Goal: Task Accomplishment & Management: Manage account settings

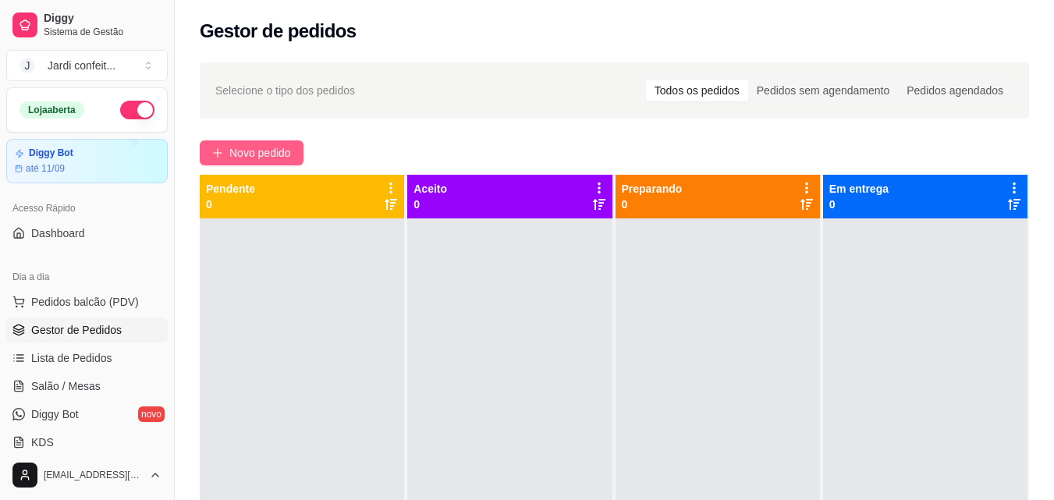
click at [274, 155] on span "Novo pedido" at bounding box center [260, 152] width 62 height 17
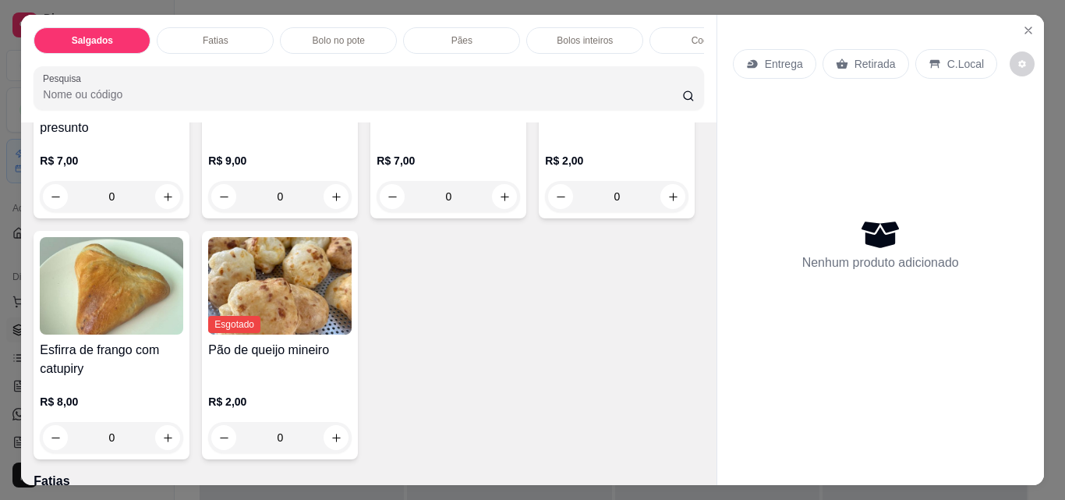
scroll to position [312, 0]
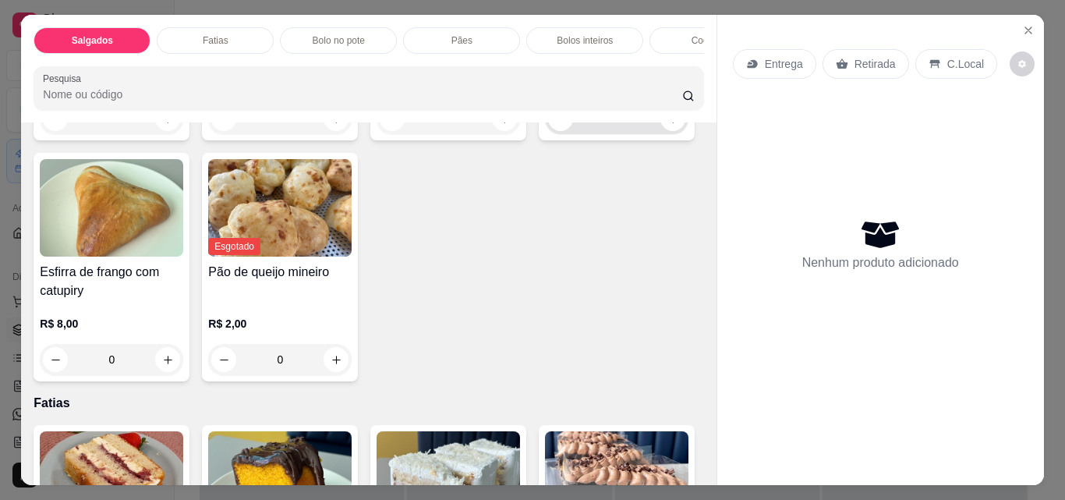
click at [573, 134] on input "0" at bounding box center [616, 118] width 87 height 31
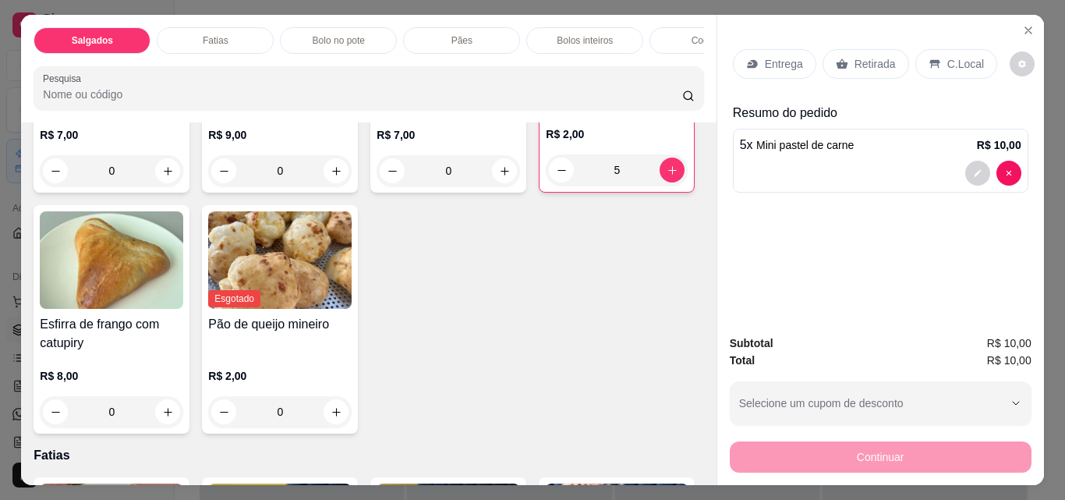
scroll to position [234, 0]
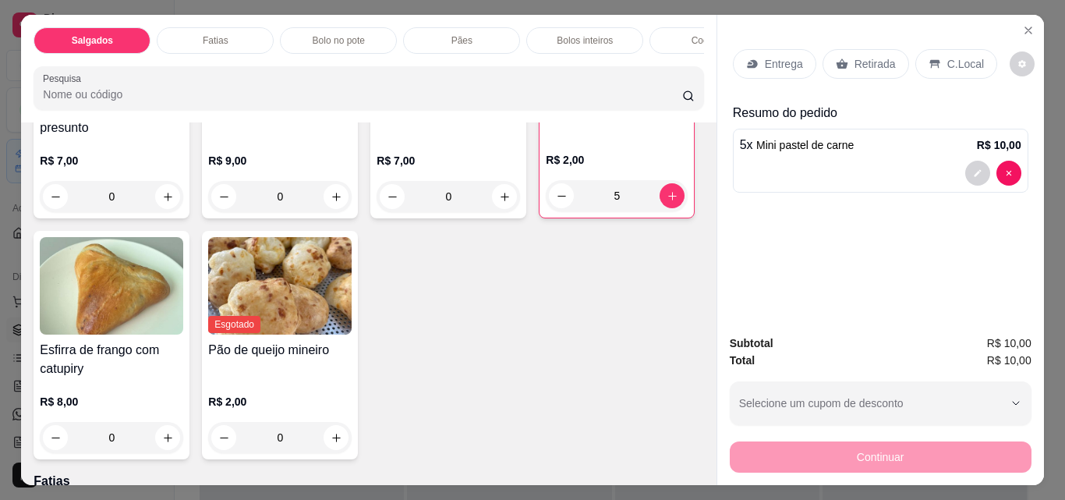
type input "5"
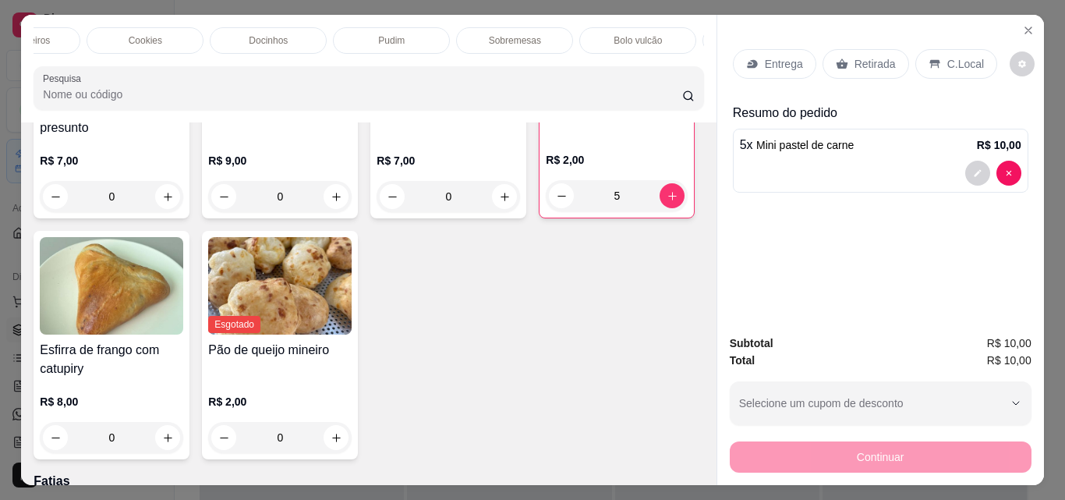
scroll to position [0, 716]
click at [604, 37] on p "Bebidas geladas" at bounding box center [608, 40] width 69 height 12
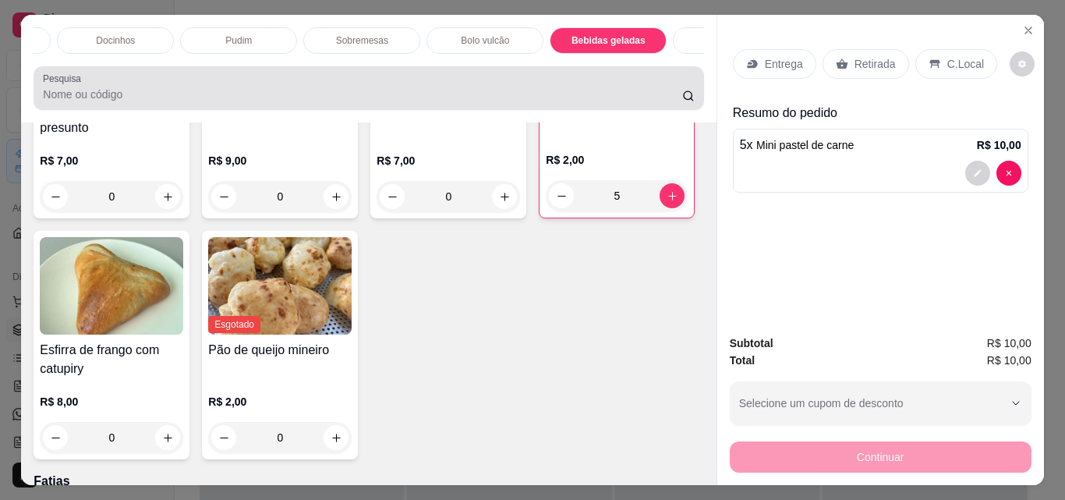
scroll to position [41, 0]
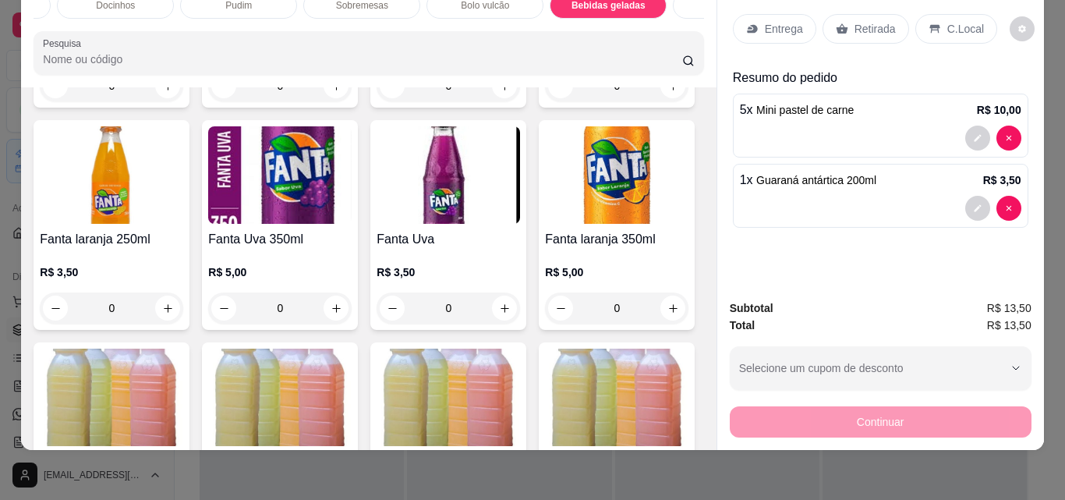
type input "1"
click at [867, 21] on p "Retirada" at bounding box center [875, 29] width 41 height 16
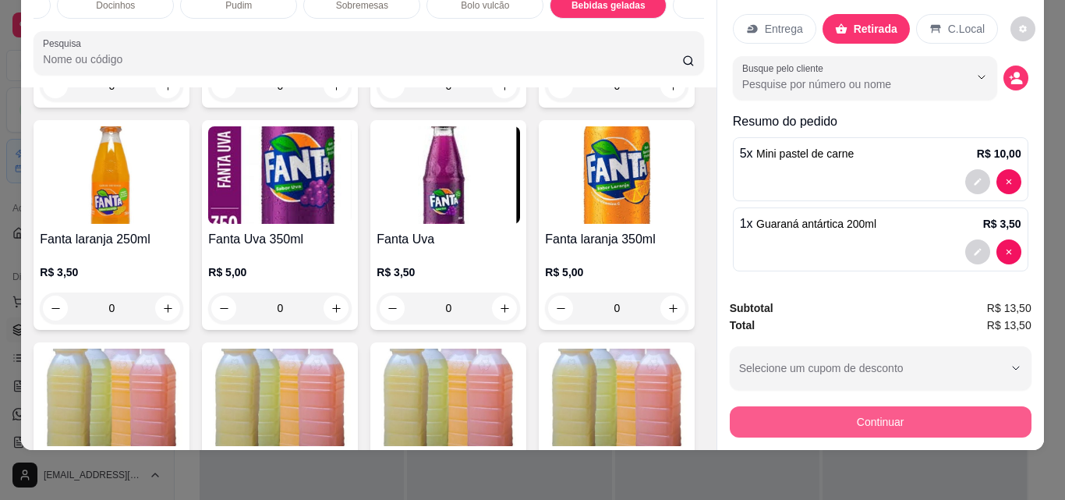
click at [915, 406] on button "Continuar" at bounding box center [881, 421] width 302 height 31
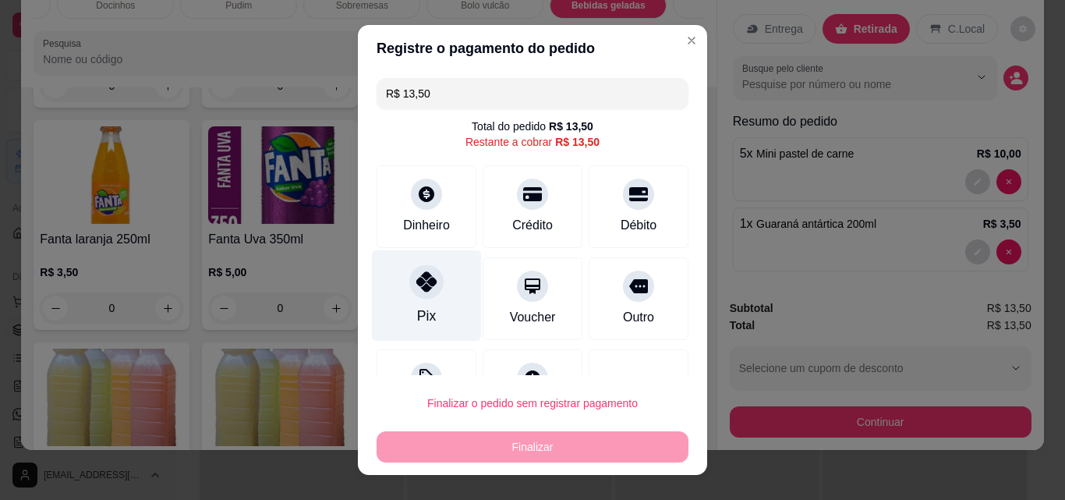
click at [424, 285] on icon at bounding box center [426, 281] width 20 height 20
type input "R$ 0,00"
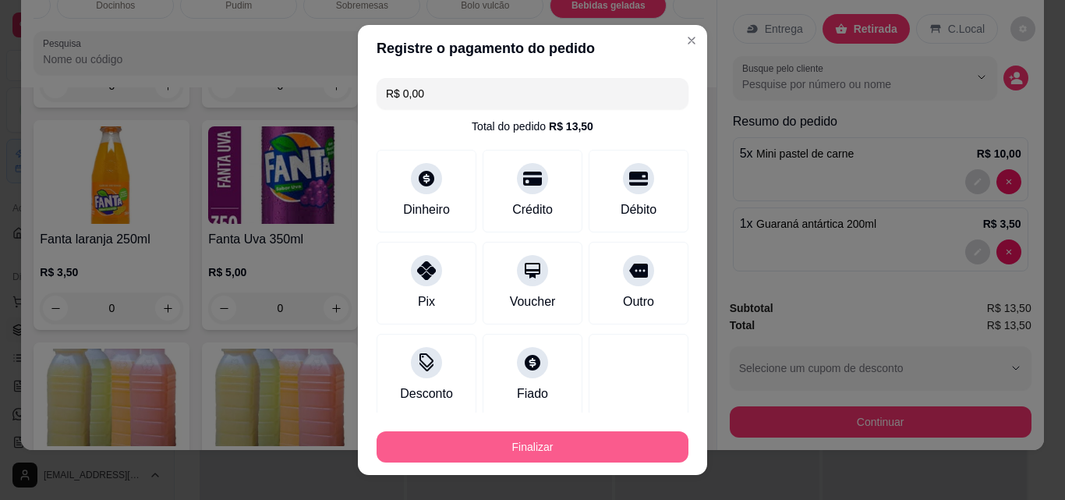
click at [565, 445] on button "Finalizar" at bounding box center [533, 446] width 312 height 31
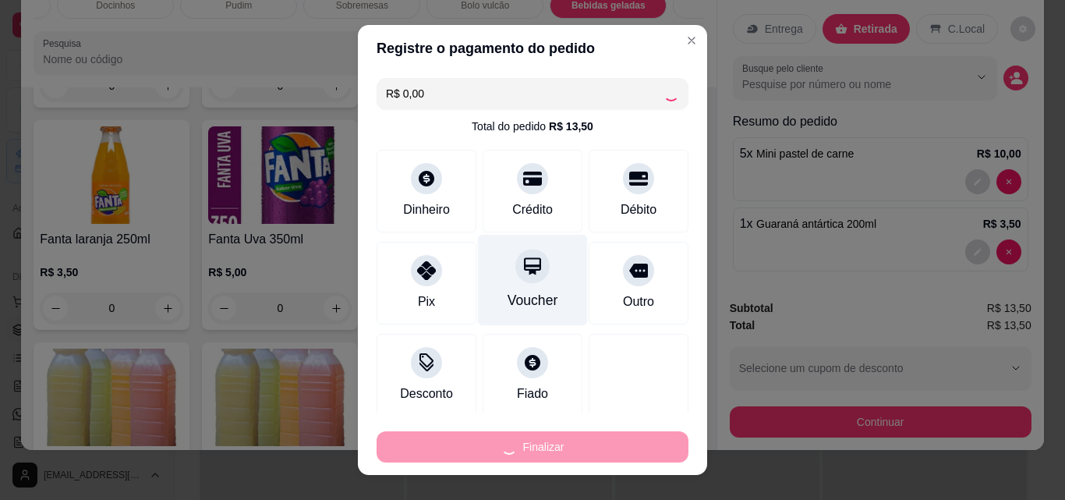
type input "0"
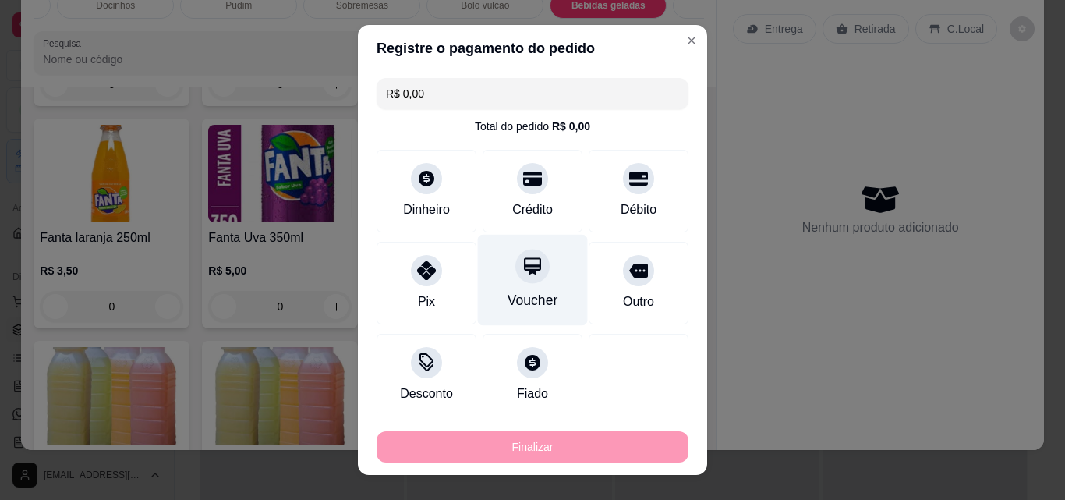
type input "-R$ 13,50"
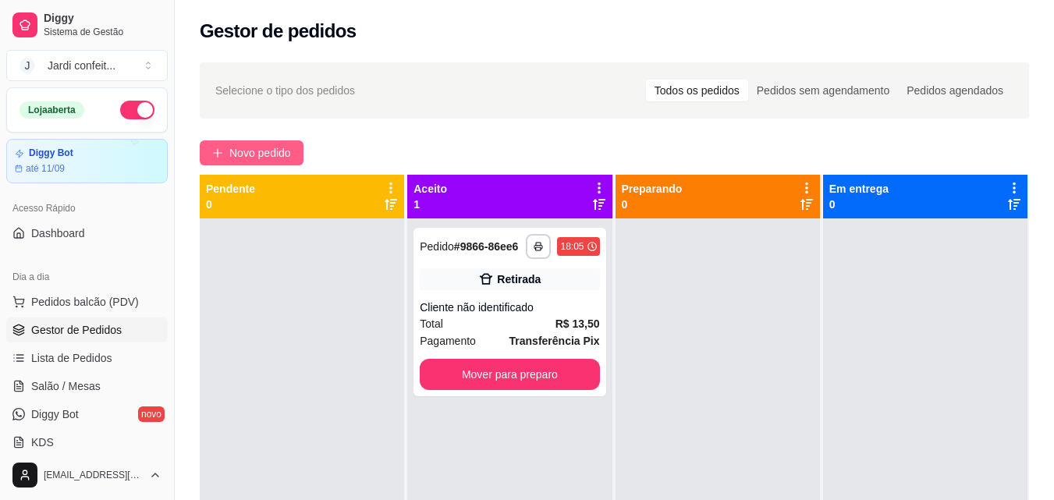
click at [274, 154] on span "Novo pedido" at bounding box center [260, 152] width 62 height 17
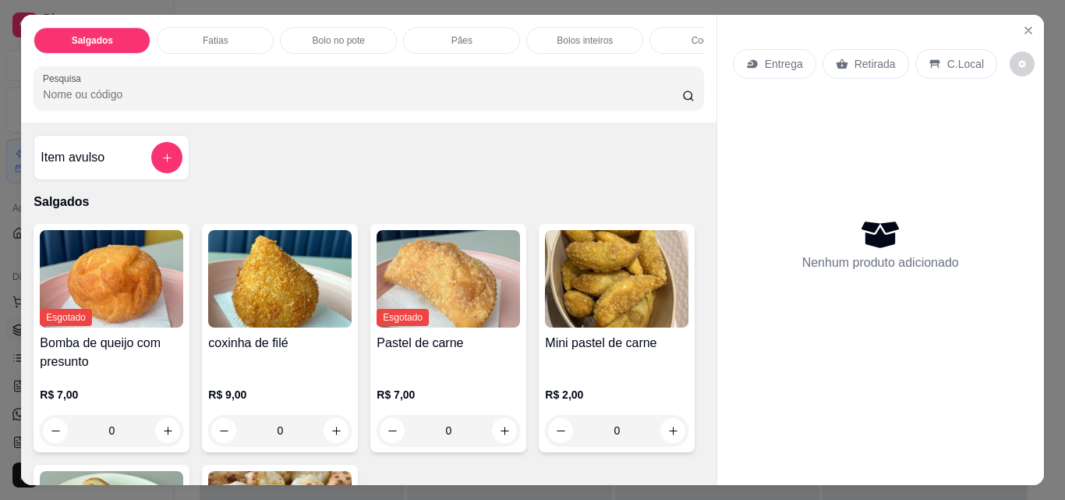
click at [451, 27] on div "Pães" at bounding box center [461, 40] width 117 height 27
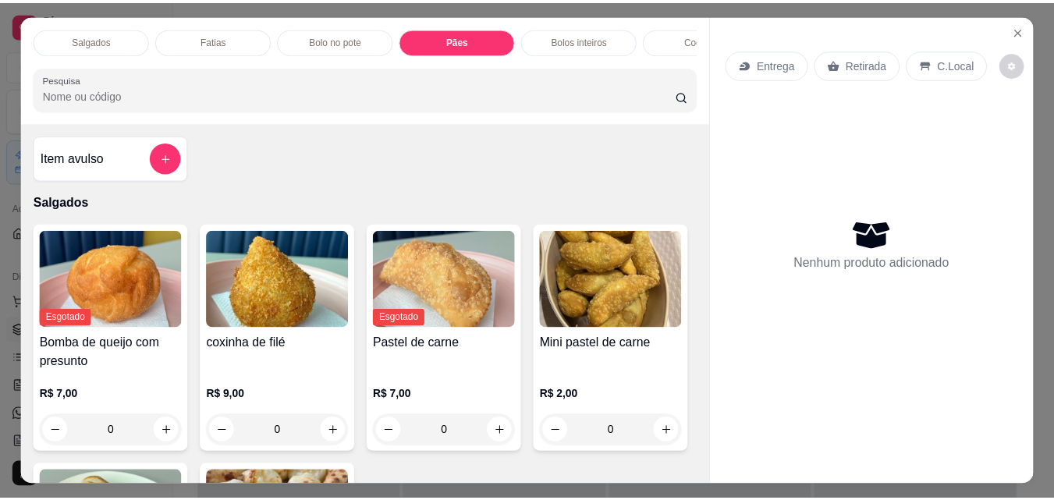
scroll to position [41, 0]
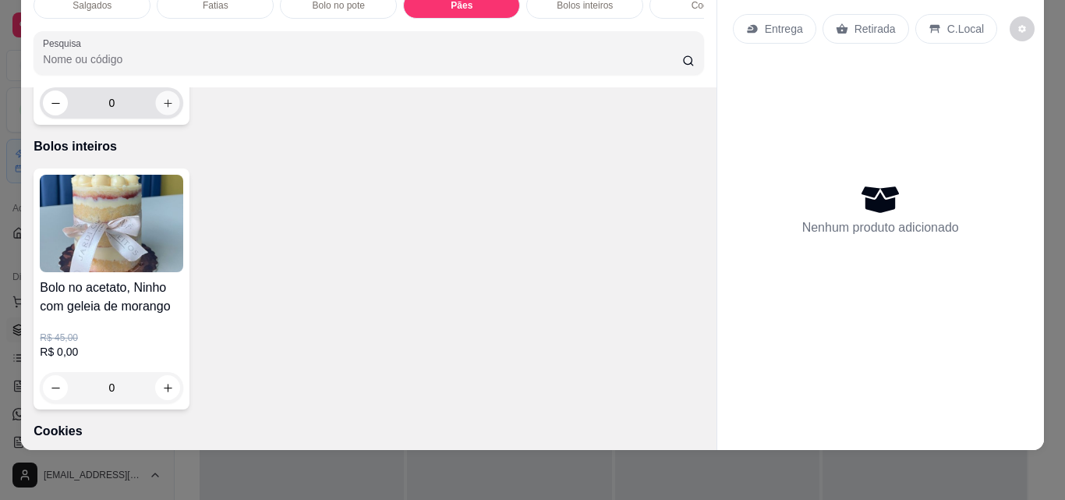
click at [165, 109] on icon "increase-product-quantity" at bounding box center [168, 103] width 12 height 12
type input "1"
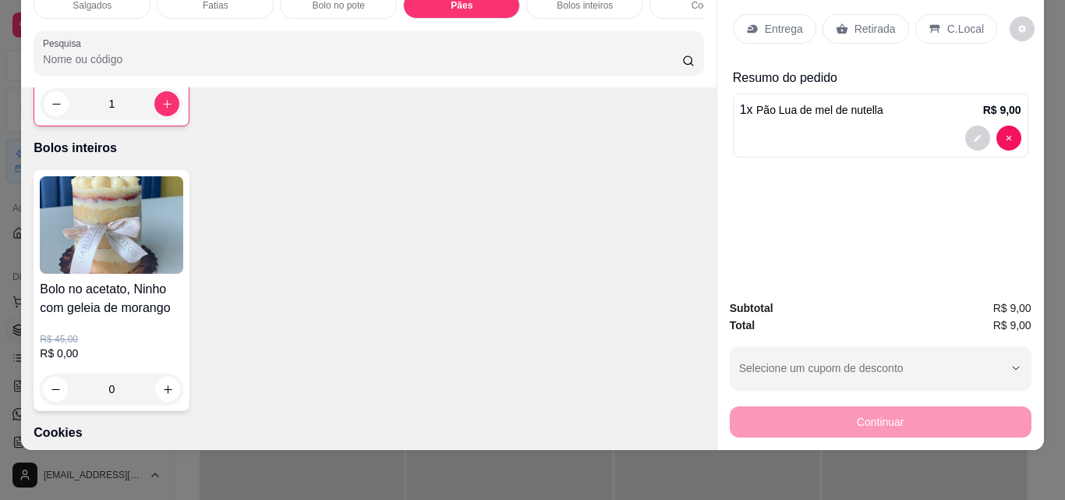
click at [841, 23] on icon at bounding box center [842, 29] width 12 height 12
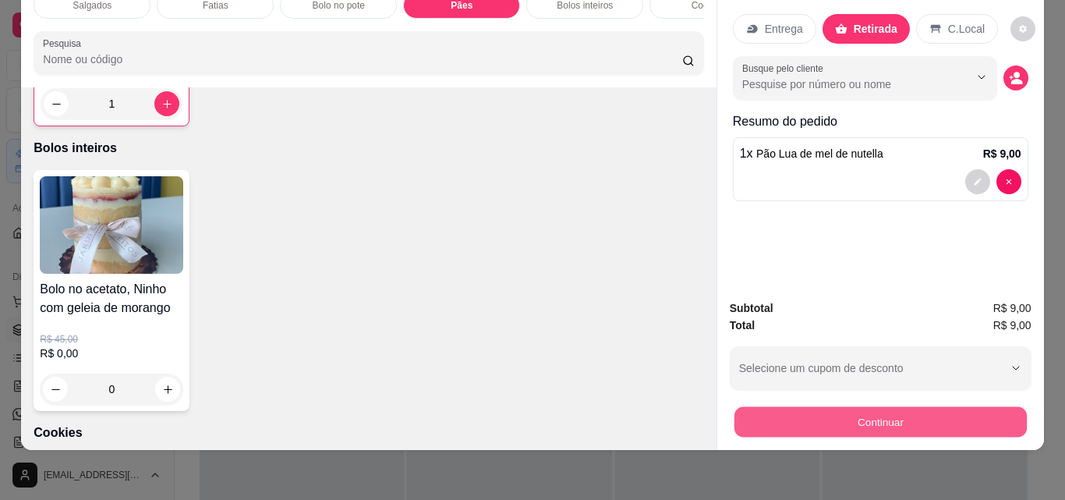
click at [887, 412] on button "Continuar" at bounding box center [880, 421] width 292 height 30
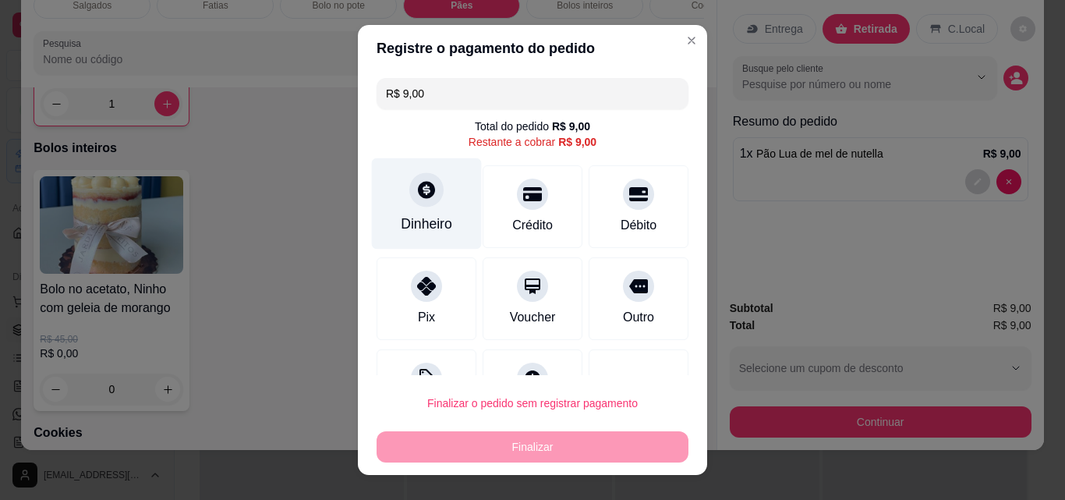
click at [437, 228] on div "Dinheiro" at bounding box center [426, 224] width 51 height 20
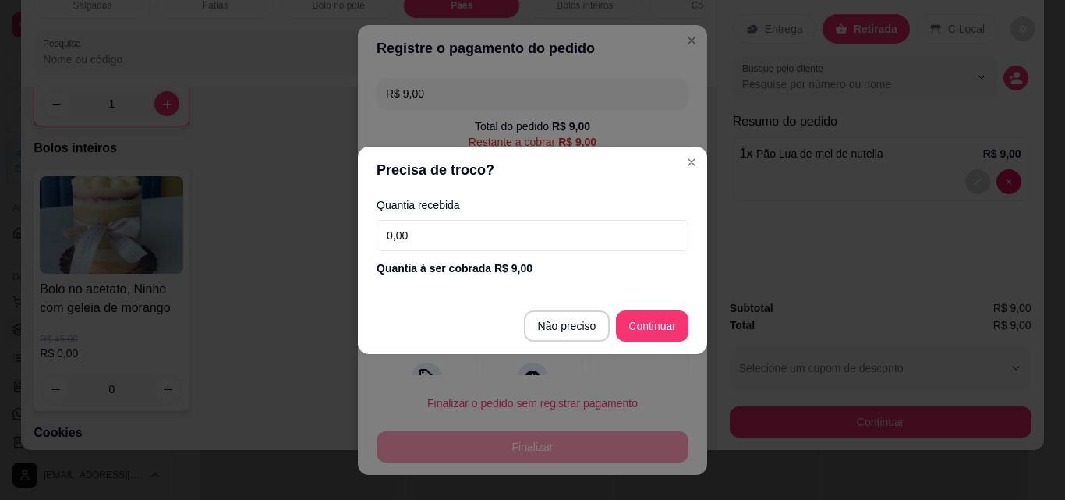
click at [445, 235] on input "0,00" at bounding box center [533, 235] width 312 height 31
type input "9,00"
type input "R$ 0,00"
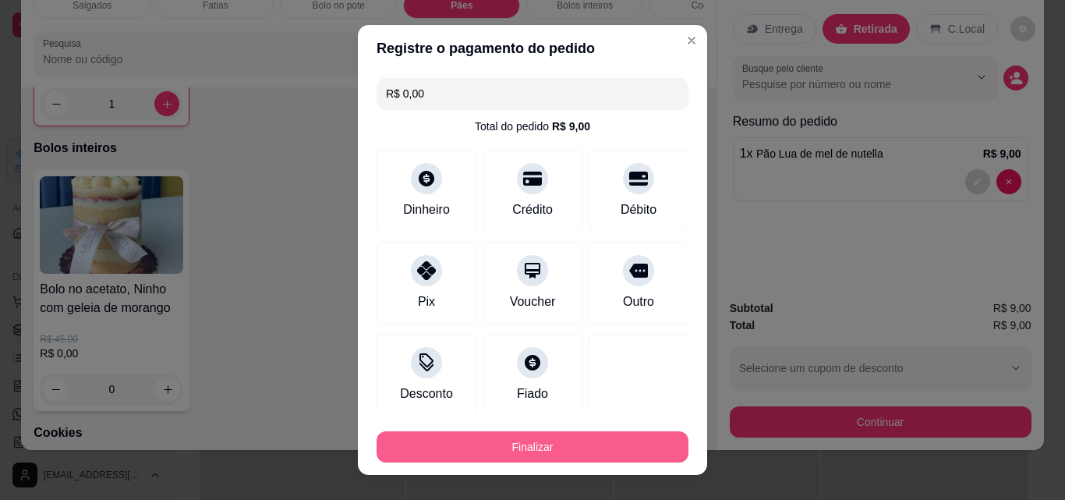
click at [579, 444] on button "Finalizar" at bounding box center [533, 446] width 312 height 31
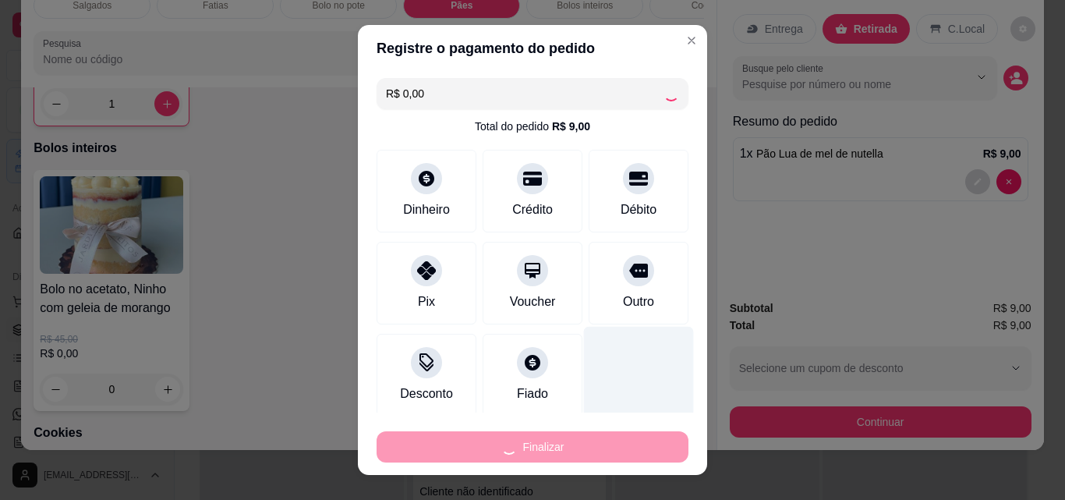
type input "0"
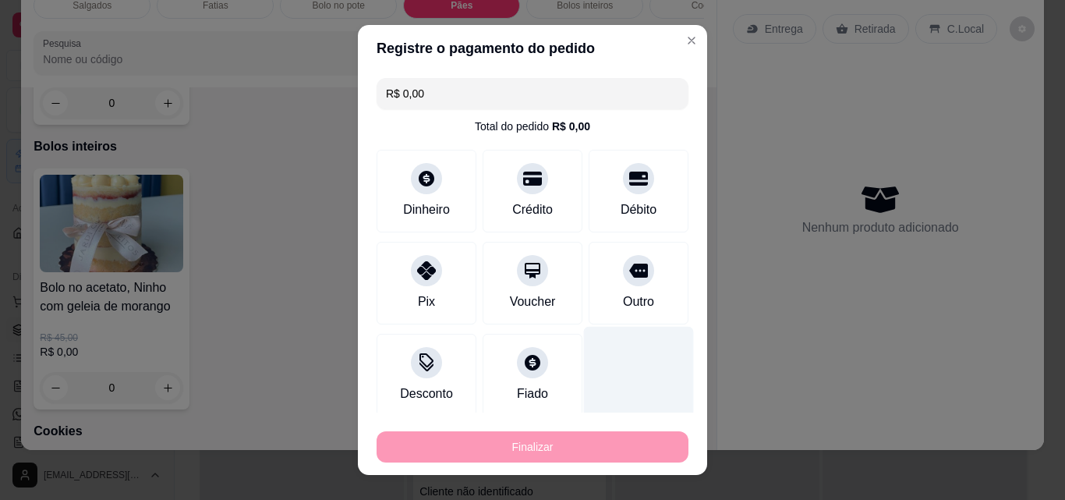
type input "-R$ 9,00"
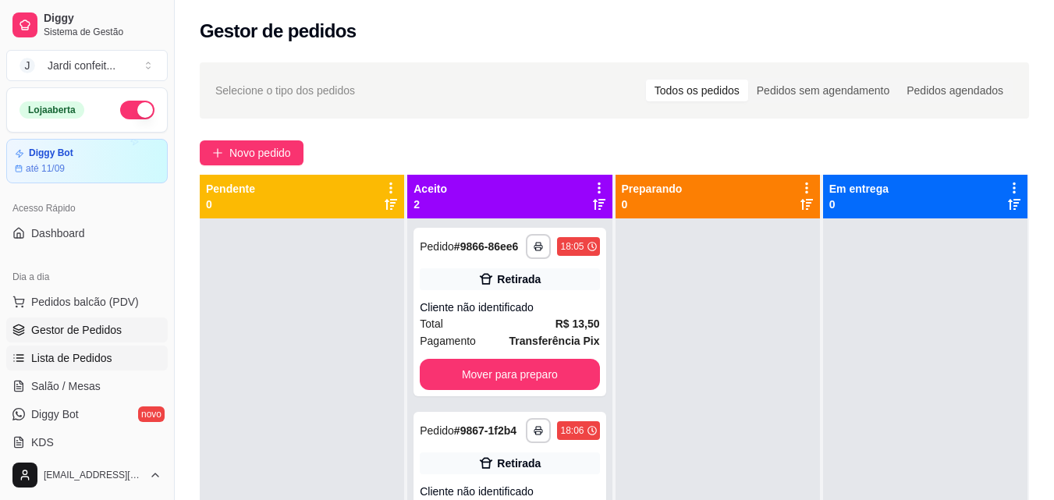
scroll to position [234, 0]
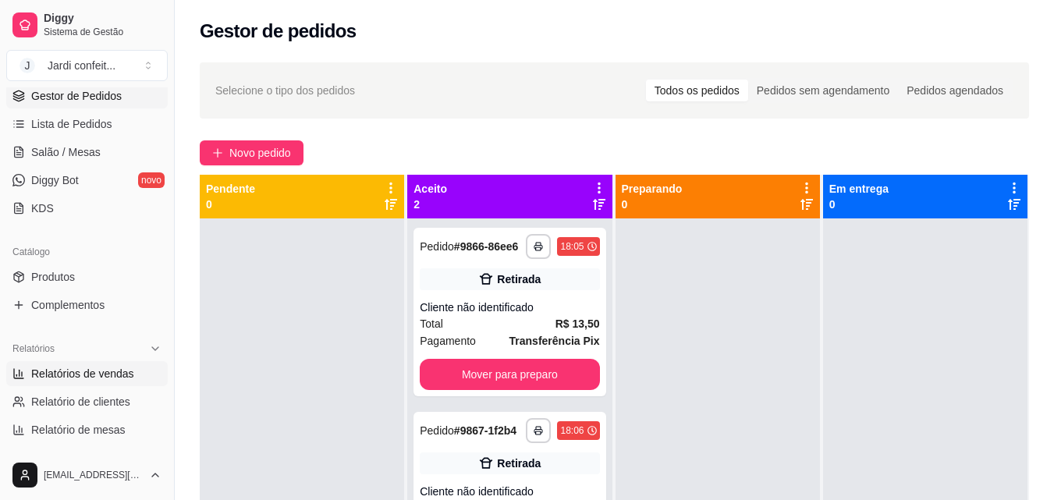
click at [94, 372] on span "Relatórios de vendas" at bounding box center [82, 374] width 103 height 16
select select "ALL"
select select "0"
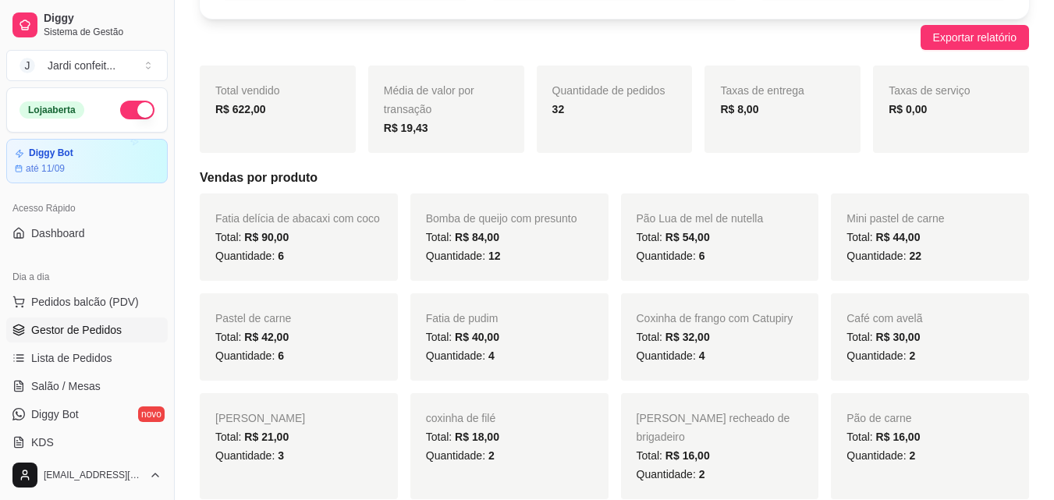
click at [94, 326] on span "Gestor de Pedidos" at bounding box center [76, 330] width 90 height 16
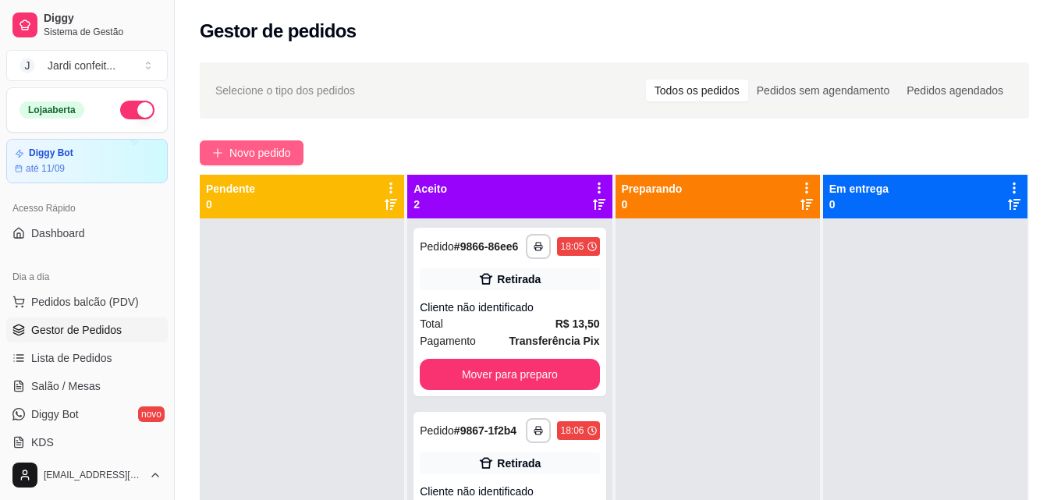
click at [260, 151] on span "Novo pedido" at bounding box center [260, 152] width 62 height 17
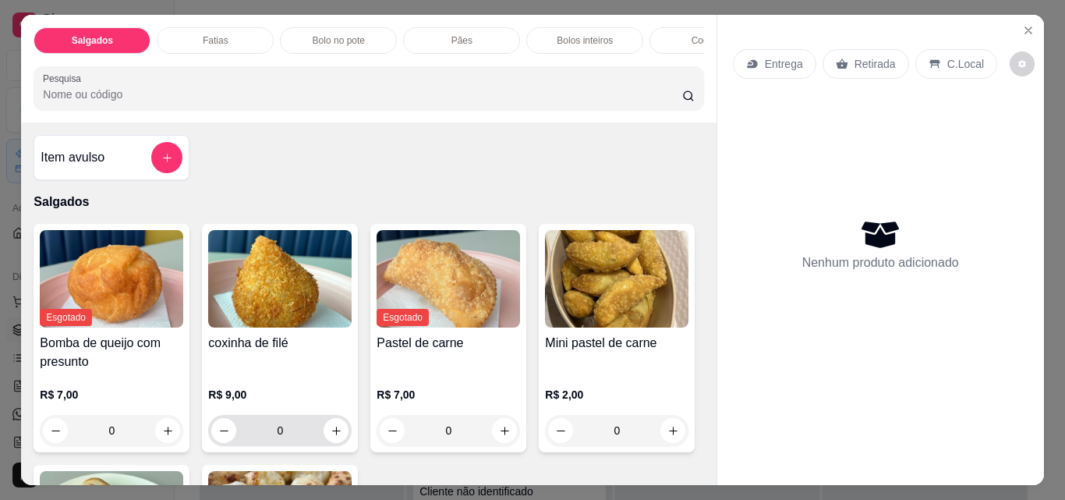
click at [299, 430] on input "0" at bounding box center [279, 430] width 87 height 31
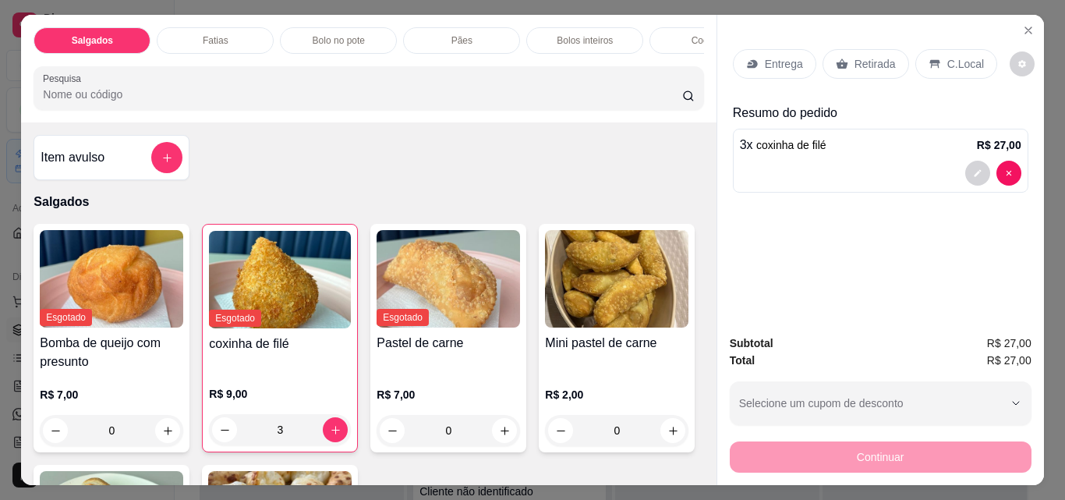
type input "3"
click at [878, 69] on div "Retirada" at bounding box center [866, 64] width 87 height 30
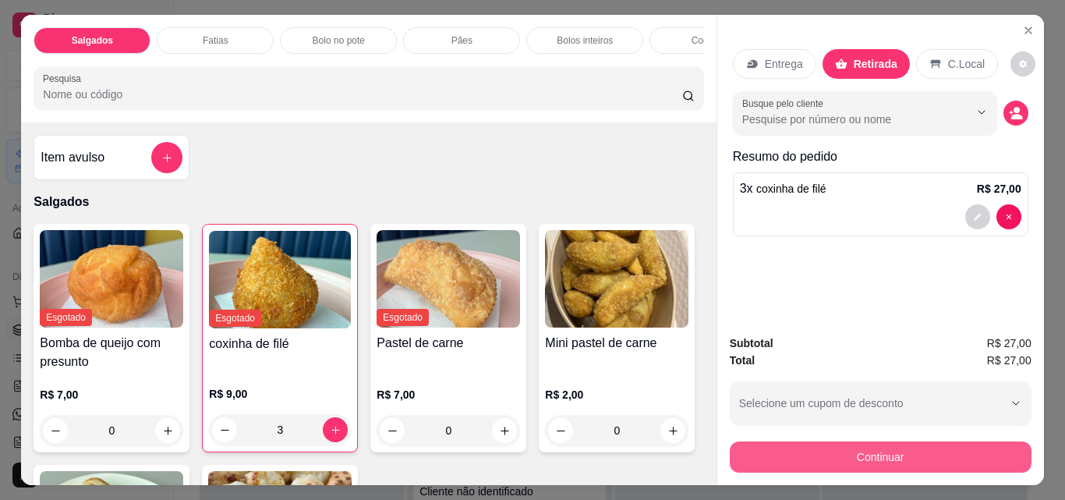
click at [937, 441] on button "Continuar" at bounding box center [881, 456] width 302 height 31
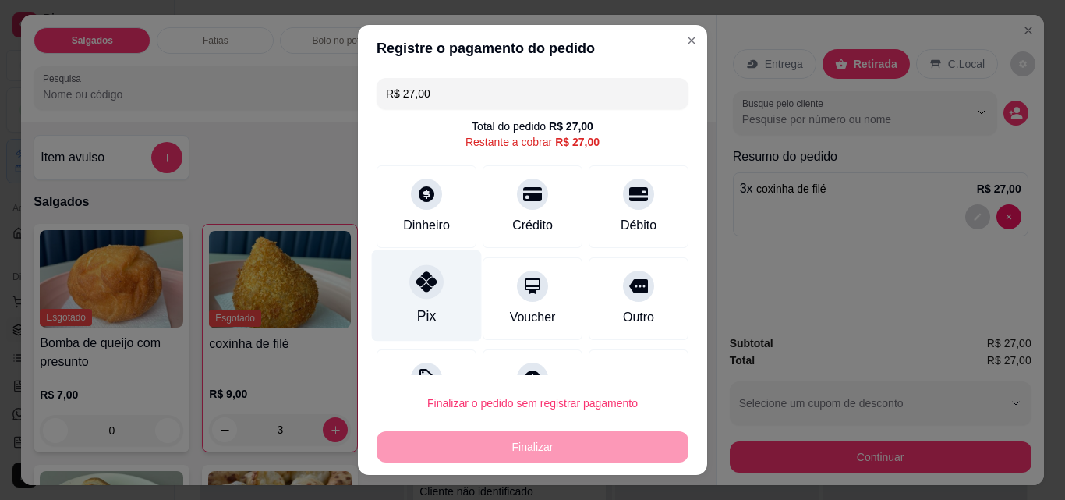
click at [423, 305] on div "Pix" at bounding box center [427, 295] width 110 height 91
type input "R$ 0,00"
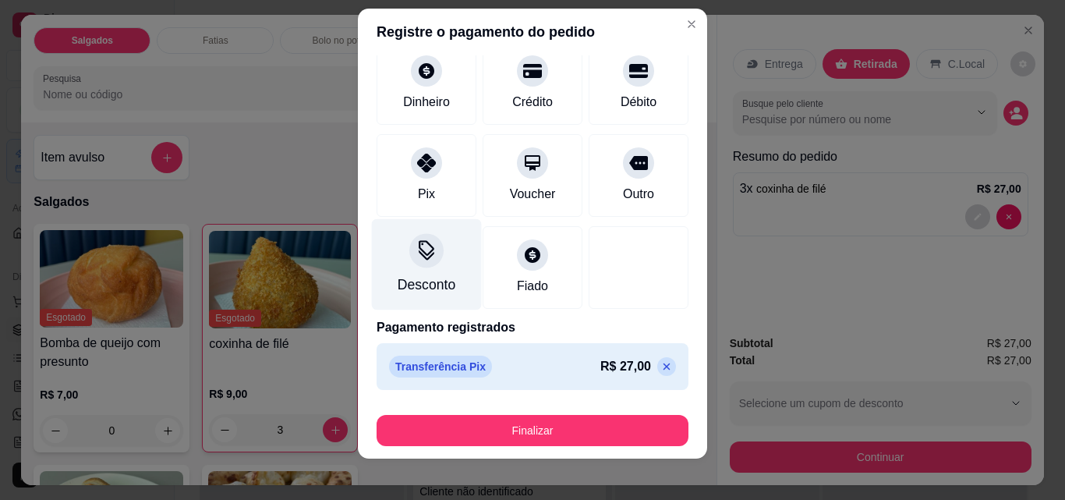
scroll to position [25, 0]
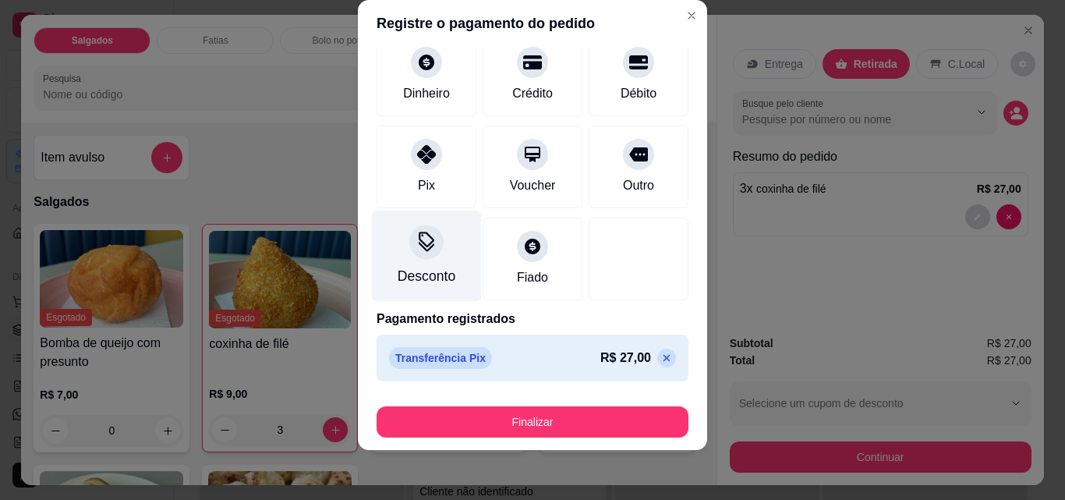
click at [437, 273] on div "Desconto" at bounding box center [427, 276] width 58 height 20
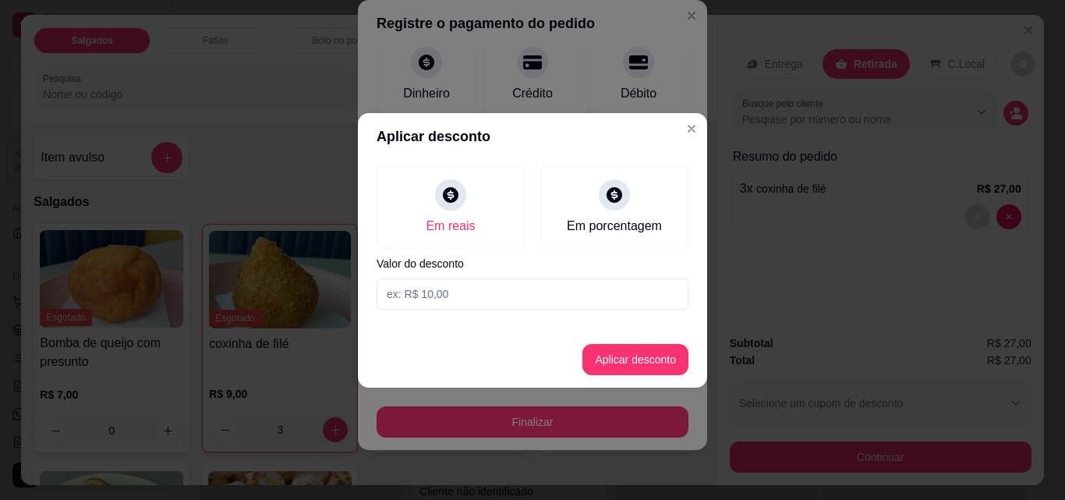
click at [467, 296] on input at bounding box center [533, 293] width 312 height 31
type input "6,00"
click at [673, 368] on button "Aplicar desconto" at bounding box center [636, 359] width 106 height 31
type input "-R$ 6,00"
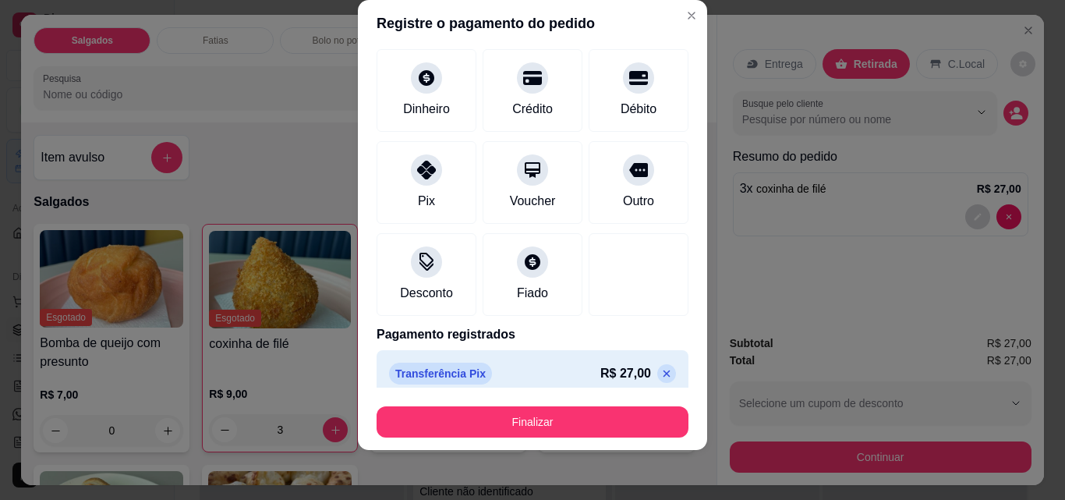
scroll to position [107, 0]
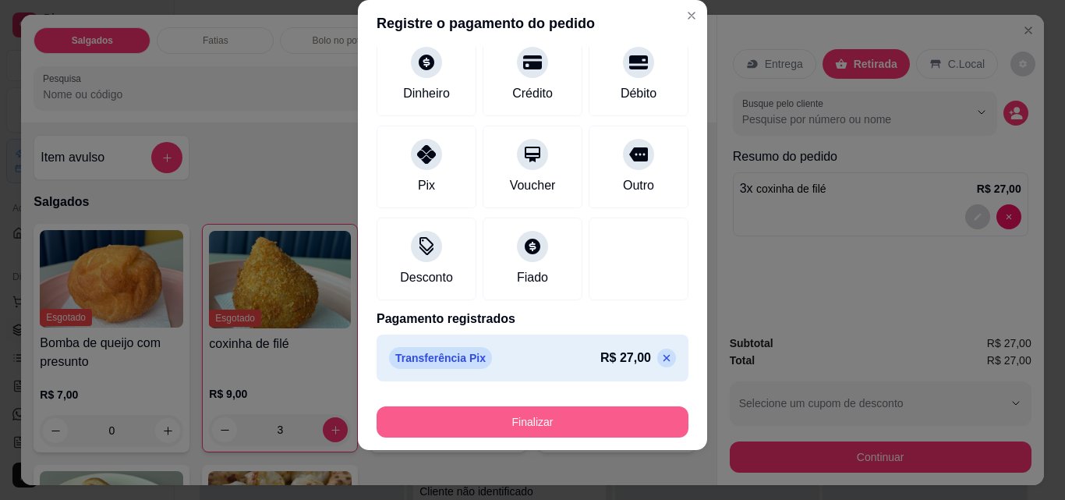
click at [615, 423] on button "Finalizar" at bounding box center [533, 421] width 312 height 31
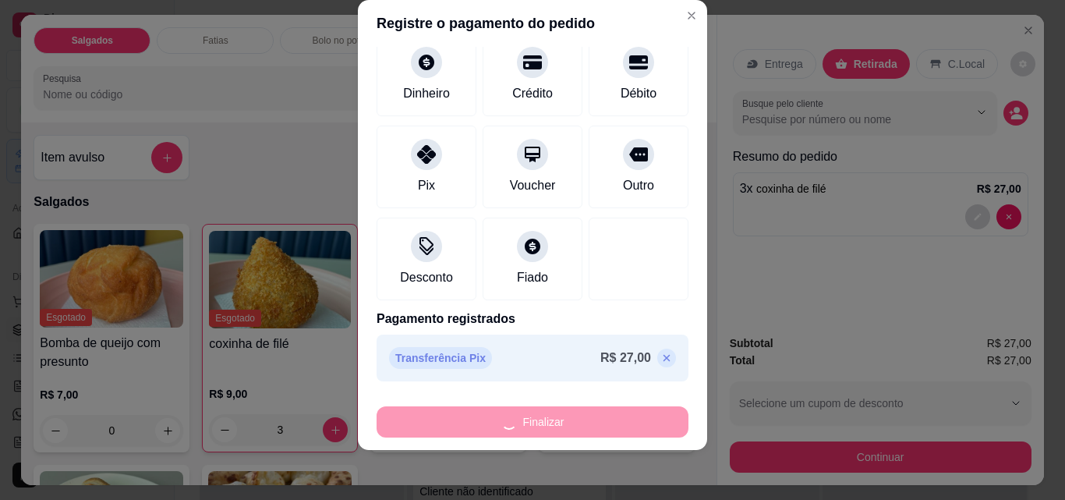
type input "0"
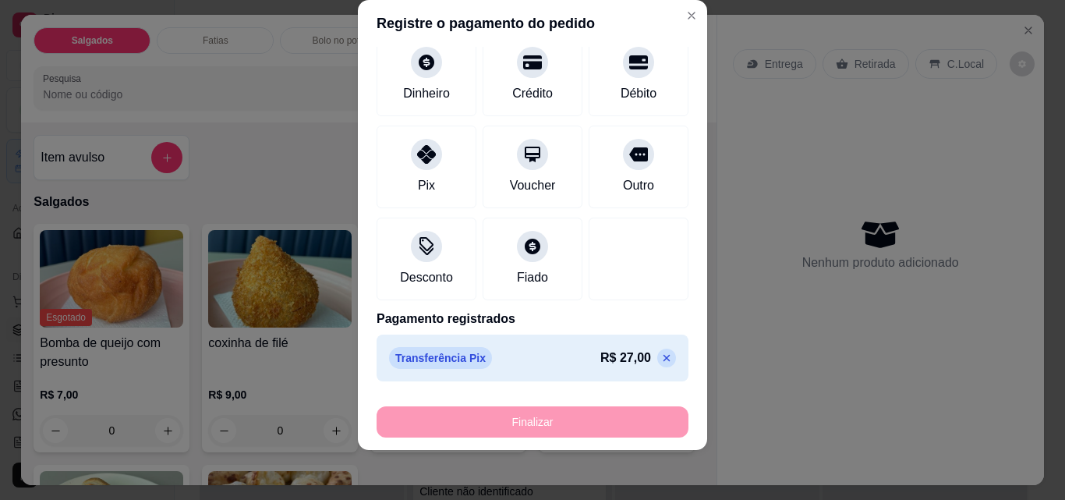
type input "-R$ 33,00"
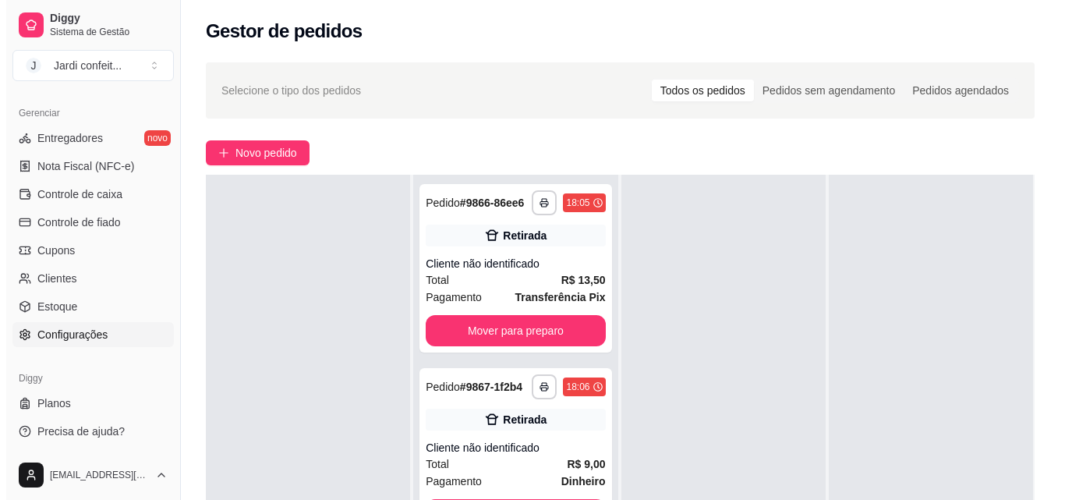
scroll to position [544, 0]
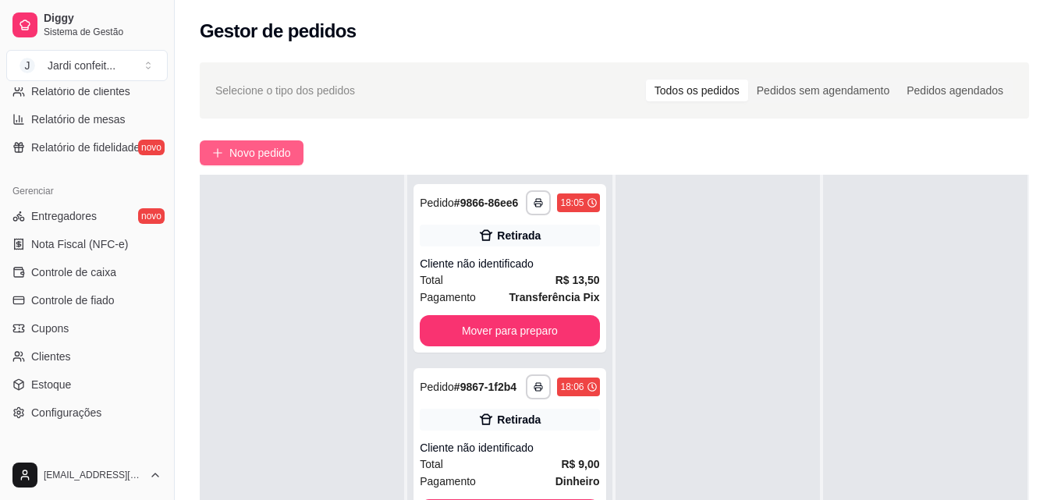
click at [274, 152] on span "Novo pedido" at bounding box center [260, 152] width 62 height 17
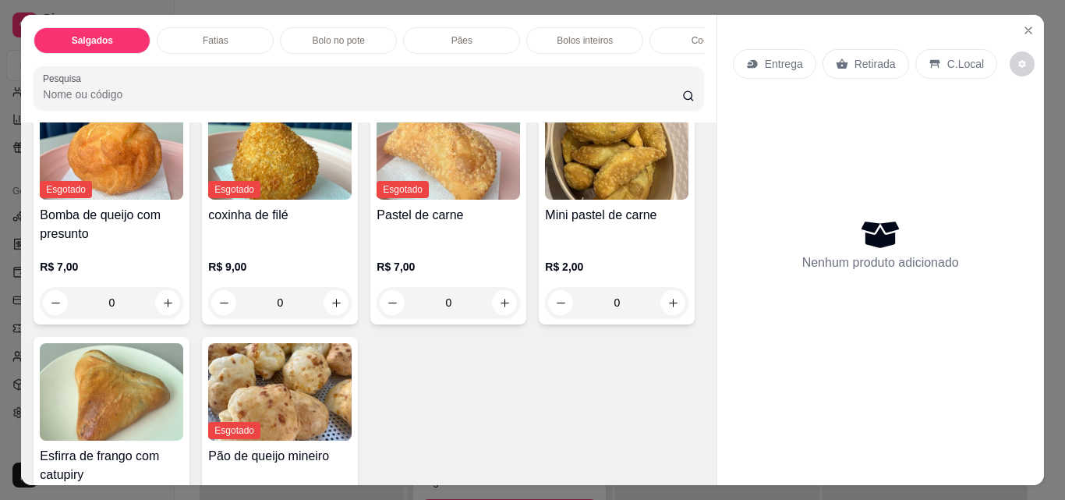
scroll to position [312, 0]
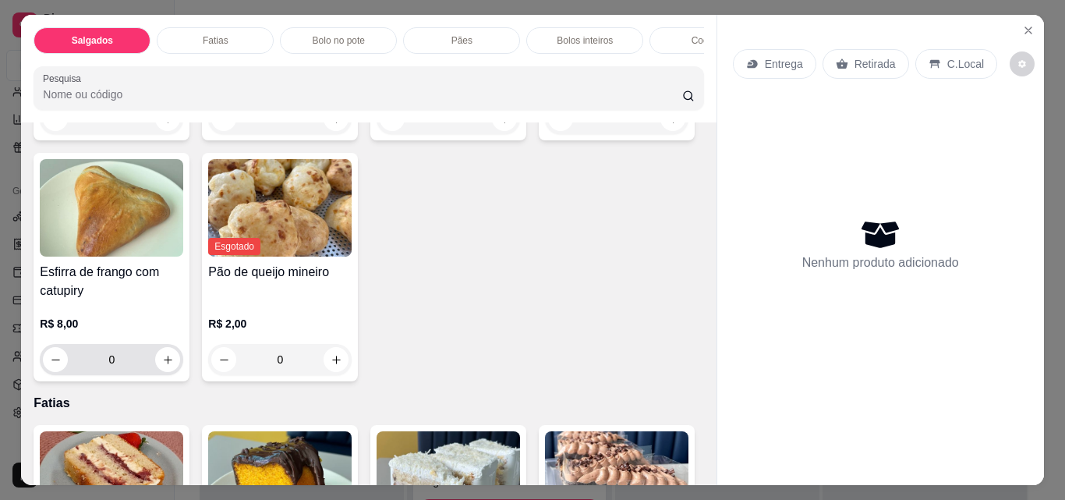
click at [174, 363] on icon "increase-product-quantity" at bounding box center [168, 360] width 12 height 12
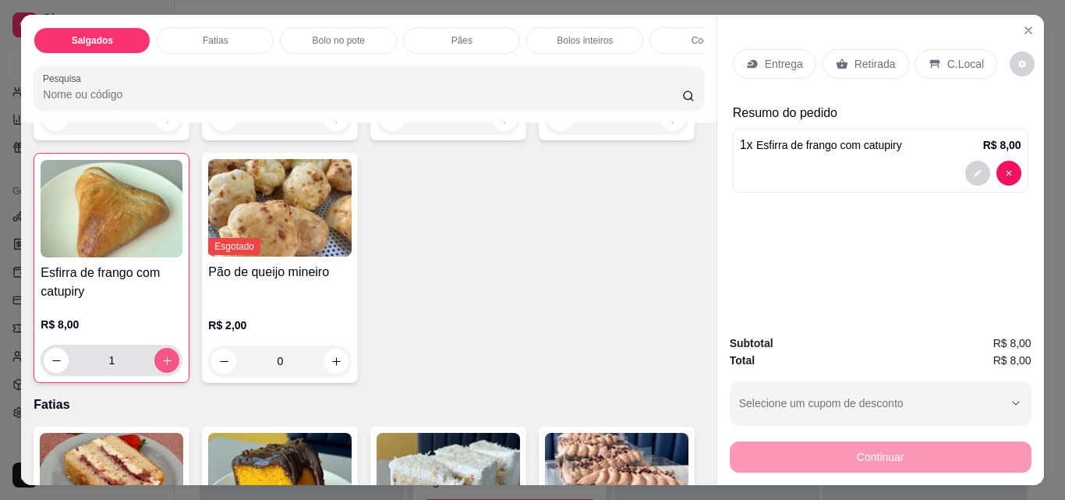
click at [173, 362] on icon "increase-product-quantity" at bounding box center [167, 361] width 12 height 12
type input "2"
click at [668, 125] on icon "increase-product-quantity" at bounding box center [674, 119] width 12 height 12
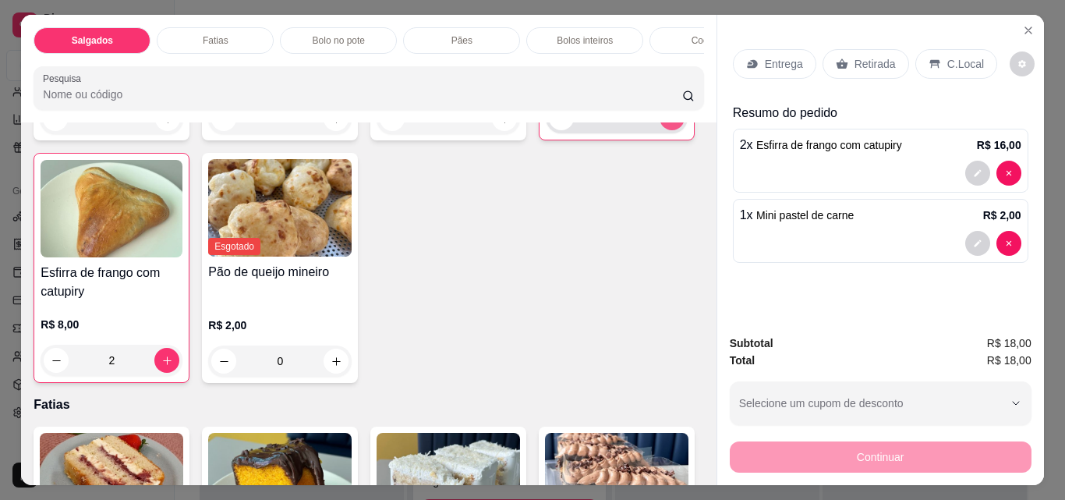
click at [667, 124] on icon "increase-product-quantity" at bounding box center [673, 118] width 12 height 12
type input "2"
click at [873, 60] on p "Retirada" at bounding box center [875, 64] width 41 height 16
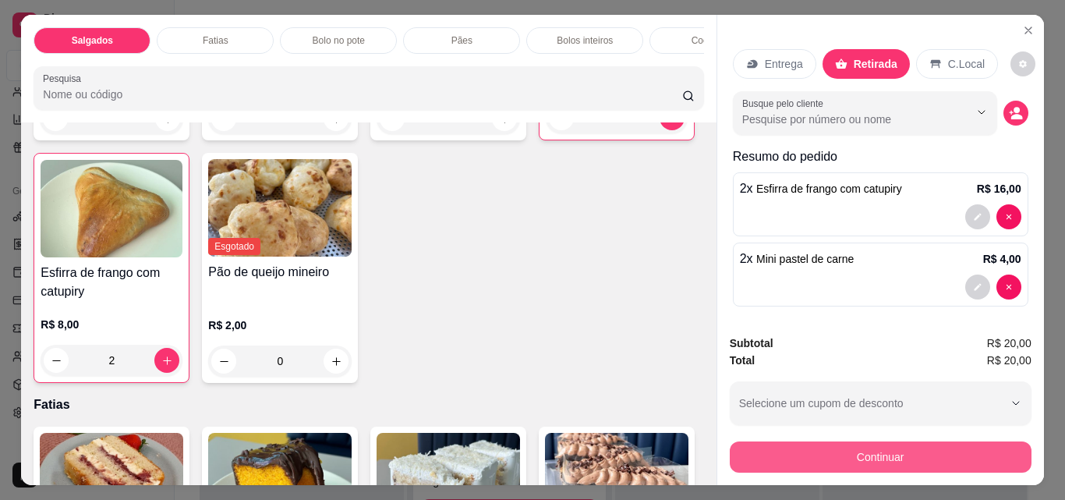
click at [944, 449] on button "Continuar" at bounding box center [881, 456] width 302 height 31
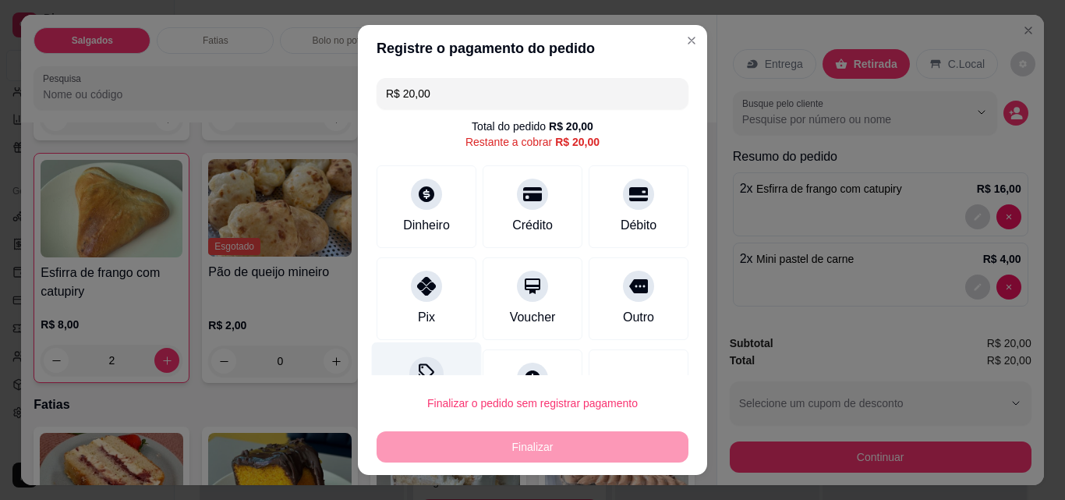
scroll to position [63, 0]
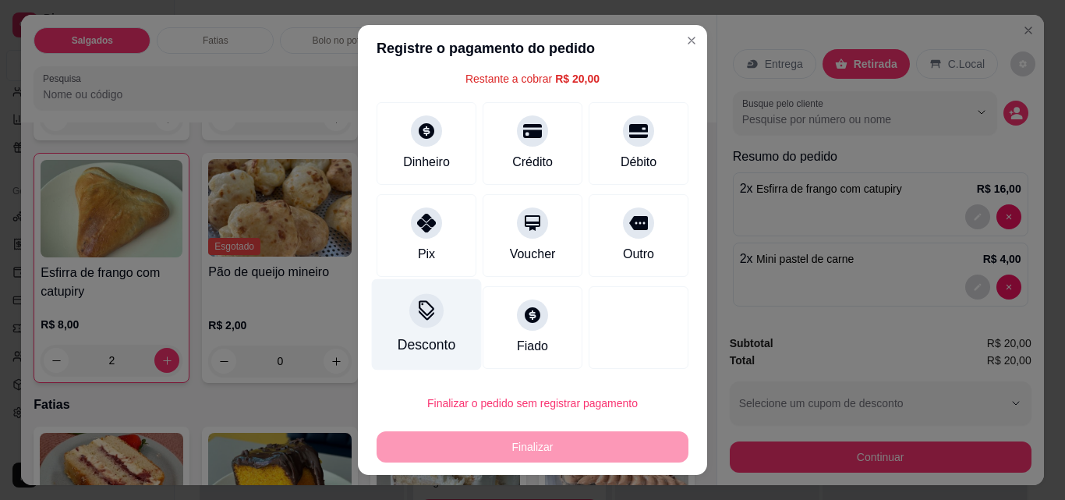
click at [437, 324] on div "Desconto" at bounding box center [427, 324] width 110 height 91
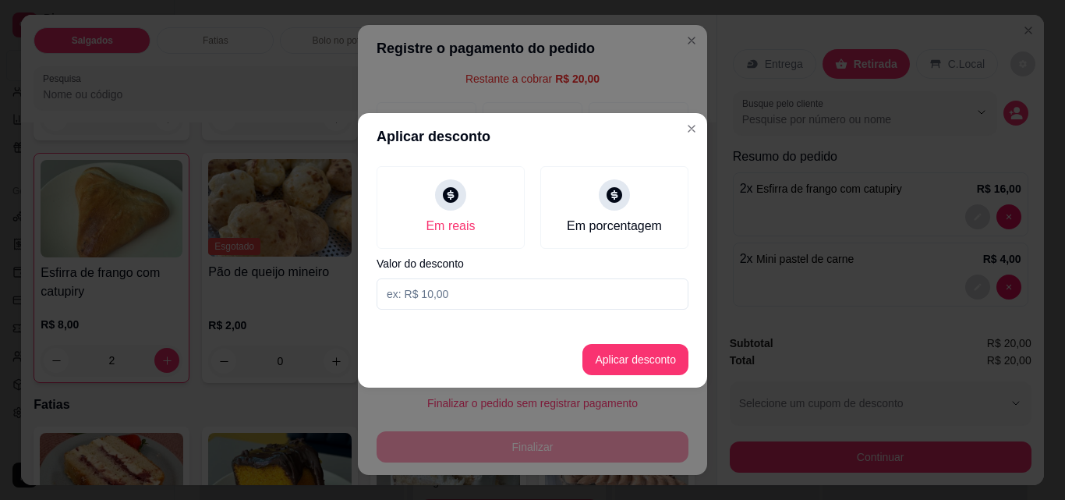
click at [509, 287] on input at bounding box center [533, 293] width 312 height 31
type input "10,00"
click at [671, 366] on button "Aplicar desconto" at bounding box center [636, 359] width 106 height 31
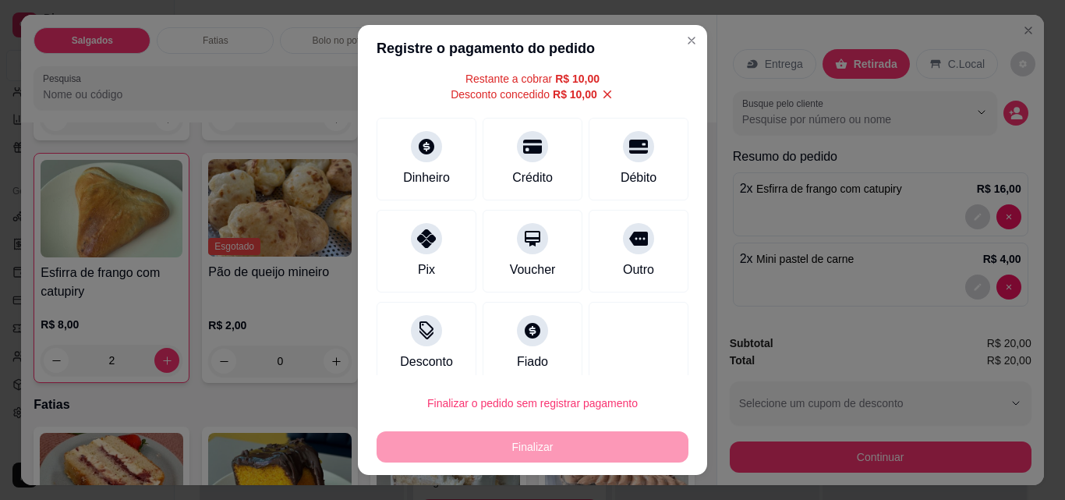
scroll to position [25, 0]
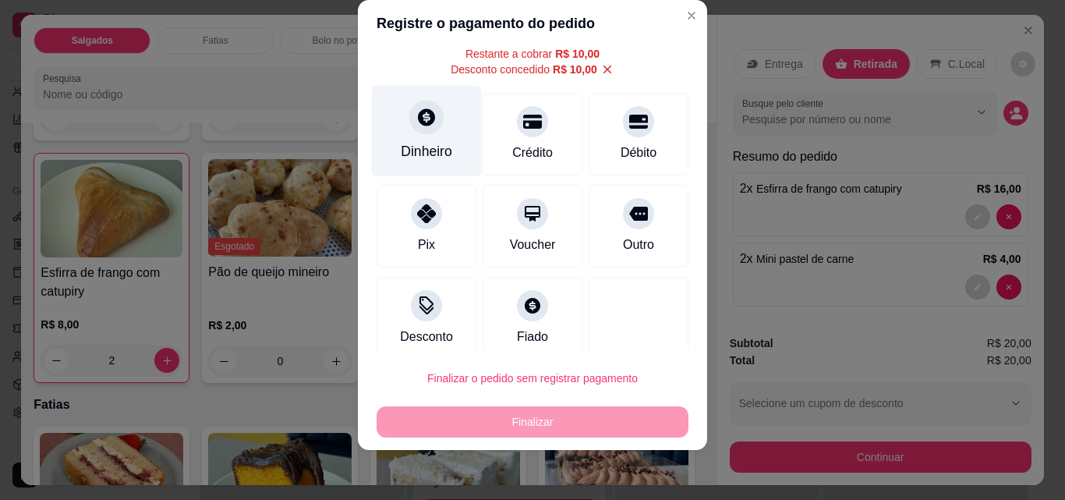
click at [418, 124] on icon at bounding box center [426, 116] width 17 height 17
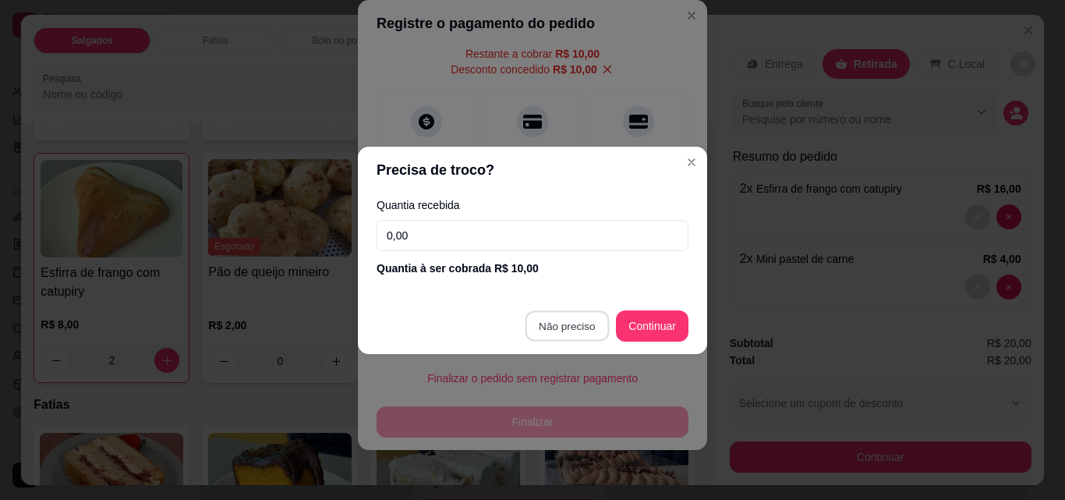
type input "R$ 0,00"
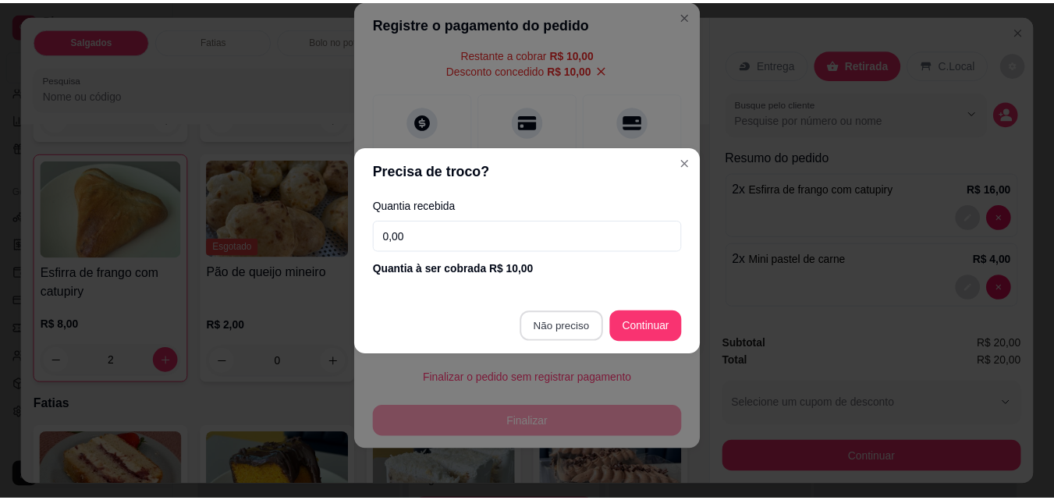
scroll to position [48, 0]
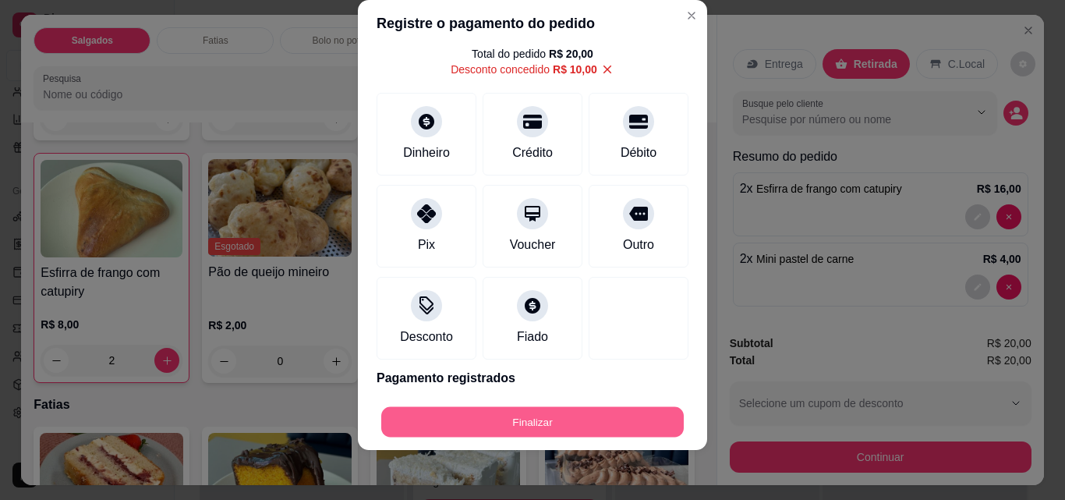
click at [574, 427] on button "Finalizar" at bounding box center [532, 422] width 303 height 30
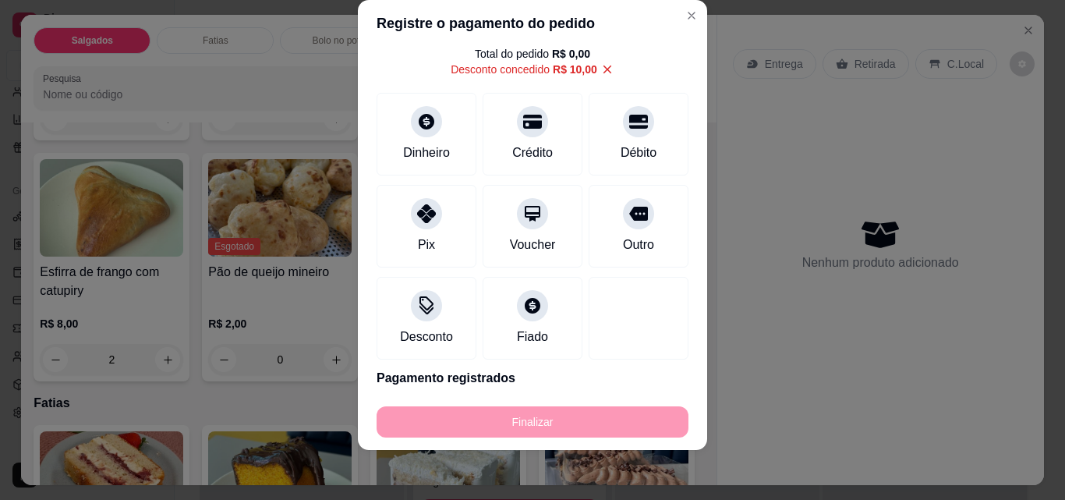
type input "0"
type input "-R$ 20,00"
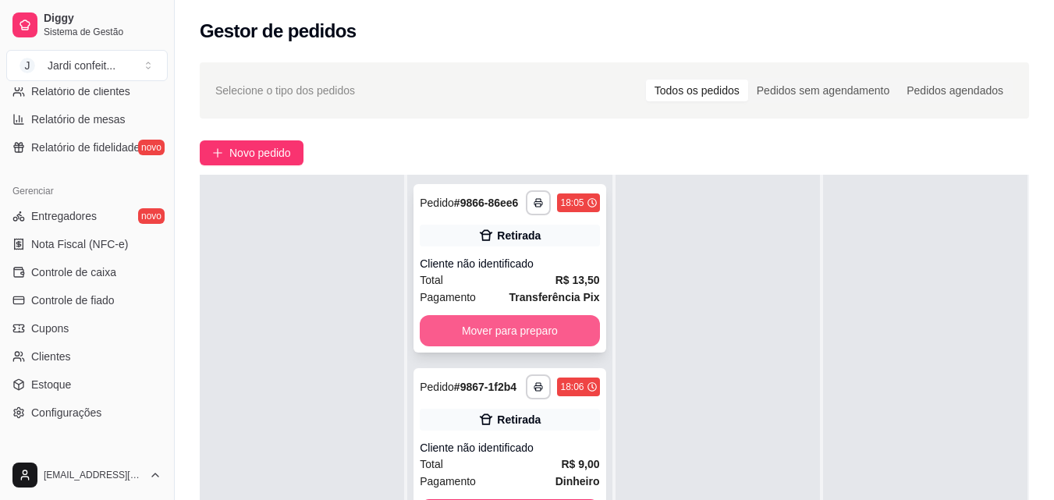
click at [555, 346] on button "Mover para preparo" at bounding box center [509, 330] width 179 height 31
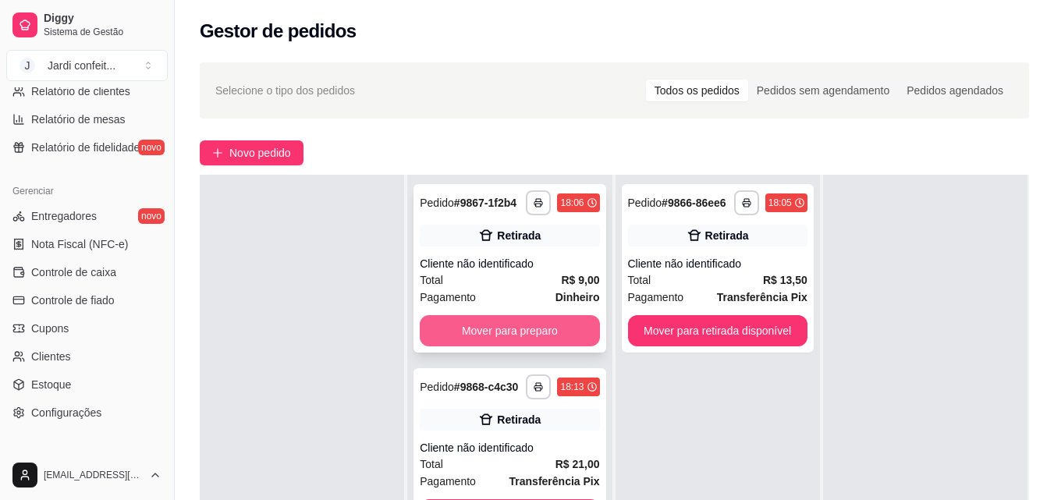
click at [558, 340] on button "Mover para preparo" at bounding box center [509, 330] width 179 height 31
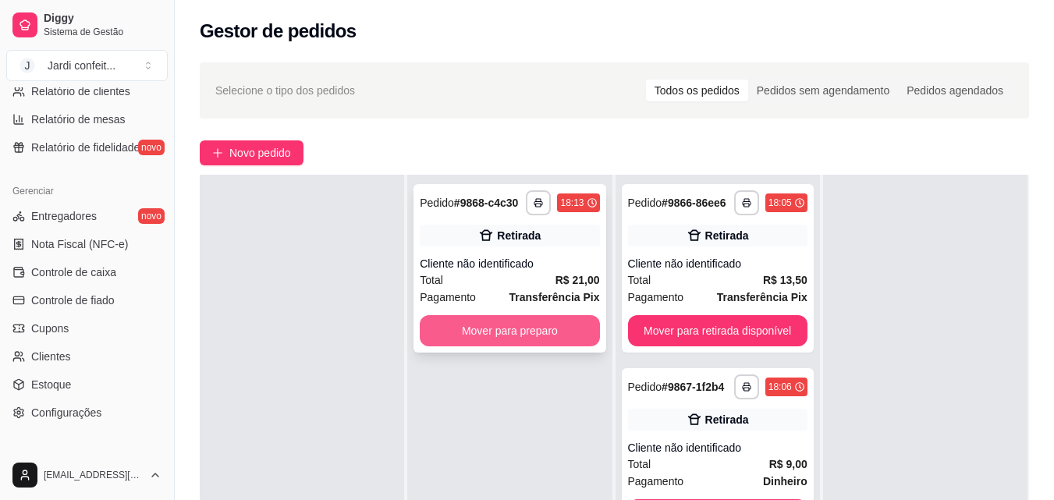
click at [559, 338] on button "Mover para preparo" at bounding box center [509, 330] width 179 height 31
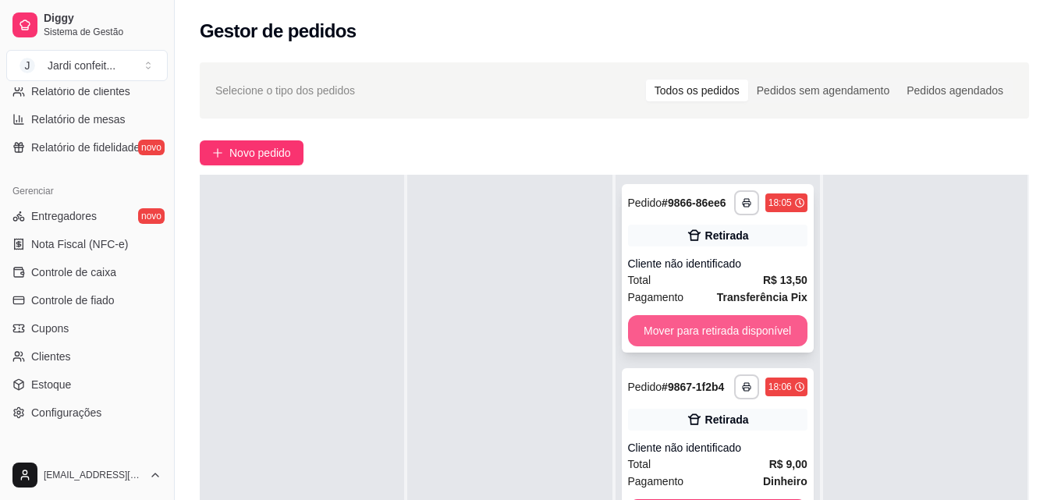
click at [654, 340] on button "Mover para retirada disponível" at bounding box center [717, 330] width 179 height 31
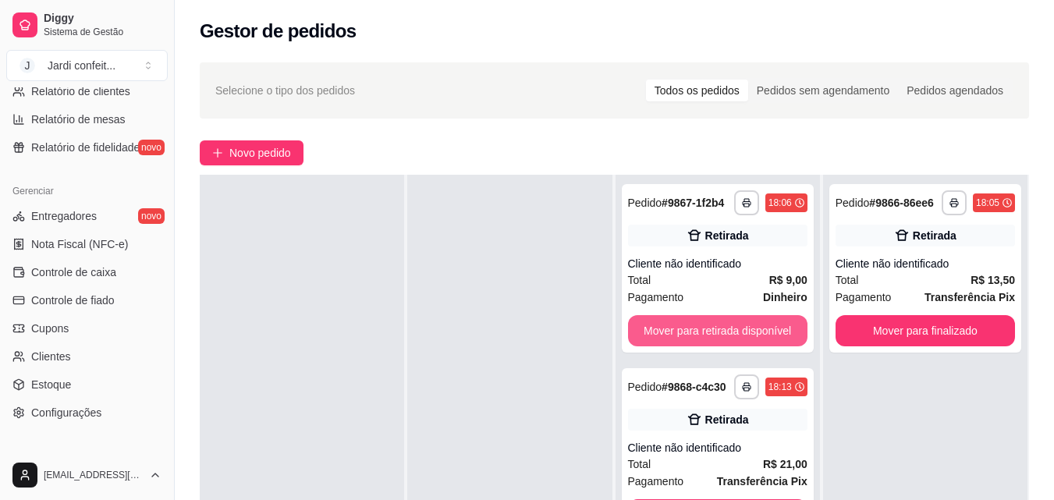
click at [654, 340] on button "Mover para retirada disponível" at bounding box center [717, 330] width 179 height 31
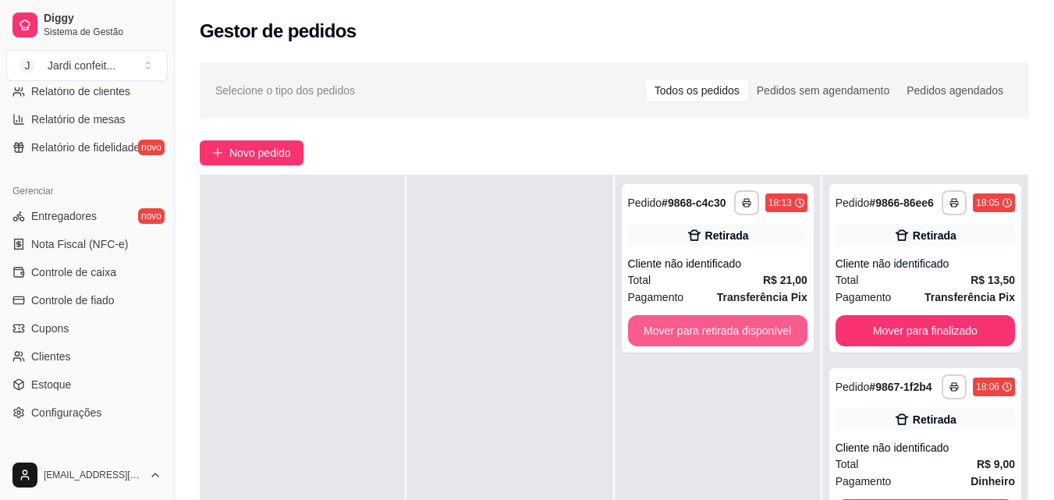
click at [654, 340] on button "Mover para retirada disponível" at bounding box center [717, 330] width 179 height 31
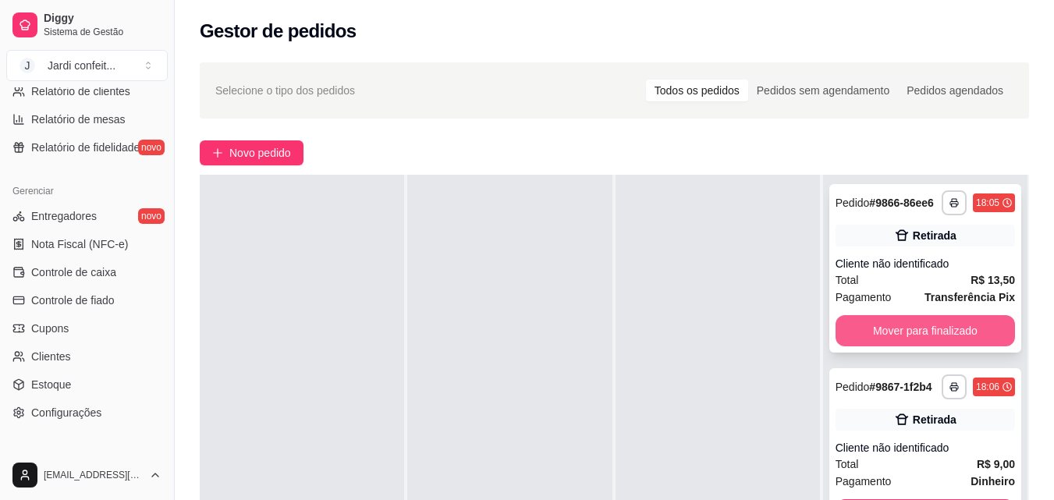
click at [878, 346] on button "Mover para finalizado" at bounding box center [924, 330] width 179 height 31
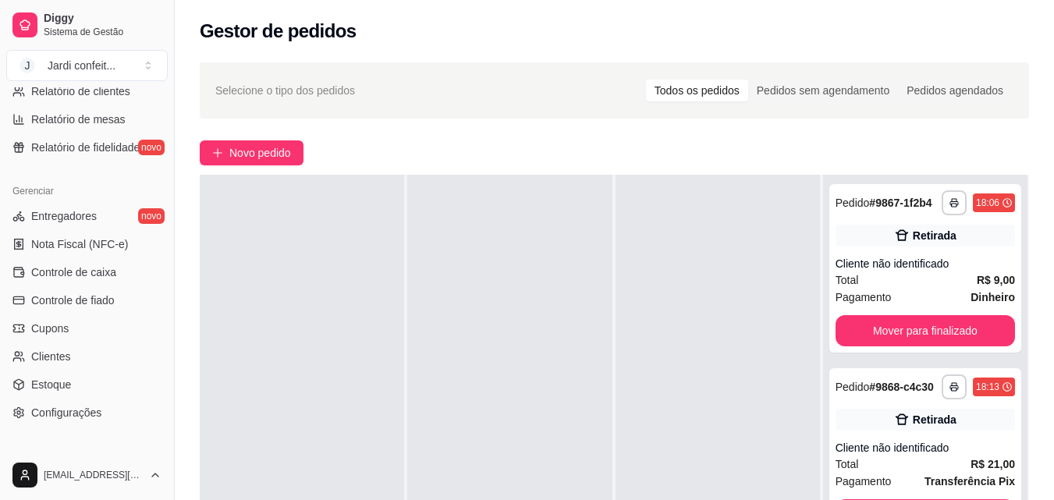
click at [878, 349] on div "**********" at bounding box center [925, 268] width 192 height 168
click at [961, 331] on button "Mover para finalizado" at bounding box center [924, 330] width 179 height 31
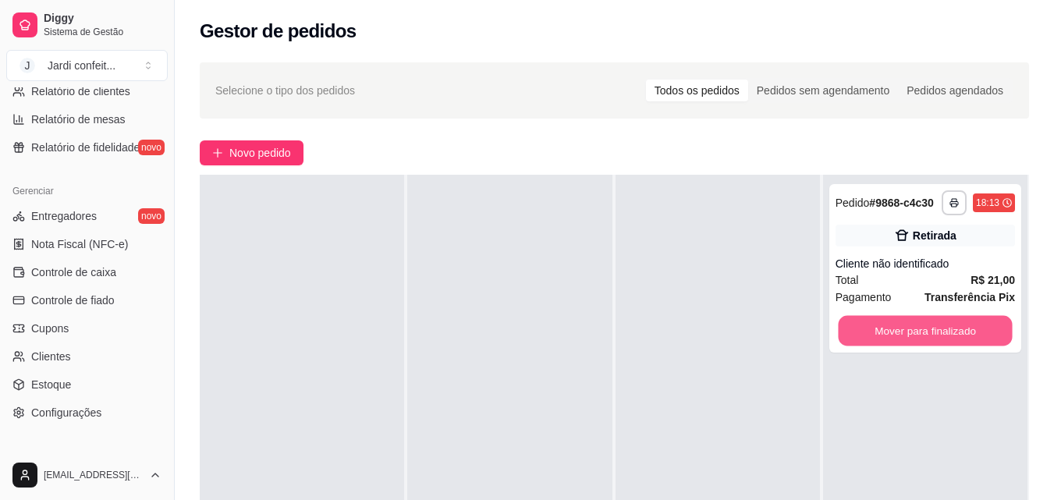
click at [961, 331] on button "Mover para finalizado" at bounding box center [924, 331] width 174 height 30
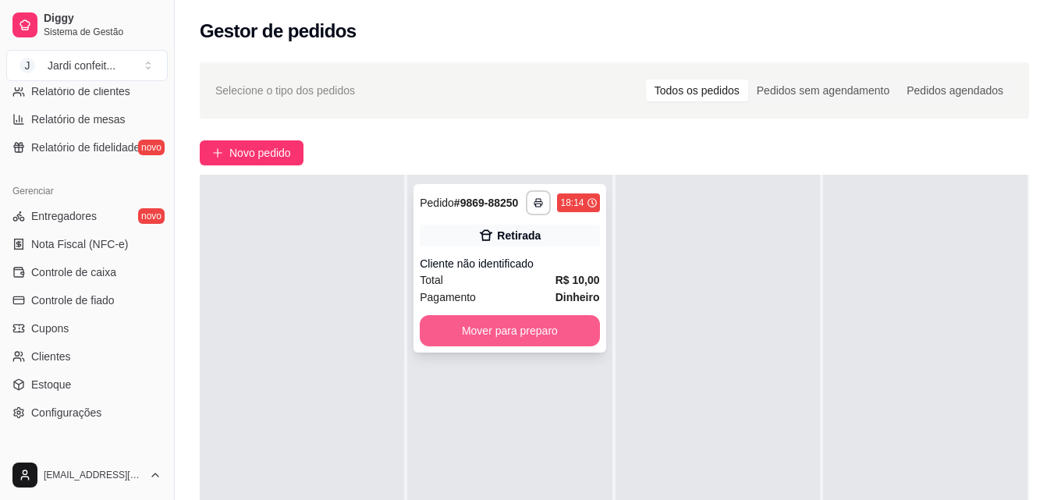
click at [476, 328] on button "Mover para preparo" at bounding box center [509, 330] width 179 height 31
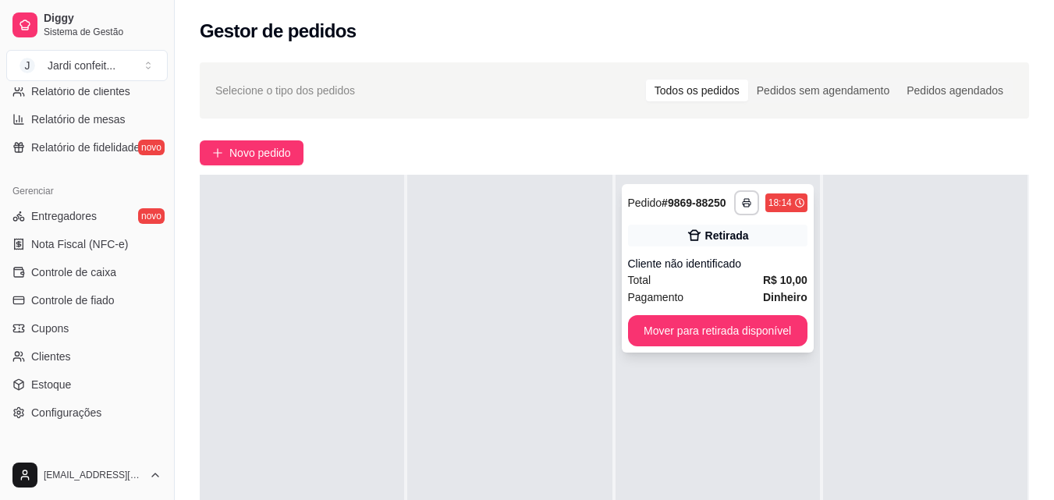
click at [750, 342] on button "Mover para retirada disponível" at bounding box center [717, 330] width 179 height 31
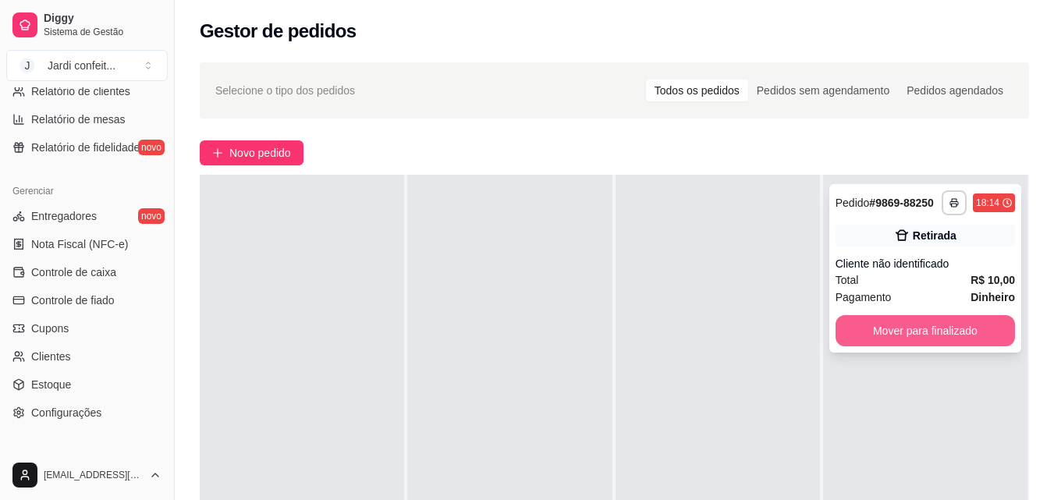
click at [961, 327] on button "Mover para finalizado" at bounding box center [924, 330] width 179 height 31
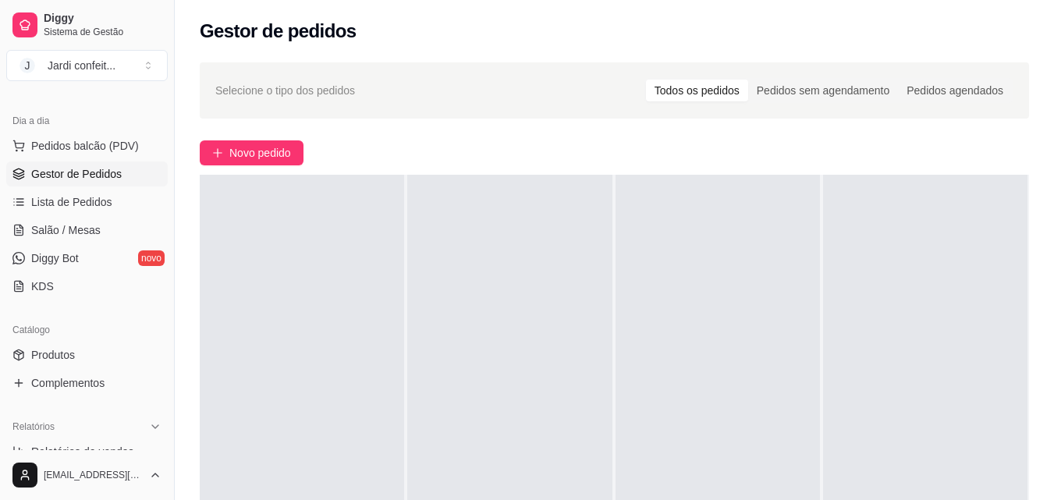
scroll to position [234, 0]
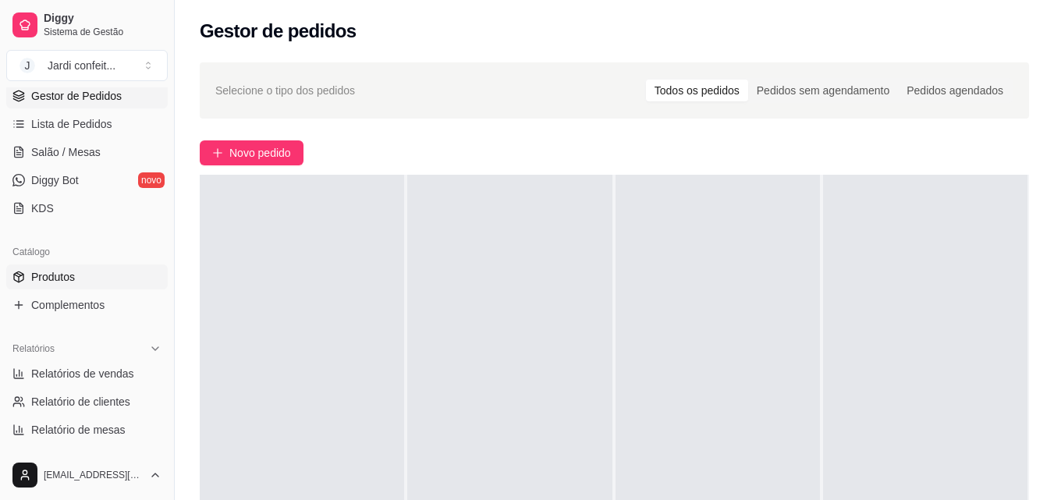
click at [115, 267] on link "Produtos" at bounding box center [86, 276] width 161 height 25
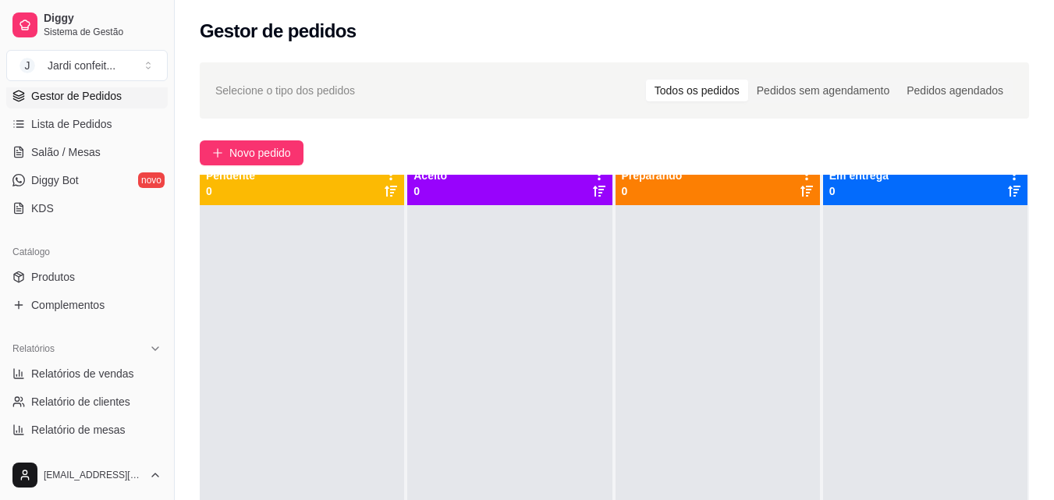
scroll to position [0, 0]
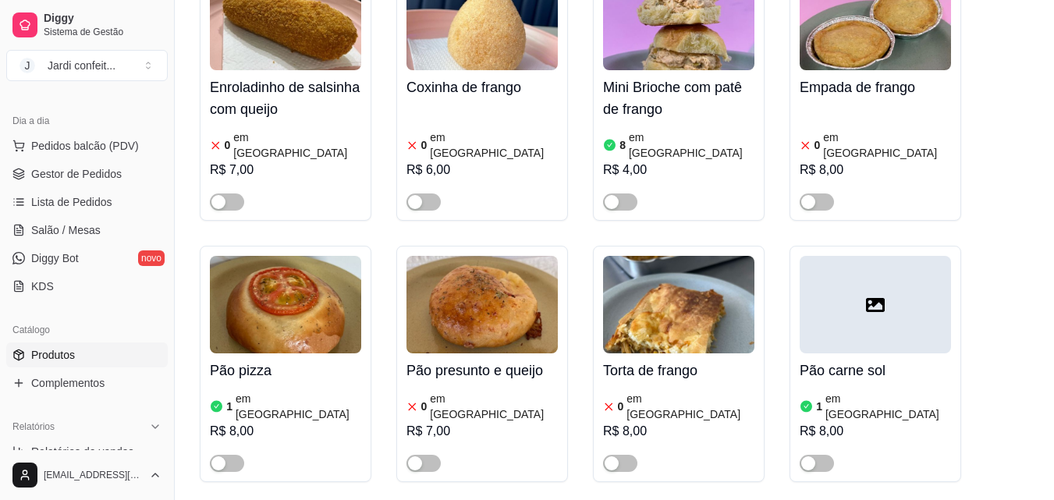
scroll to position [1248, 0]
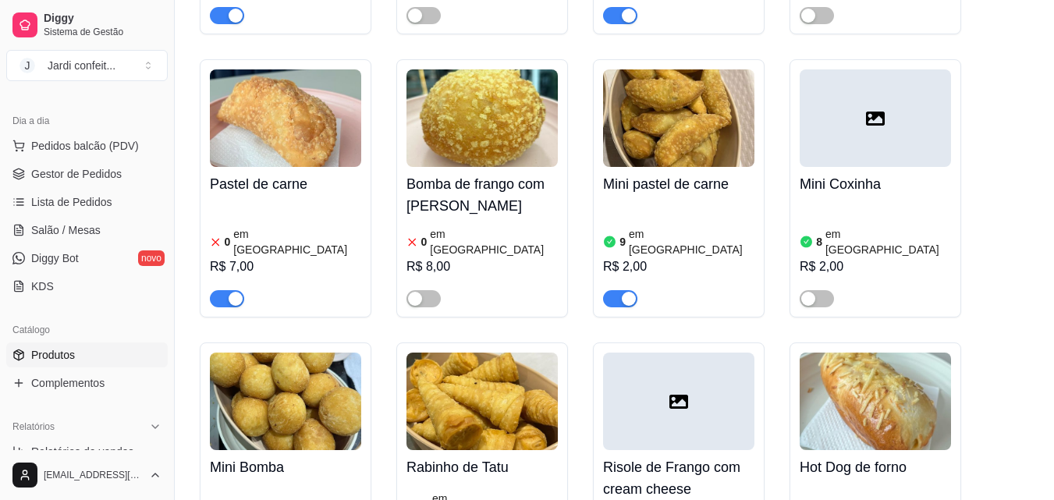
click at [221, 290] on span "button" at bounding box center [227, 298] width 34 height 17
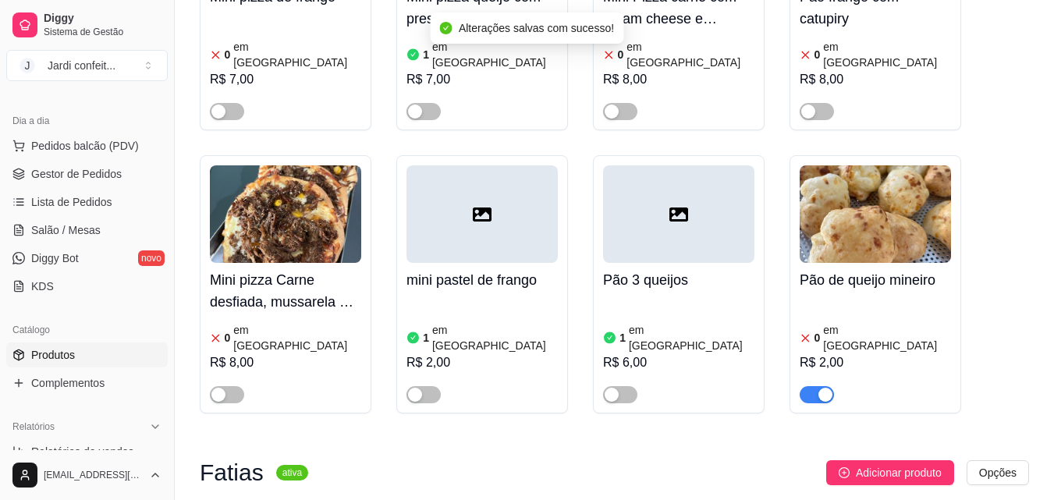
scroll to position [2651, 0]
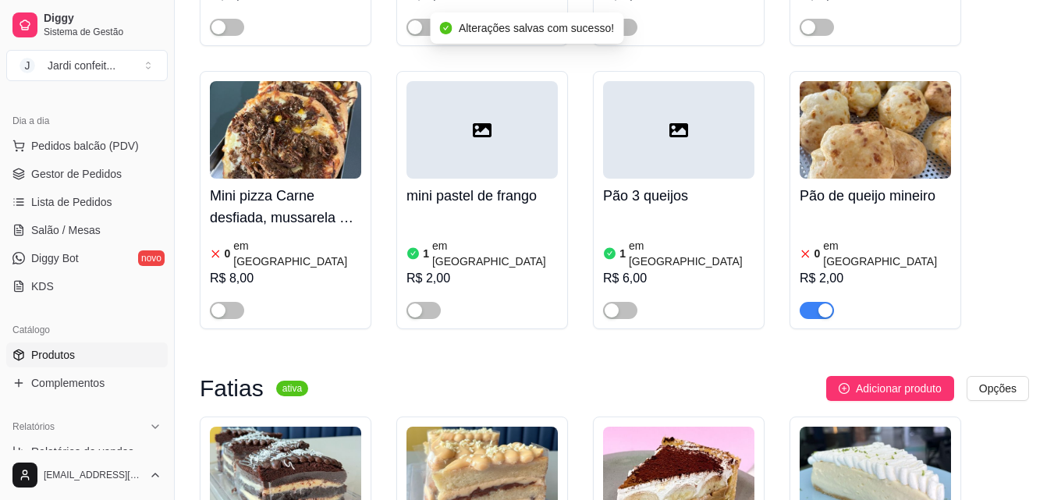
click at [818, 303] on div "button" at bounding box center [825, 310] width 14 height 14
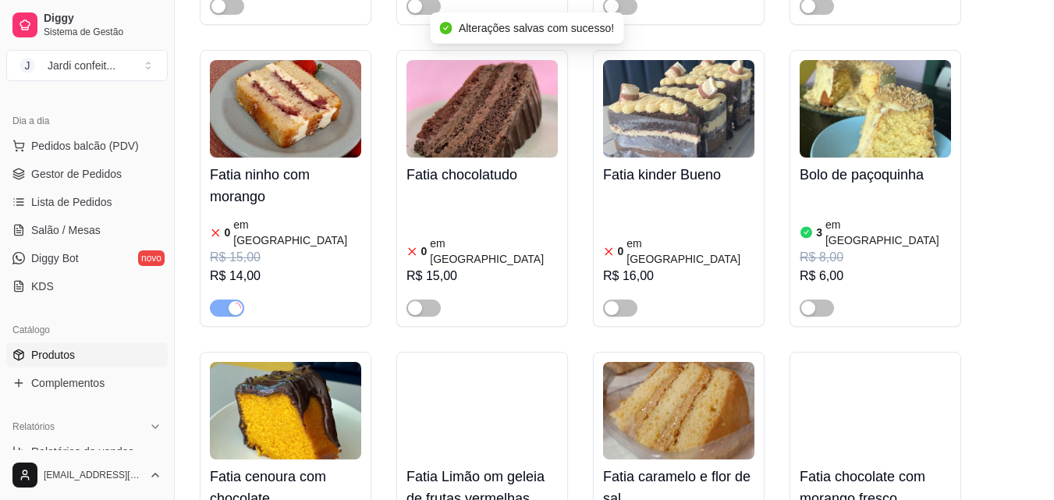
scroll to position [3509, 0]
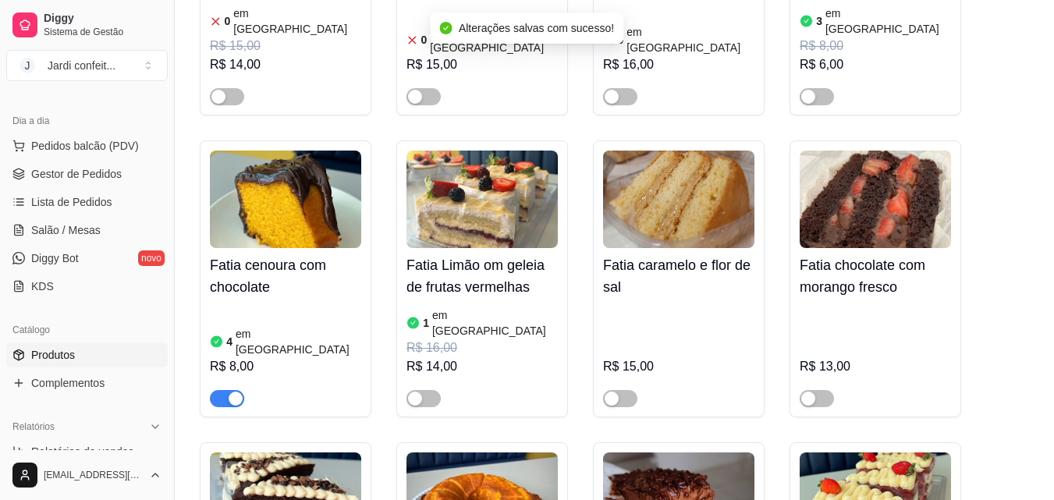
click at [286, 151] on img at bounding box center [285, 199] width 151 height 97
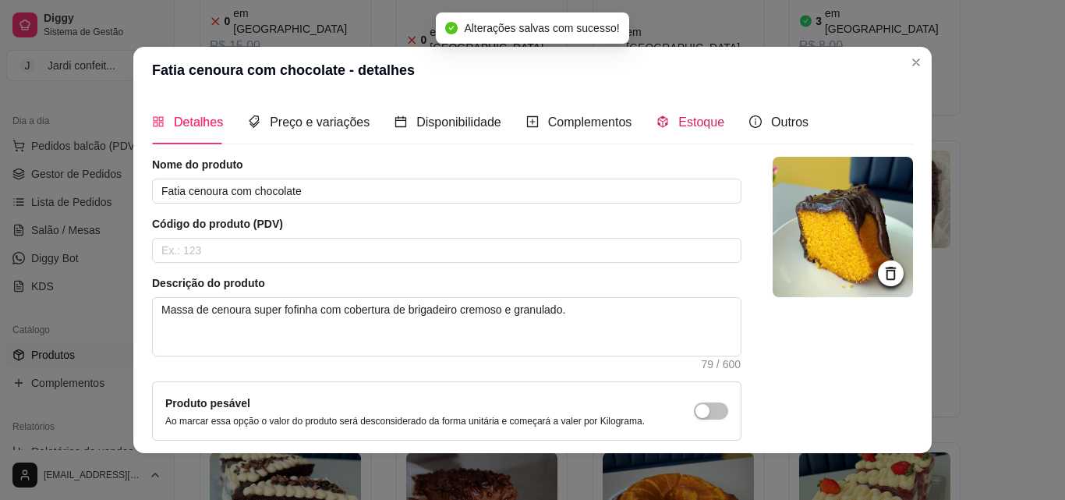
click at [678, 126] on span "Estoque" at bounding box center [701, 121] width 46 height 13
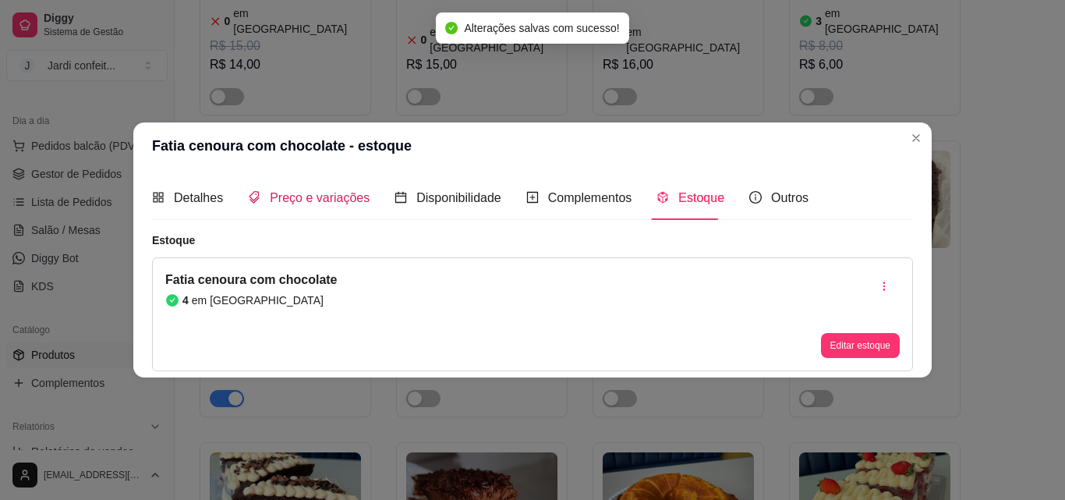
click at [349, 204] on span "Preço e variações" at bounding box center [320, 197] width 100 height 13
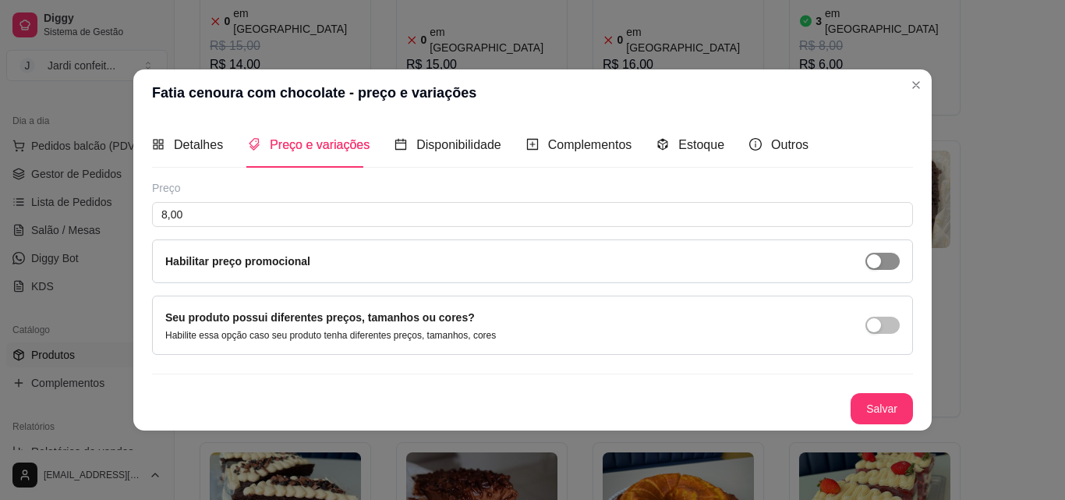
drag, startPoint x: 892, startPoint y: 249, endPoint x: 891, endPoint y: 257, distance: 8.7
click at [891, 251] on div "Habilitar preço promocional" at bounding box center [532, 261] width 761 height 44
click at [879, 274] on div "Habilitar preço promocional" at bounding box center [532, 261] width 761 height 44
click at [889, 264] on span "button" at bounding box center [883, 261] width 34 height 17
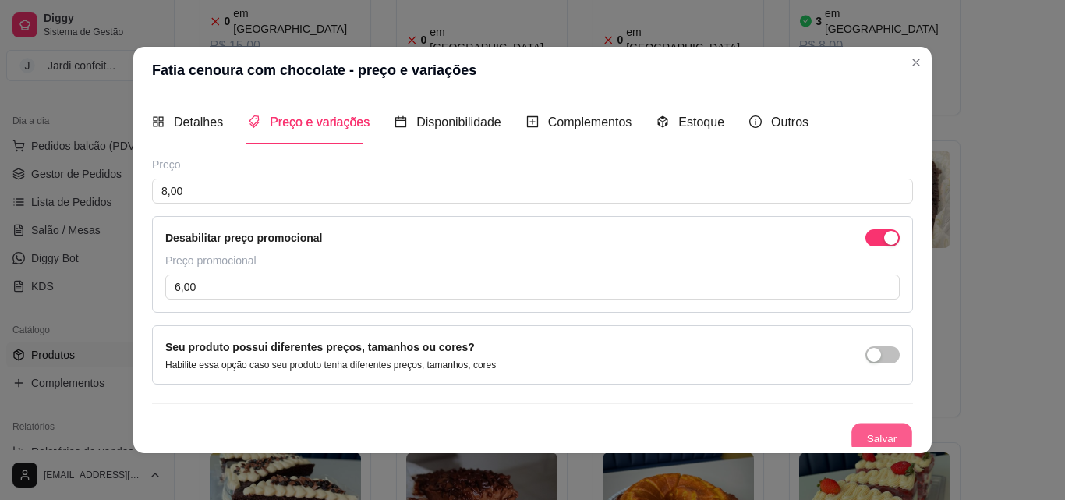
click at [884, 434] on button "Salvar" at bounding box center [882, 438] width 61 height 30
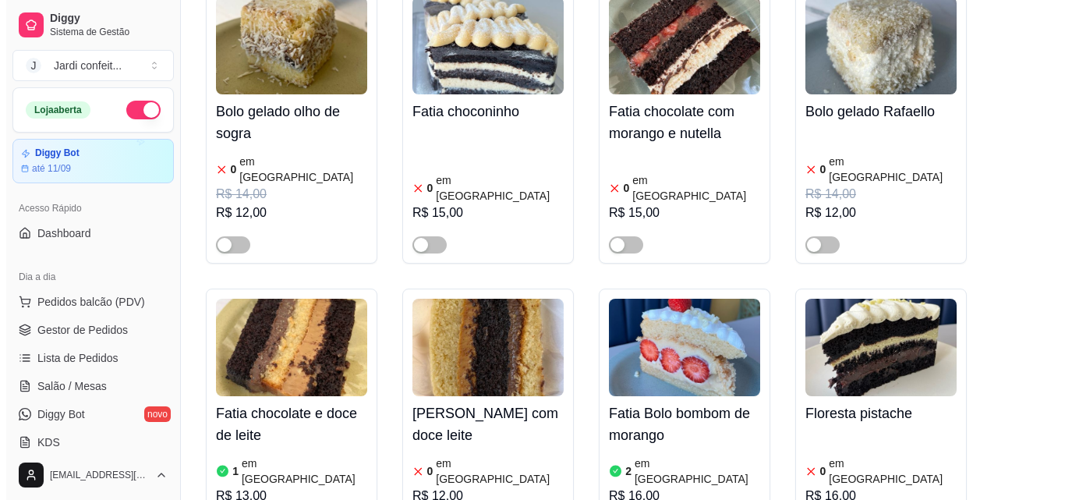
scroll to position [0, 0]
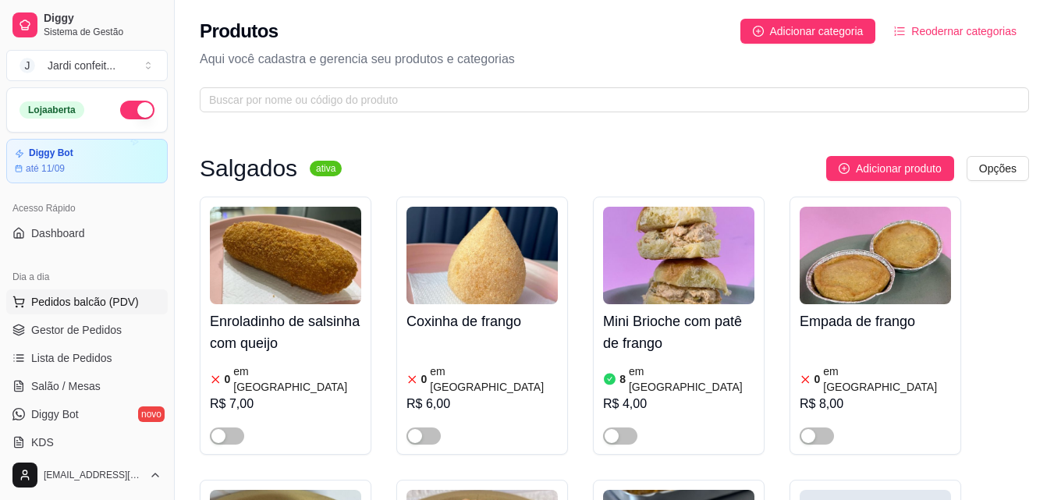
click at [119, 296] on span "Pedidos balcão (PDV)" at bounding box center [85, 302] width 108 height 16
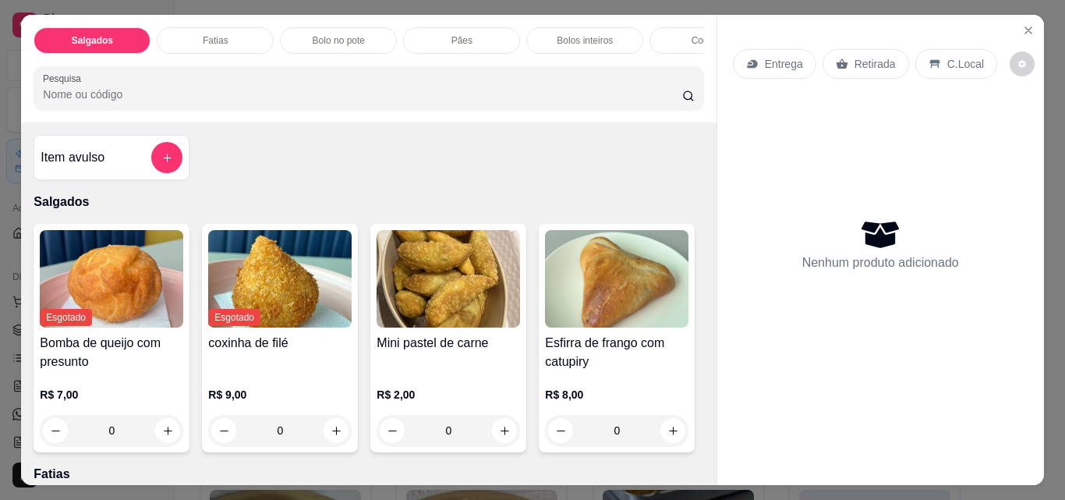
click at [228, 43] on div "Fatias" at bounding box center [215, 40] width 117 height 27
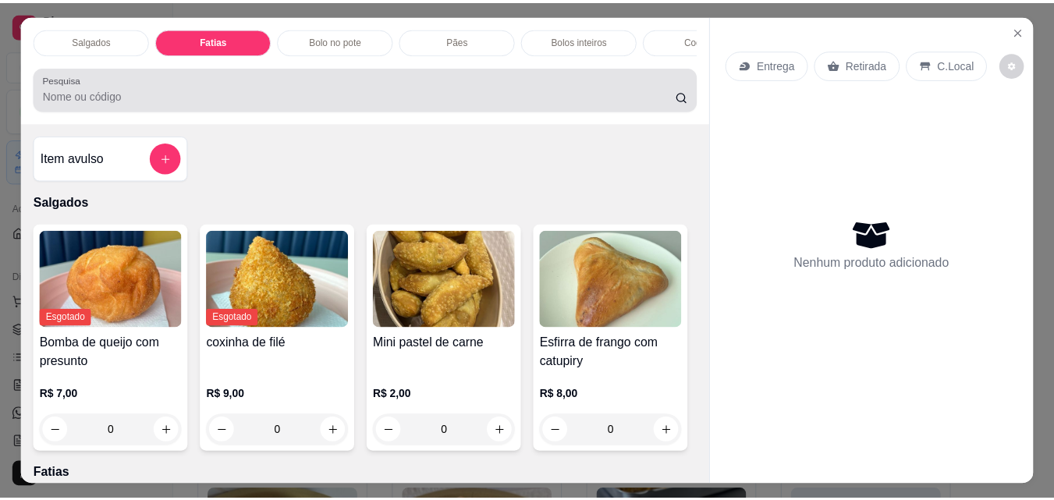
scroll to position [41, 0]
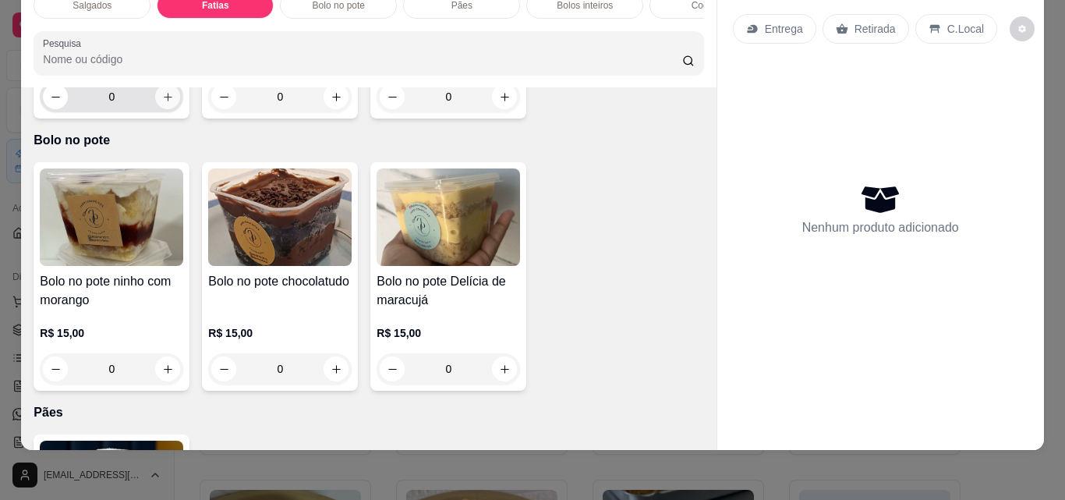
click at [164, 101] on icon "increase-product-quantity" at bounding box center [168, 97] width 9 height 9
type input "1"
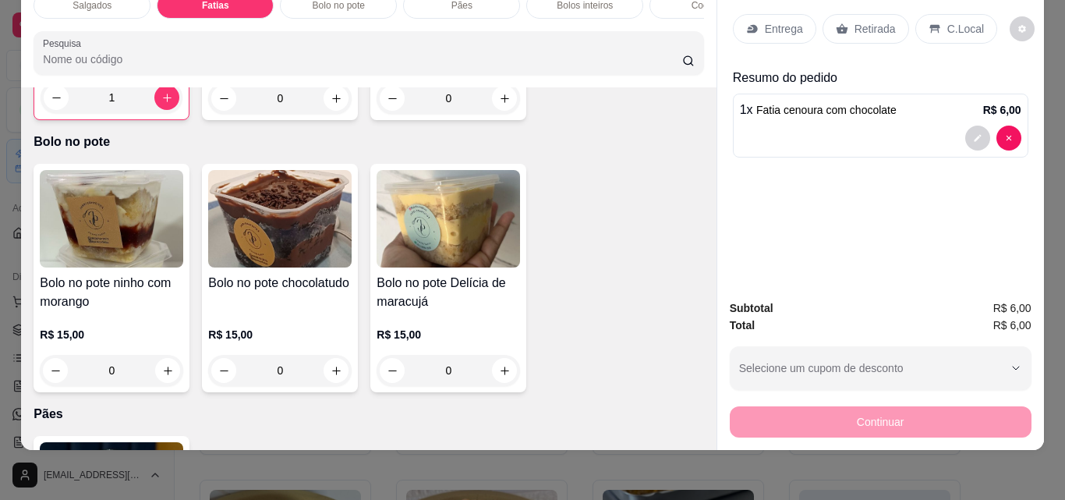
click at [877, 23] on p "Retirada" at bounding box center [875, 29] width 41 height 16
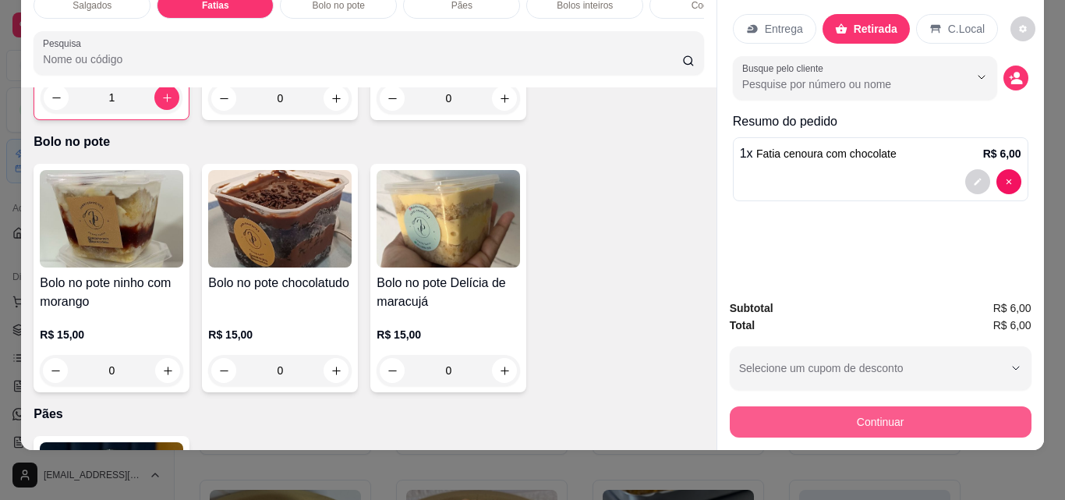
click at [918, 420] on button "Continuar" at bounding box center [881, 421] width 302 height 31
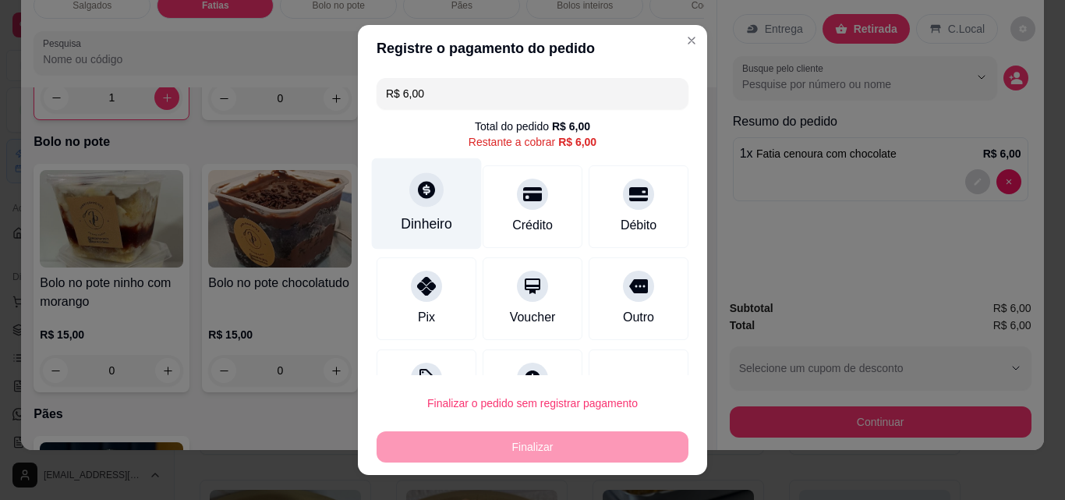
click at [428, 214] on div "Dinheiro" at bounding box center [426, 224] width 51 height 20
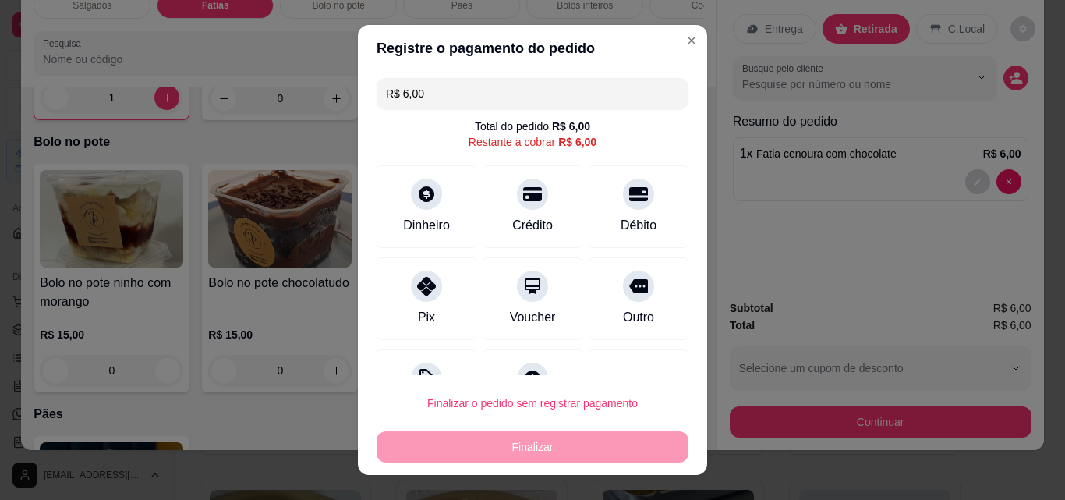
click at [433, 205] on label "Quantia recebida" at bounding box center [533, 204] width 314 height 11
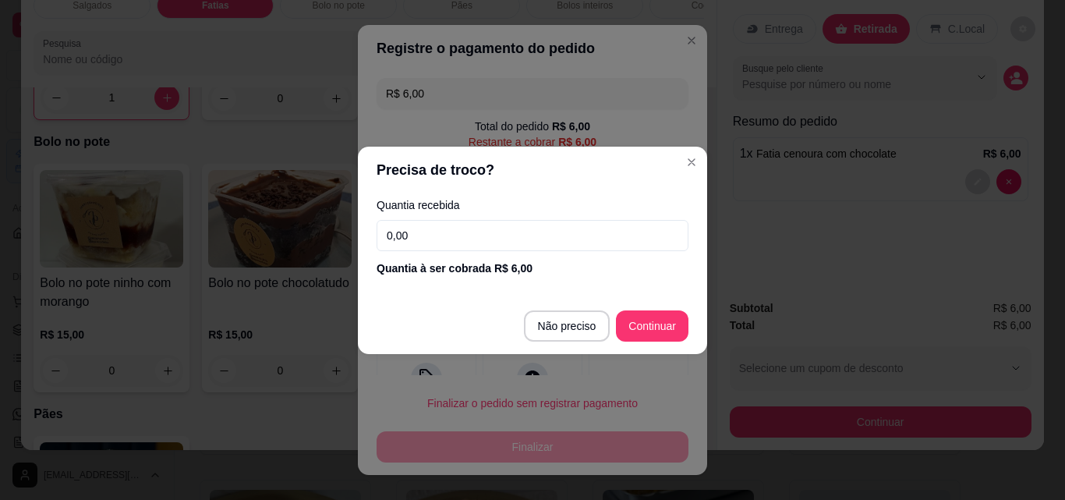
click at [429, 235] on input "0,00" at bounding box center [533, 235] width 312 height 31
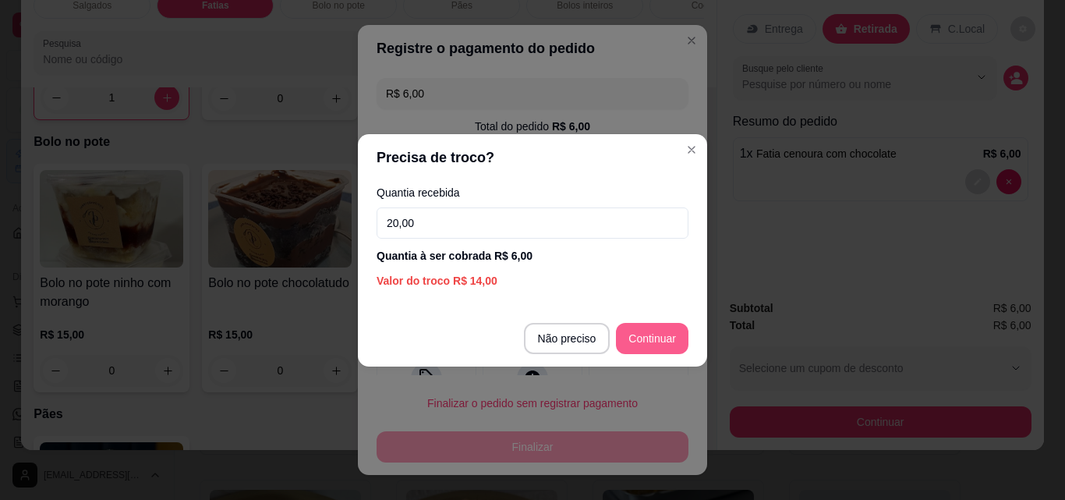
type input "20,00"
type input "R$ 0,00"
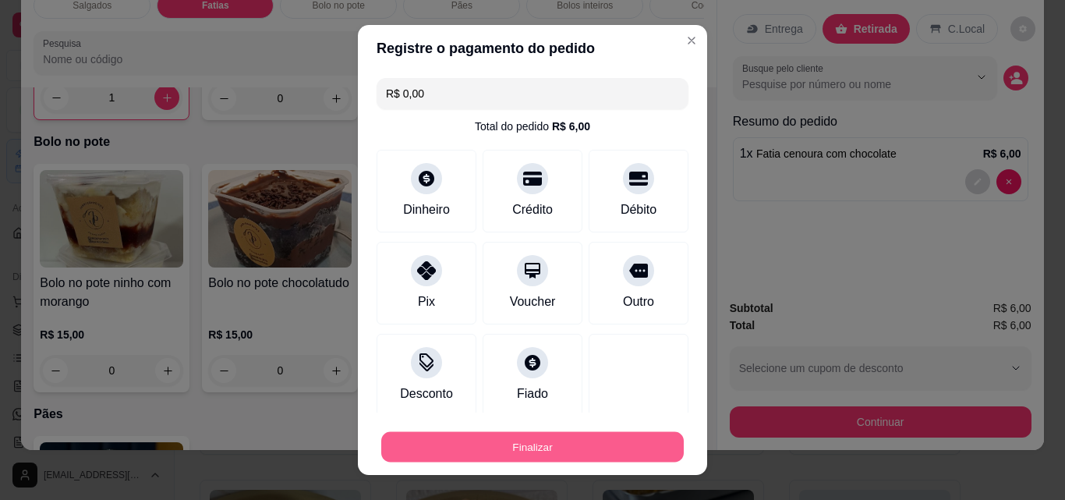
click at [550, 442] on button "Finalizar" at bounding box center [532, 447] width 303 height 30
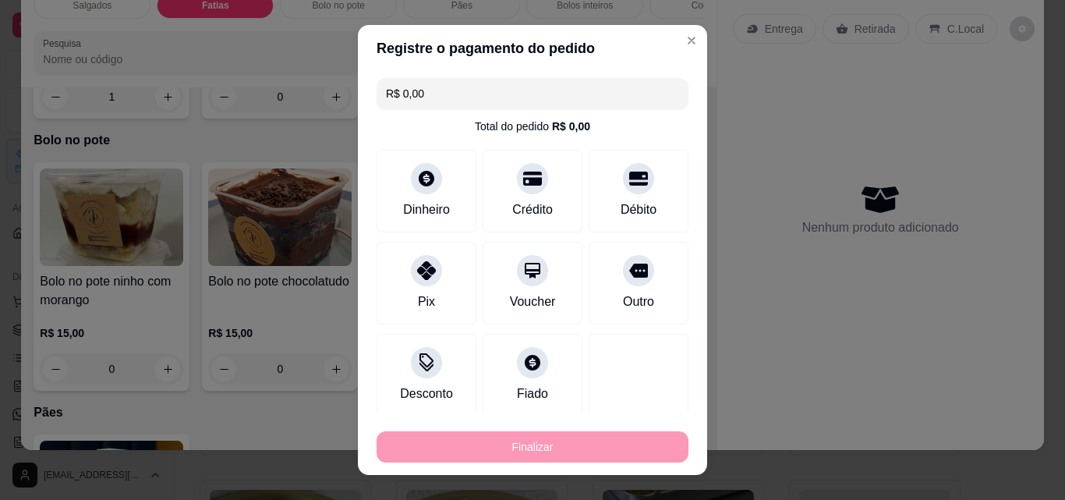
type input "0"
type input "-R$ 6,00"
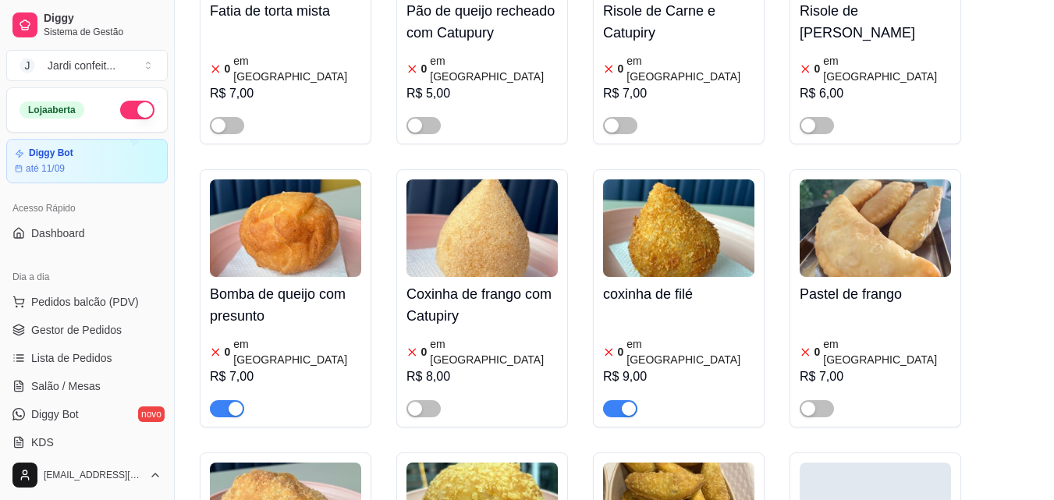
scroll to position [858, 0]
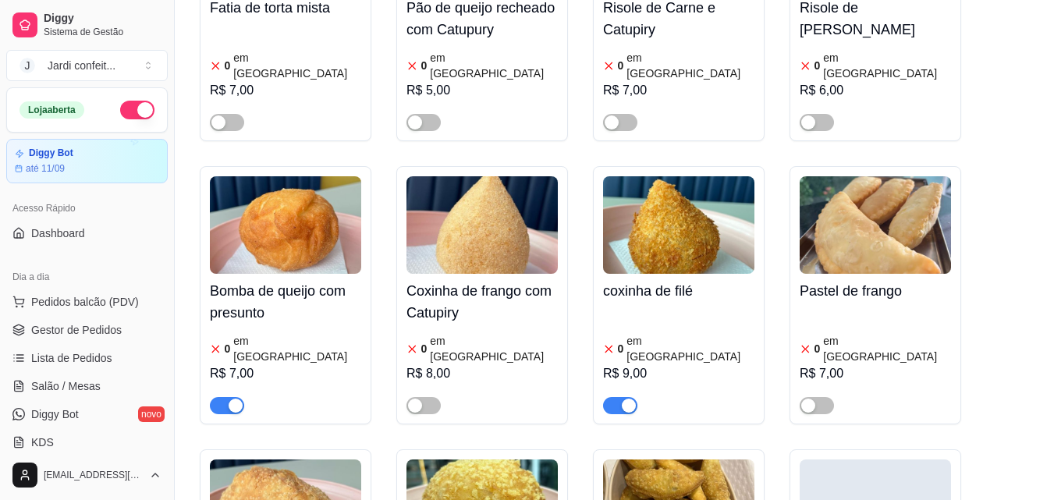
click at [620, 397] on span "button" at bounding box center [620, 405] width 34 height 17
click at [211, 397] on span "button" at bounding box center [227, 405] width 34 height 17
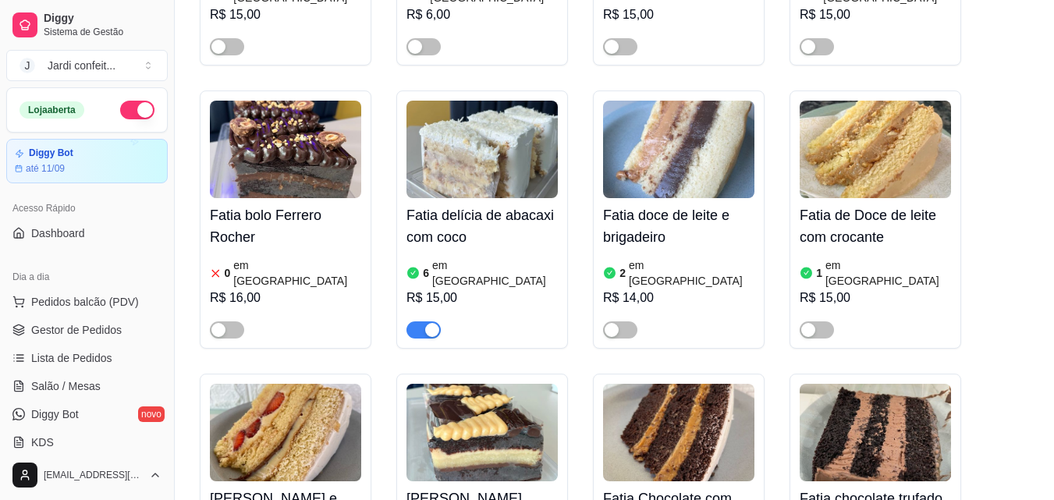
scroll to position [0, 0]
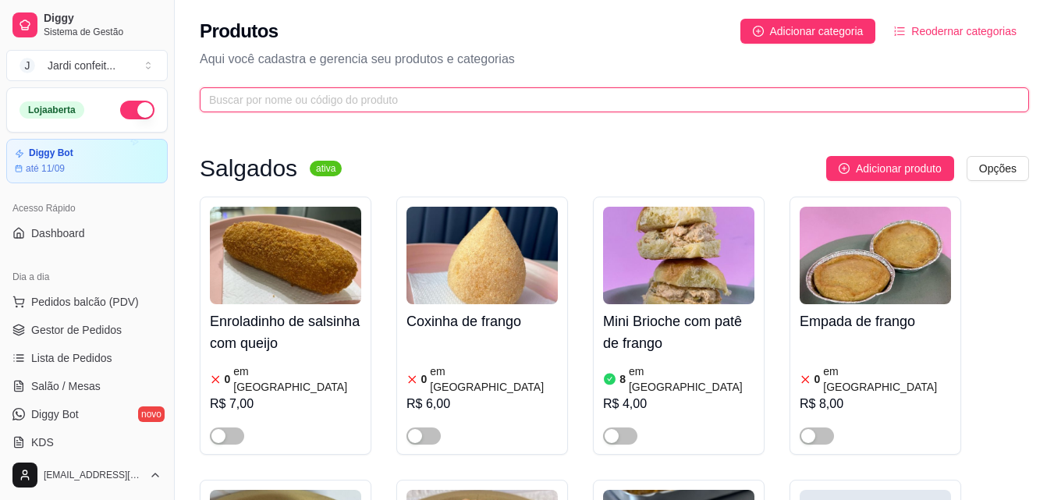
click at [531, 91] on input "text" at bounding box center [608, 99] width 798 height 17
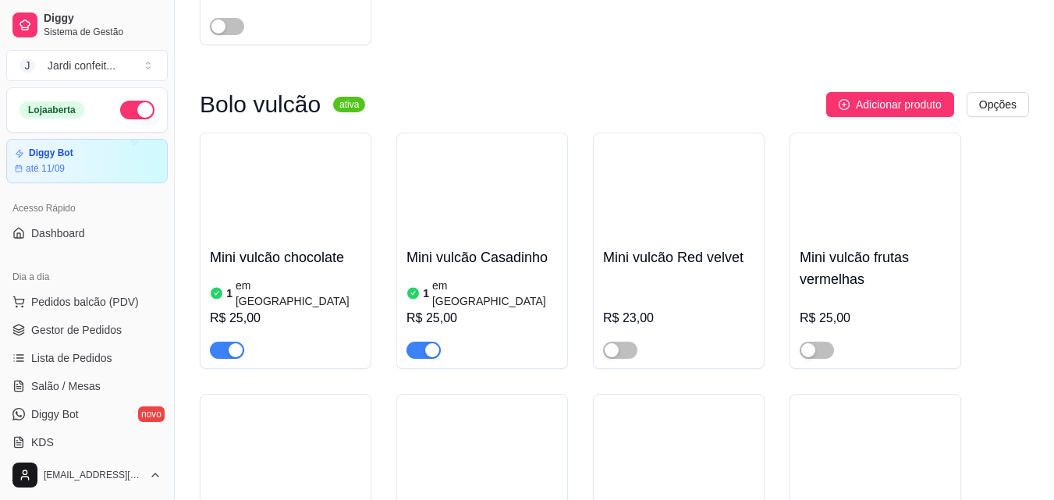
scroll to position [468, 0]
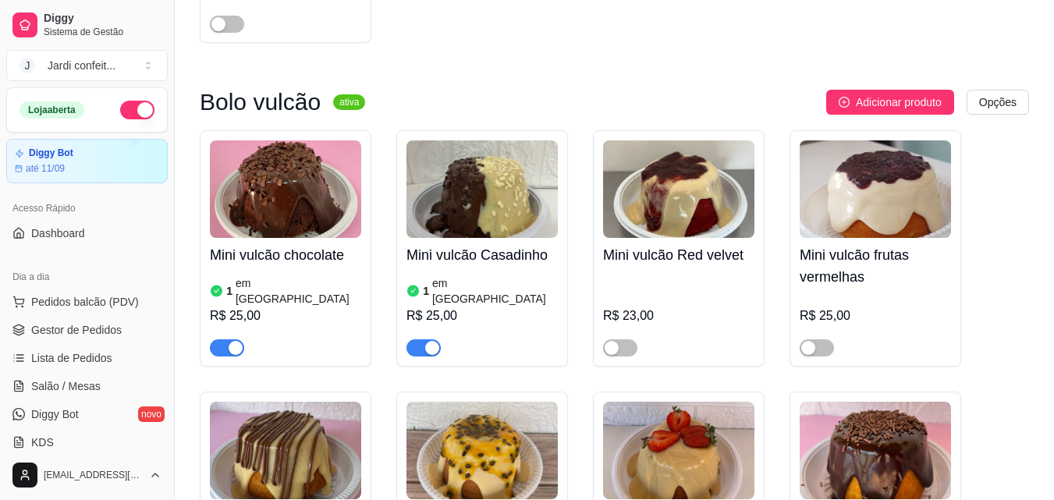
type input "mini v"
click at [271, 194] on img at bounding box center [285, 188] width 151 height 97
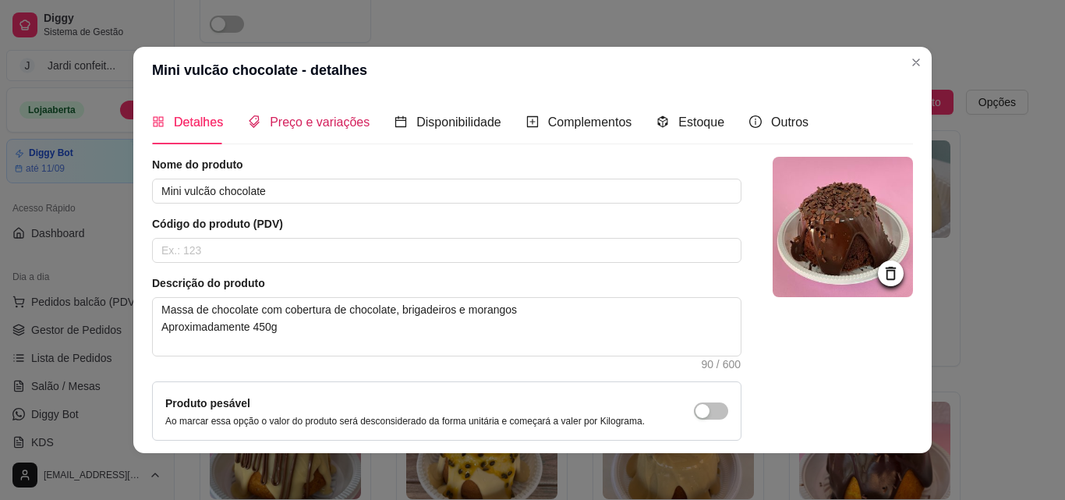
click at [334, 117] on span "Preço e variações" at bounding box center [320, 121] width 100 height 13
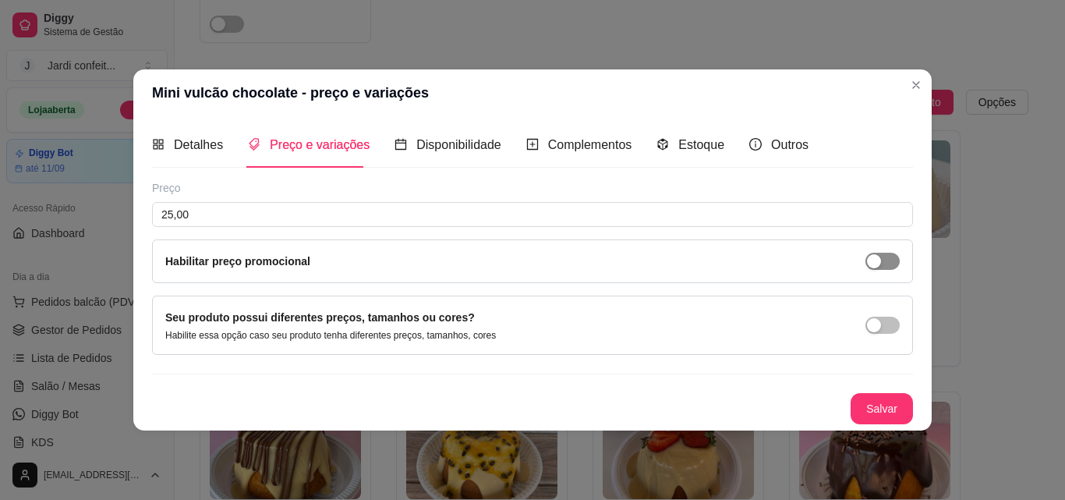
click at [882, 263] on span "button" at bounding box center [883, 261] width 34 height 17
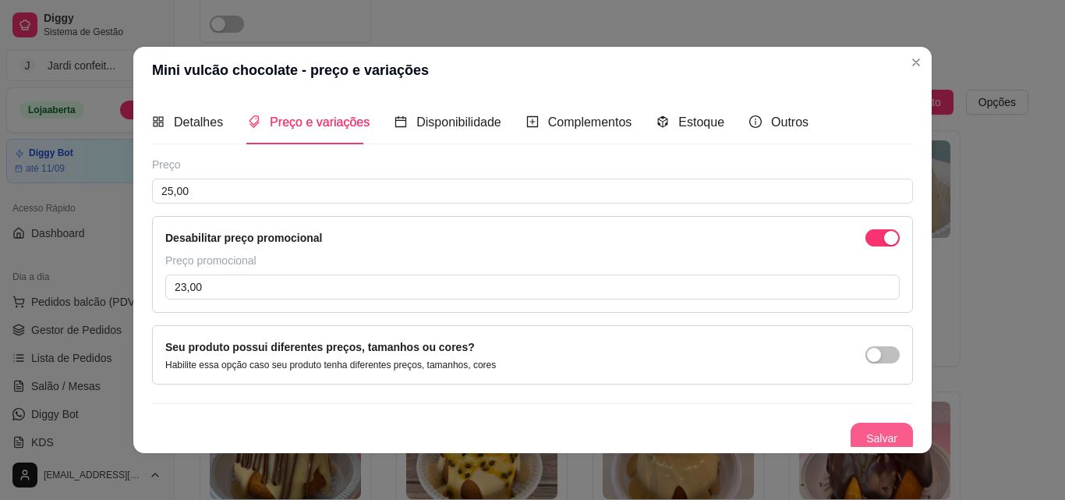
click at [867, 444] on button "Salvar" at bounding box center [882, 438] width 62 height 31
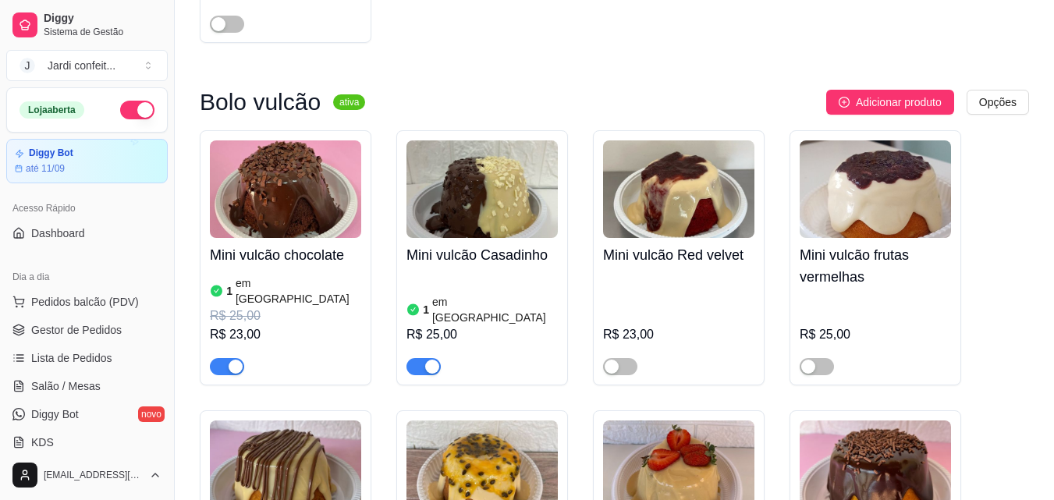
click at [481, 208] on img at bounding box center [481, 188] width 151 height 97
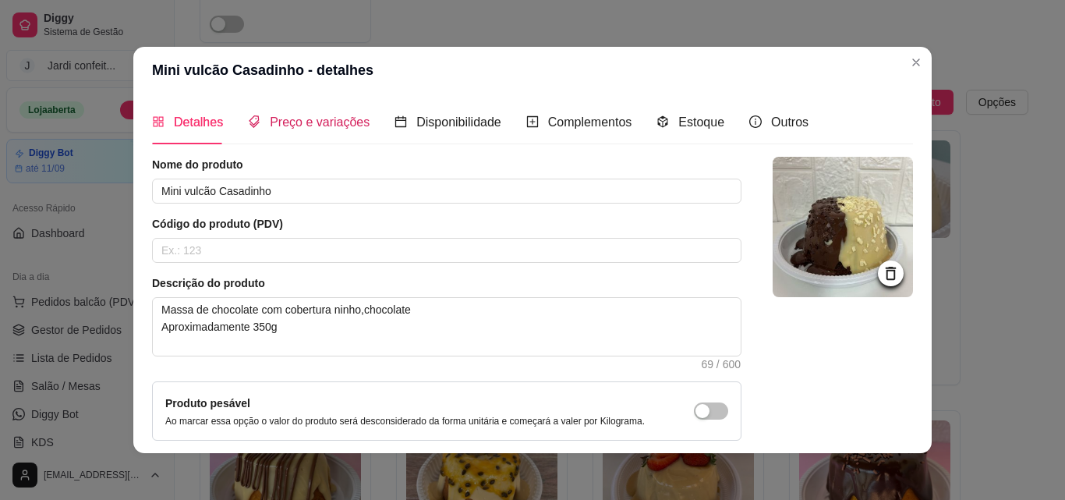
click at [328, 118] on span "Preço e variações" at bounding box center [320, 121] width 100 height 13
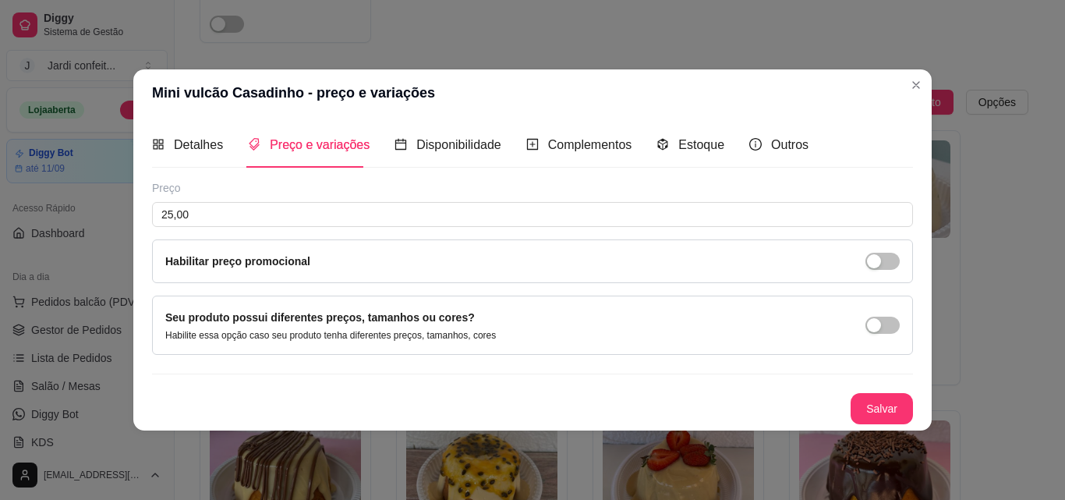
click at [897, 260] on span "button" at bounding box center [883, 261] width 34 height 17
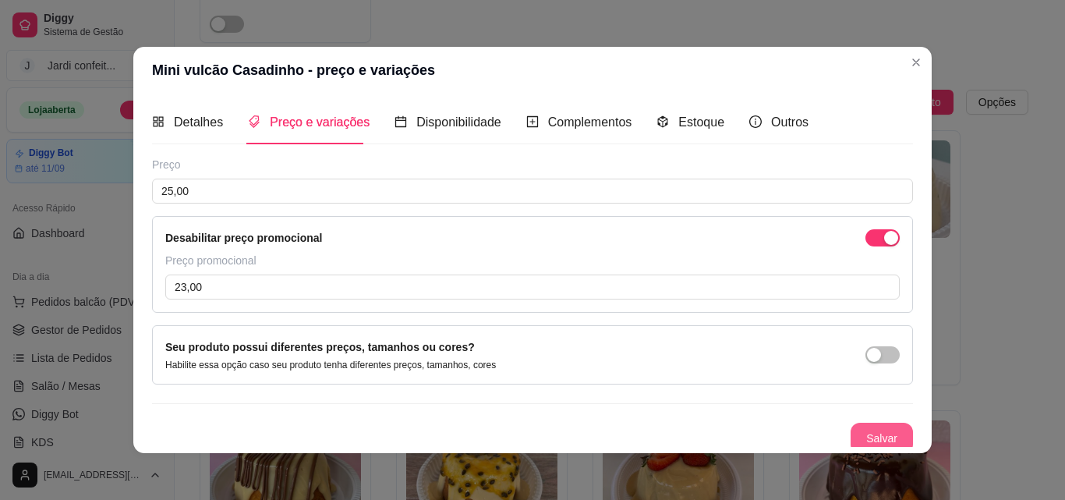
click at [856, 431] on button "Salvar" at bounding box center [882, 438] width 62 height 31
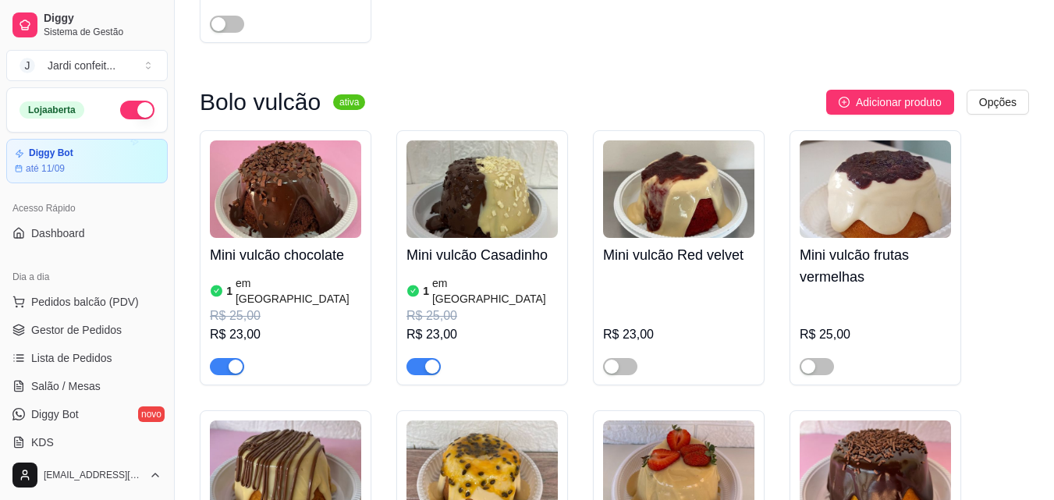
click at [681, 191] on img at bounding box center [678, 188] width 151 height 97
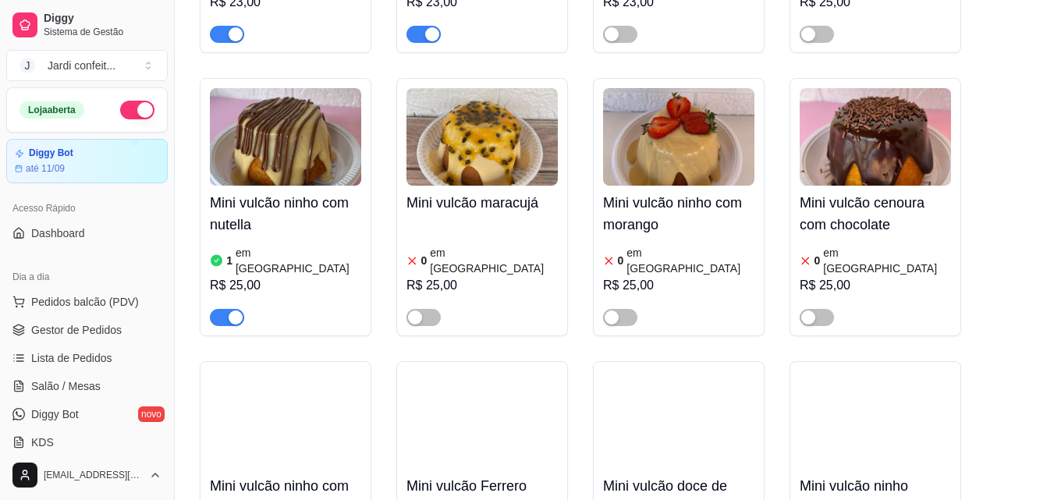
scroll to position [858, 0]
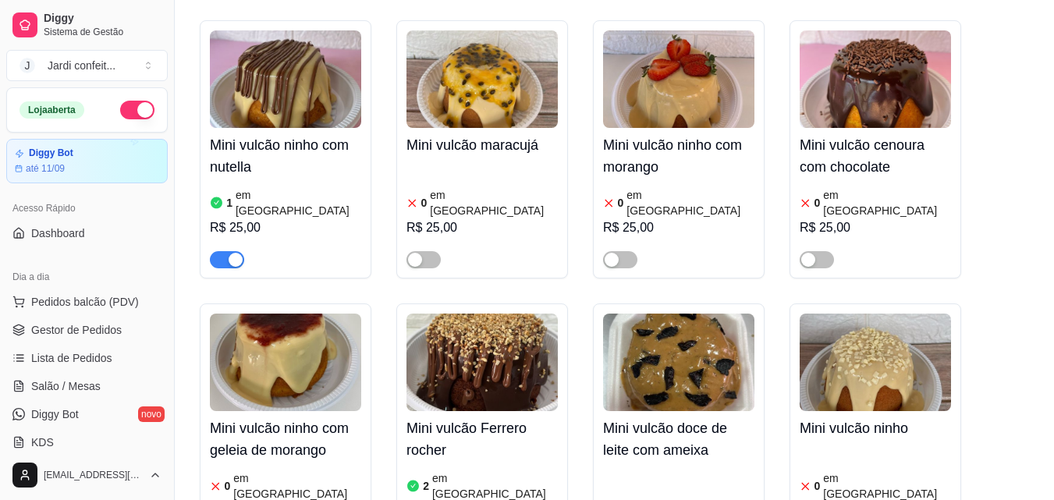
click at [311, 87] on img at bounding box center [285, 78] width 151 height 97
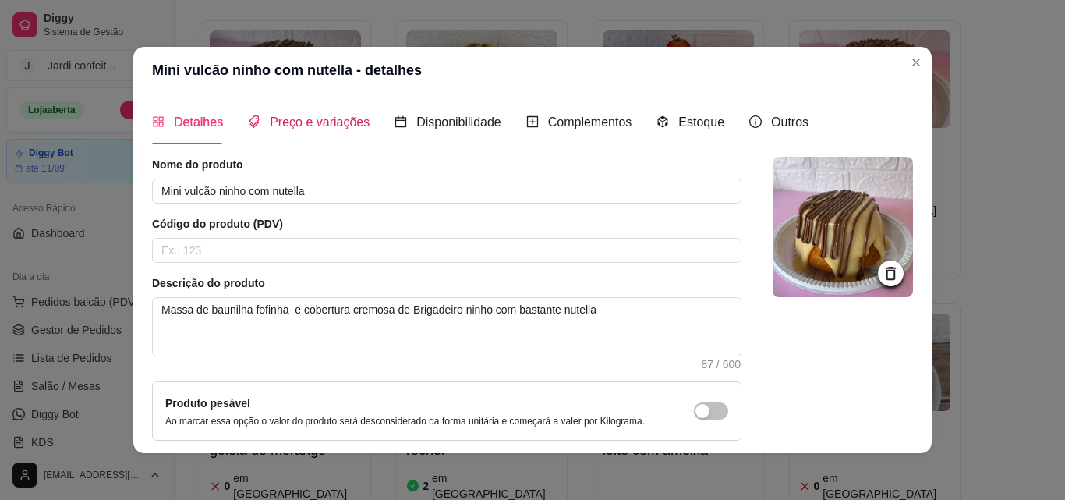
click at [299, 119] on span "Preço e variações" at bounding box center [320, 121] width 100 height 13
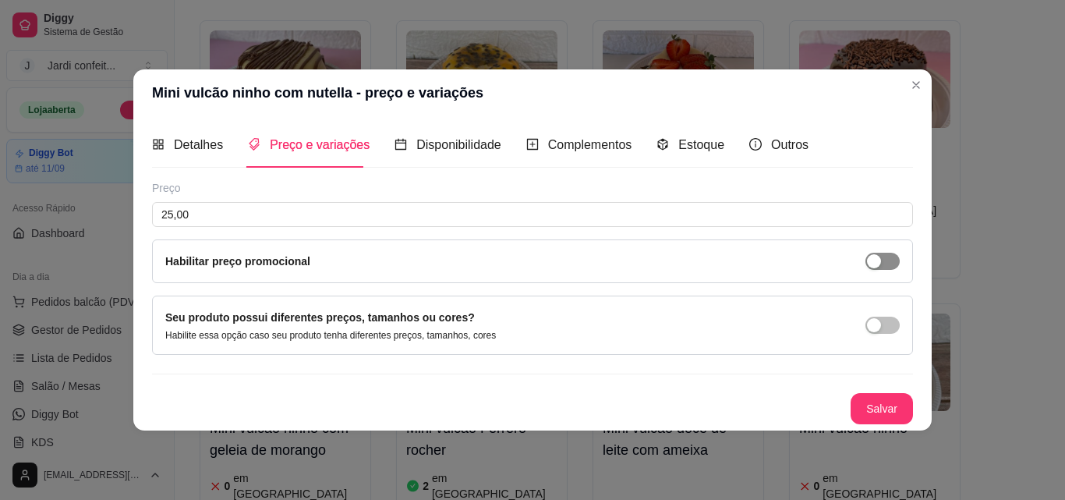
click at [887, 262] on span "button" at bounding box center [883, 261] width 34 height 17
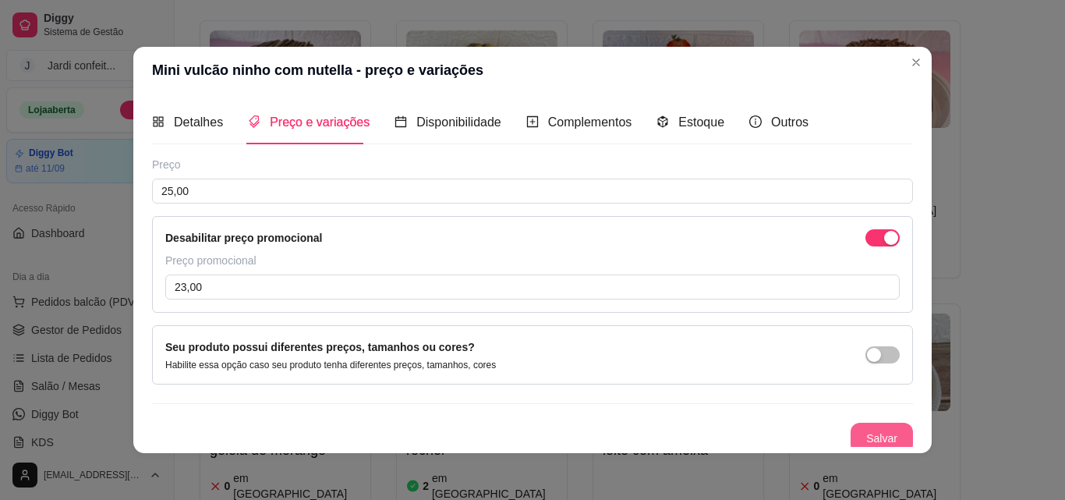
click at [869, 430] on button "Salvar" at bounding box center [882, 438] width 62 height 31
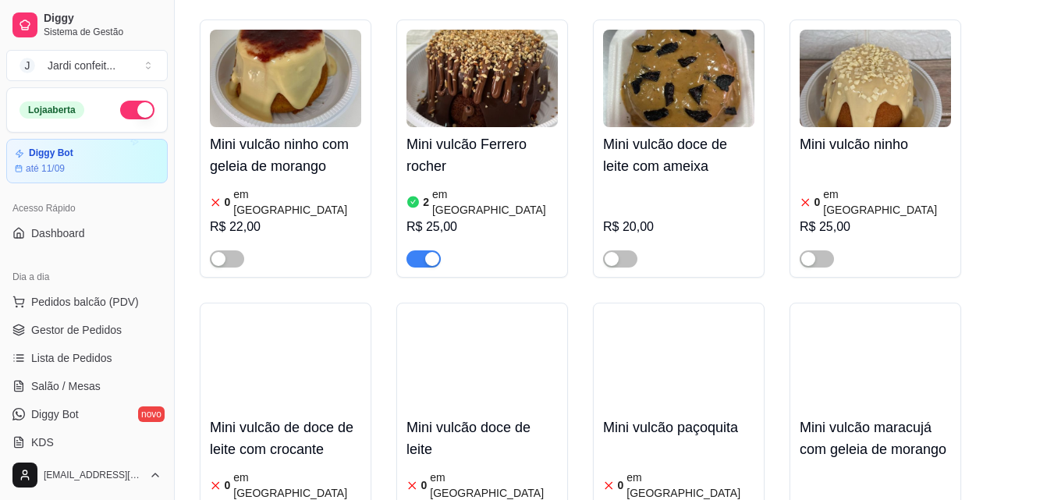
scroll to position [1170, 0]
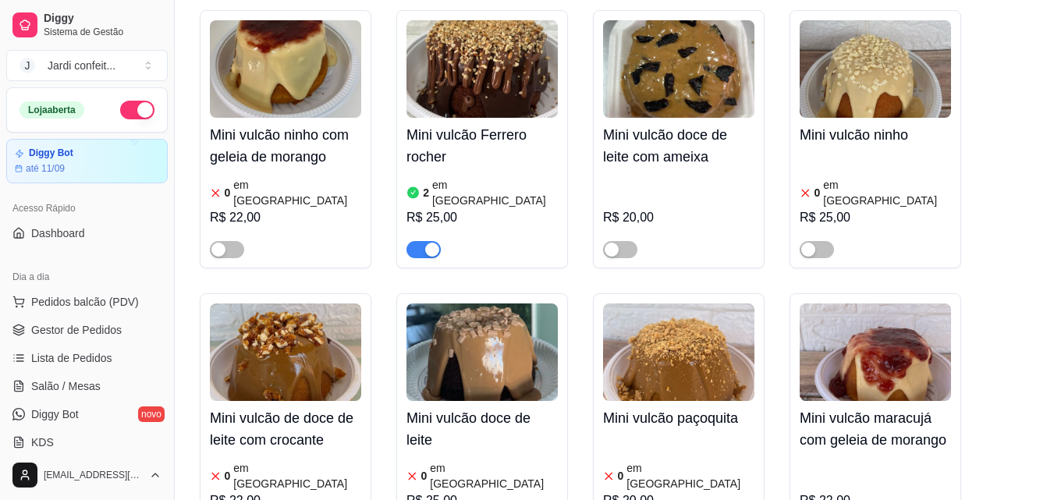
click at [511, 50] on img at bounding box center [481, 68] width 151 height 97
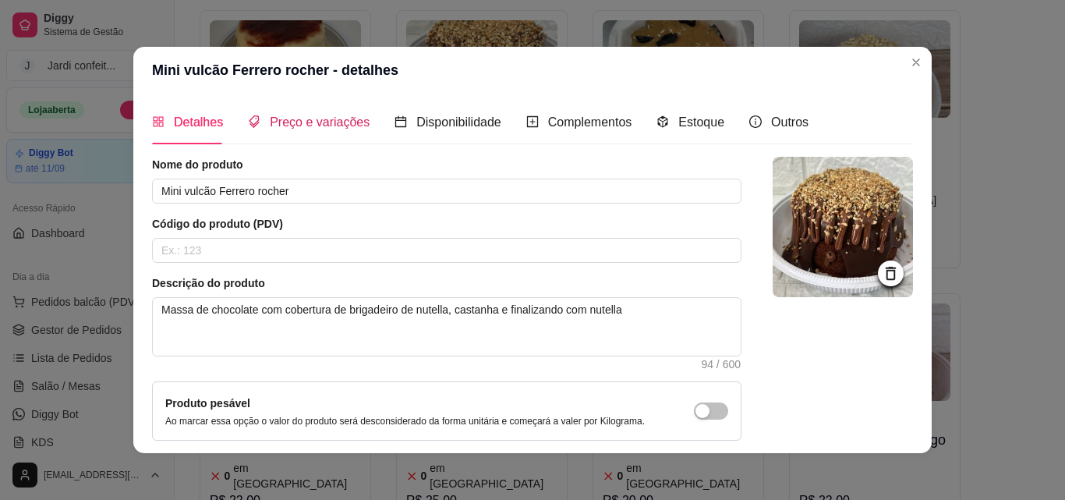
click at [310, 126] on span "Preço e variações" at bounding box center [320, 121] width 100 height 13
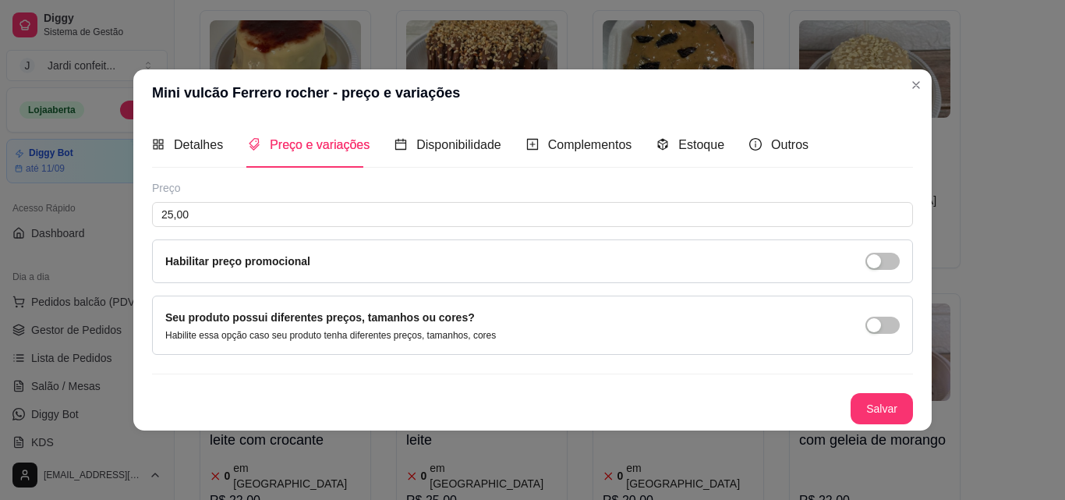
click at [892, 253] on span "button" at bounding box center [883, 261] width 34 height 17
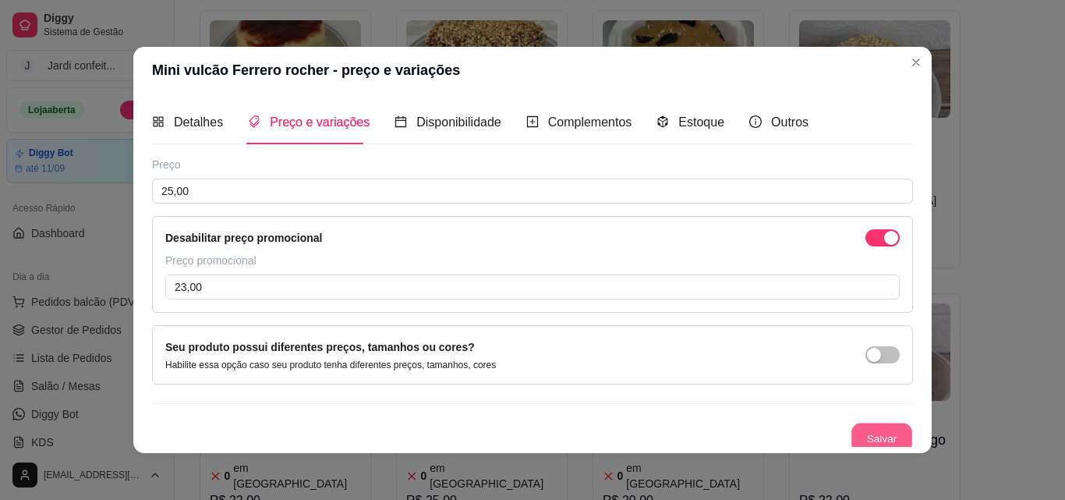
click at [867, 436] on button "Salvar" at bounding box center [882, 438] width 61 height 30
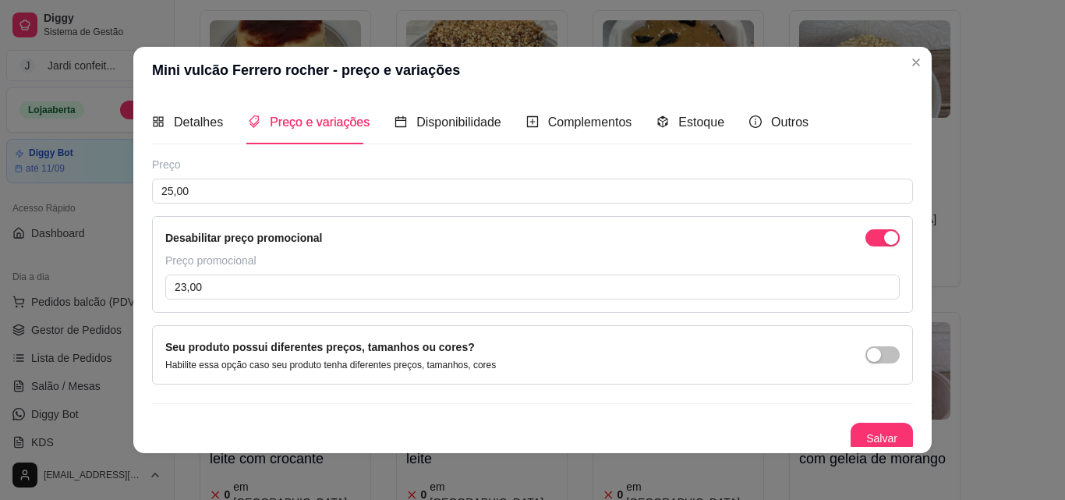
click at [914, 66] on img at bounding box center [874, 68] width 151 height 97
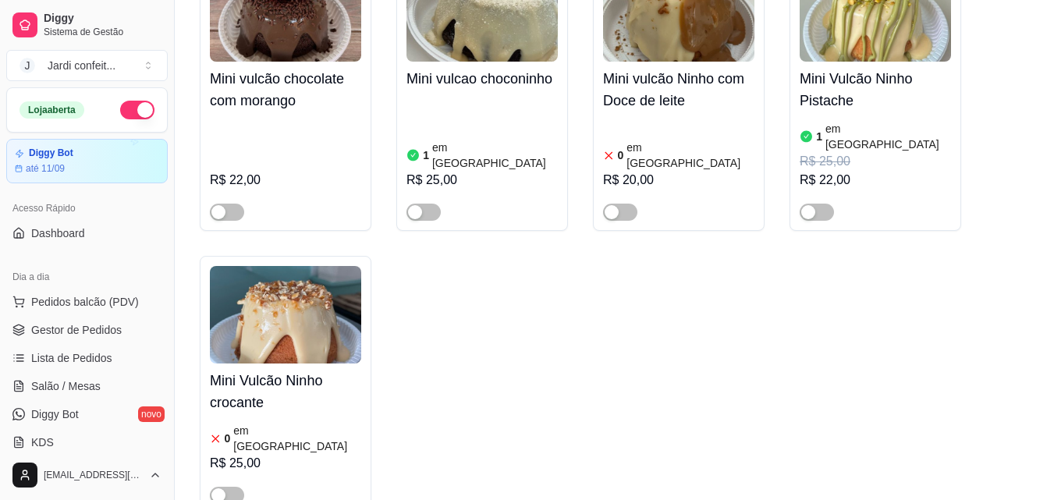
scroll to position [1815, 0]
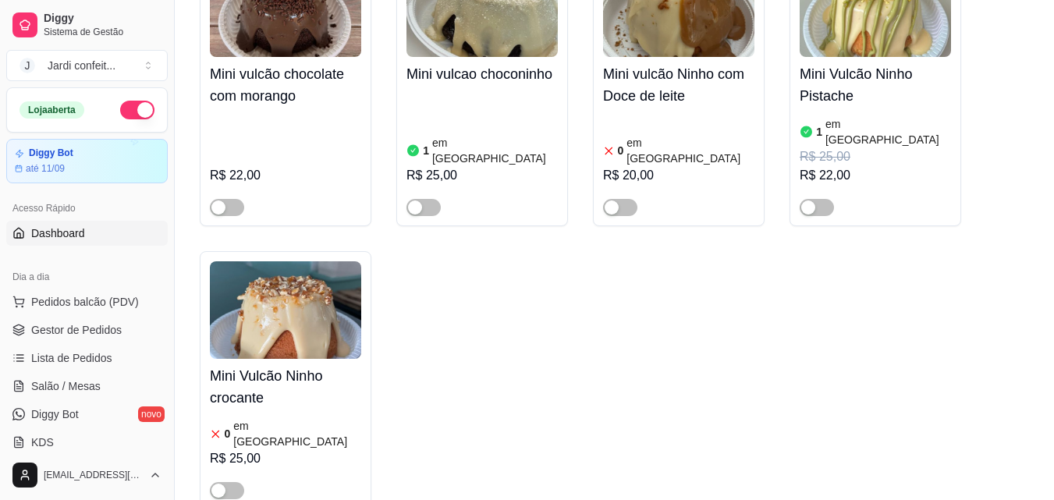
click at [100, 222] on link "Dashboard" at bounding box center [86, 233] width 161 height 25
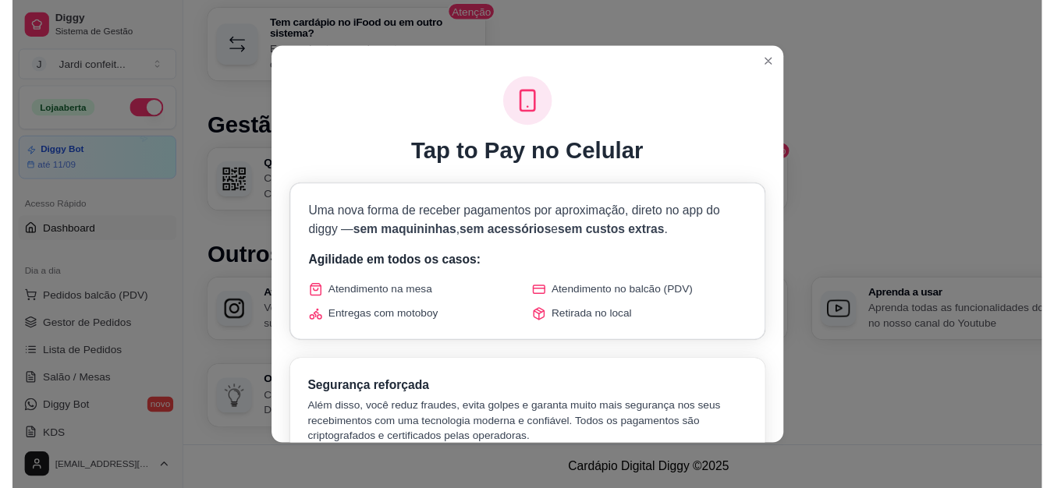
scroll to position [623, 0]
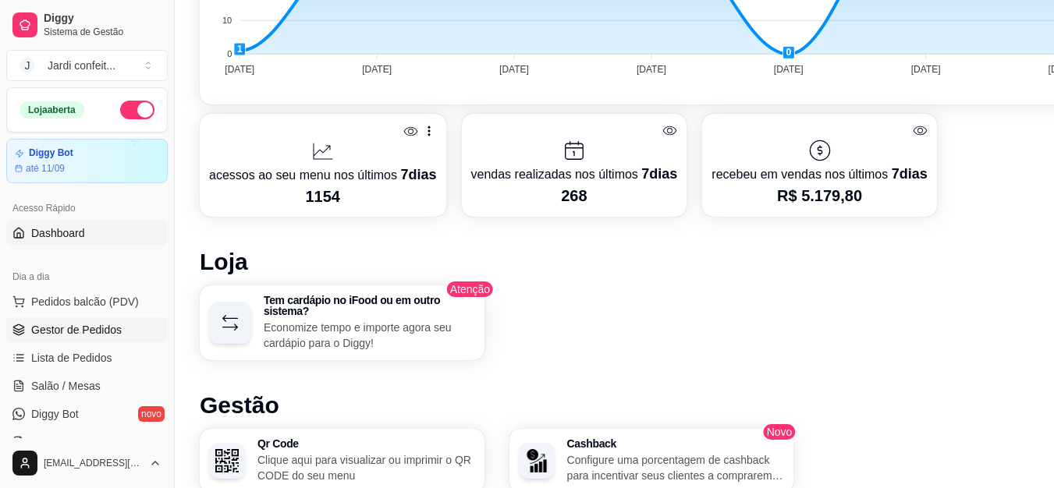
click at [96, 337] on span "Gestor de Pedidos" at bounding box center [76, 330] width 90 height 16
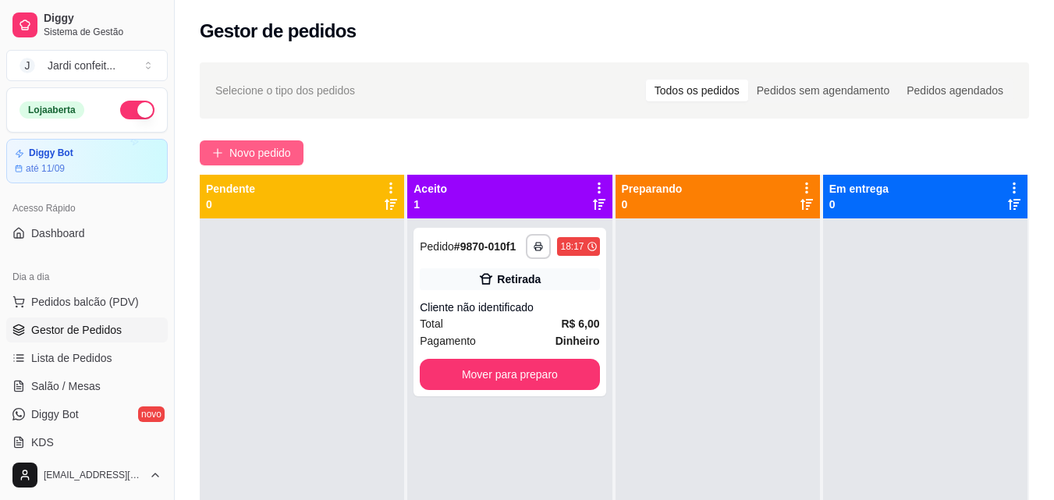
click at [260, 148] on span "Novo pedido" at bounding box center [260, 152] width 62 height 17
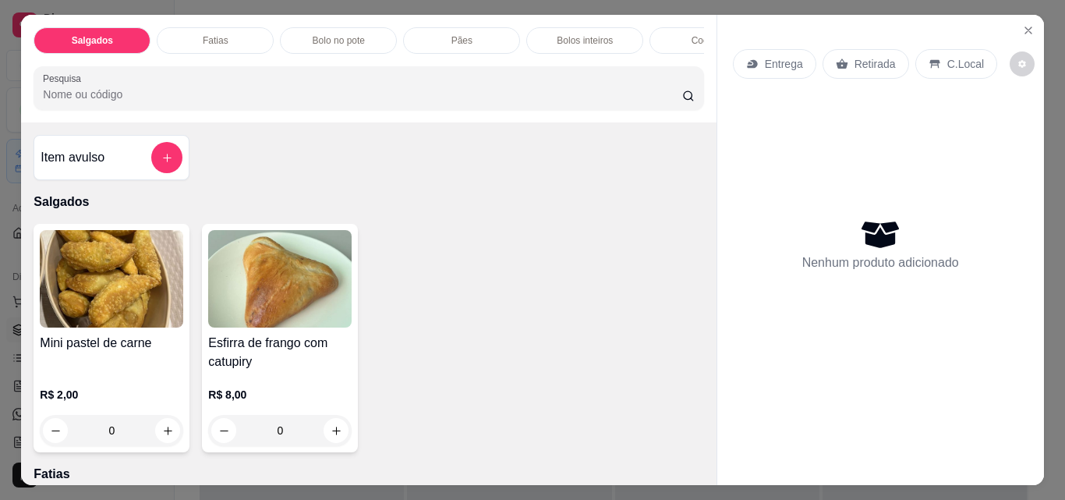
click at [223, 41] on div "Fatias" at bounding box center [215, 40] width 117 height 27
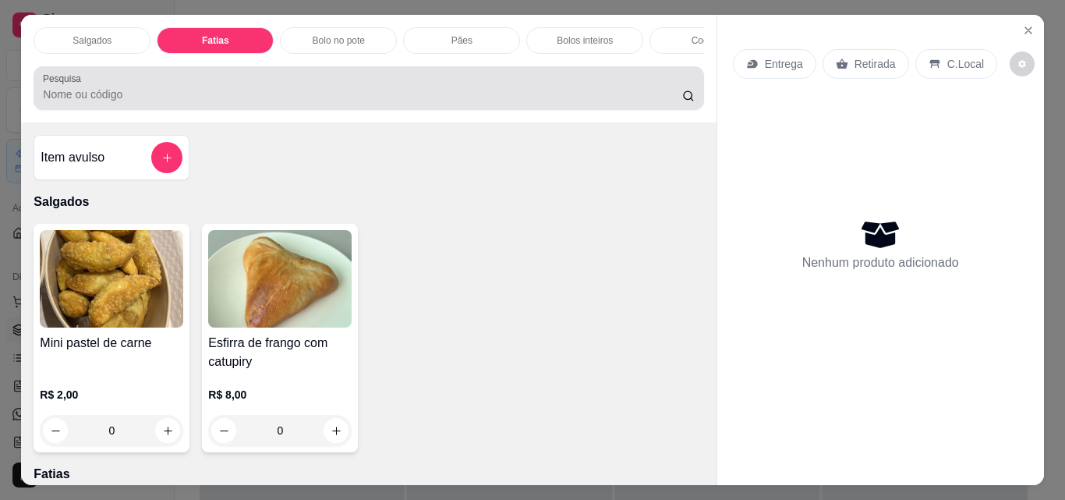
scroll to position [41, 0]
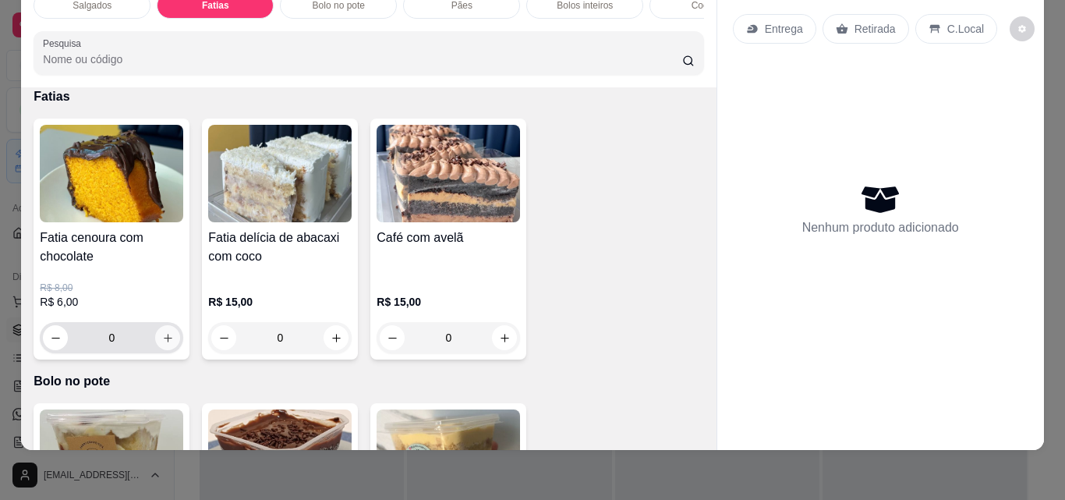
click at [162, 339] on icon "increase-product-quantity" at bounding box center [168, 338] width 12 height 12
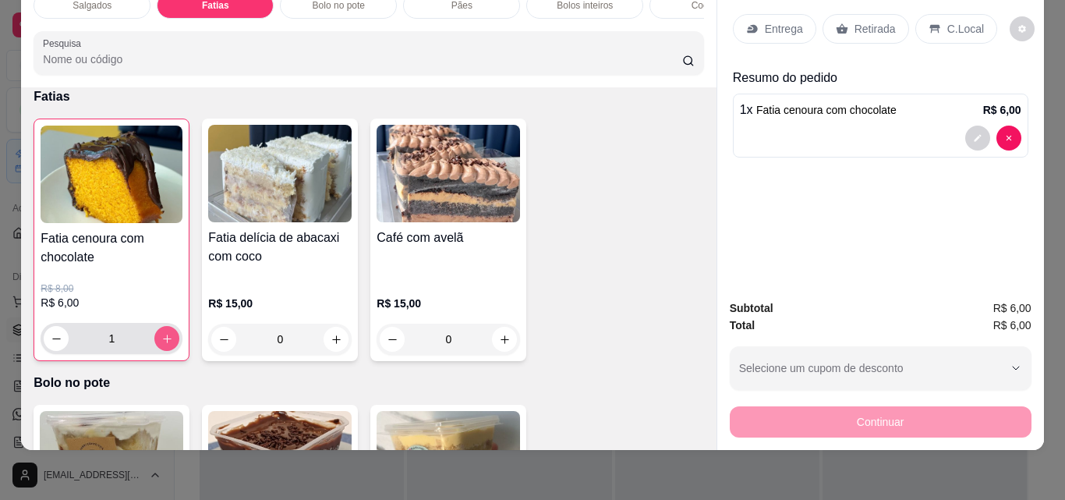
click at [155, 345] on button "increase-product-quantity" at bounding box center [166, 338] width 25 height 25
type input "2"
click at [852, 31] on div "Retirada" at bounding box center [866, 29] width 87 height 30
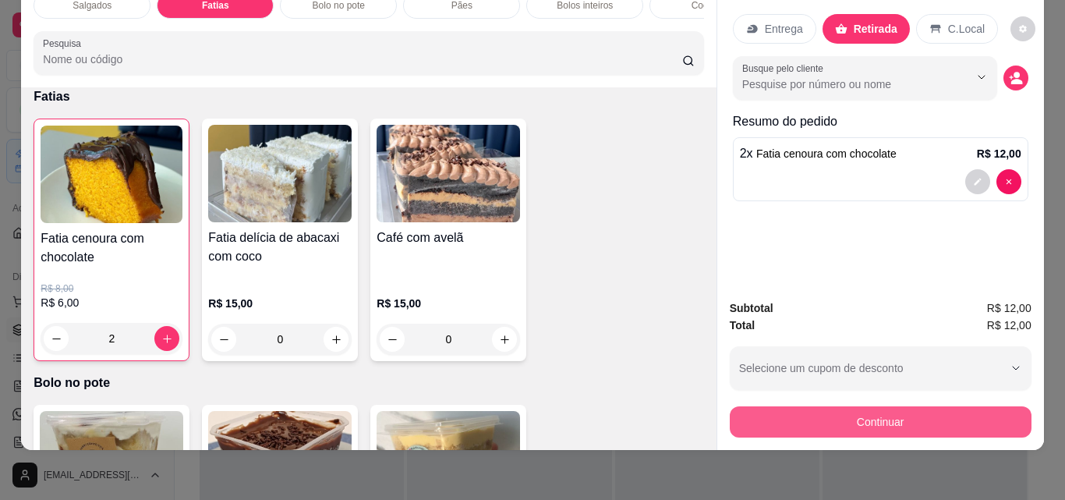
click at [891, 419] on button "Continuar" at bounding box center [881, 421] width 302 height 31
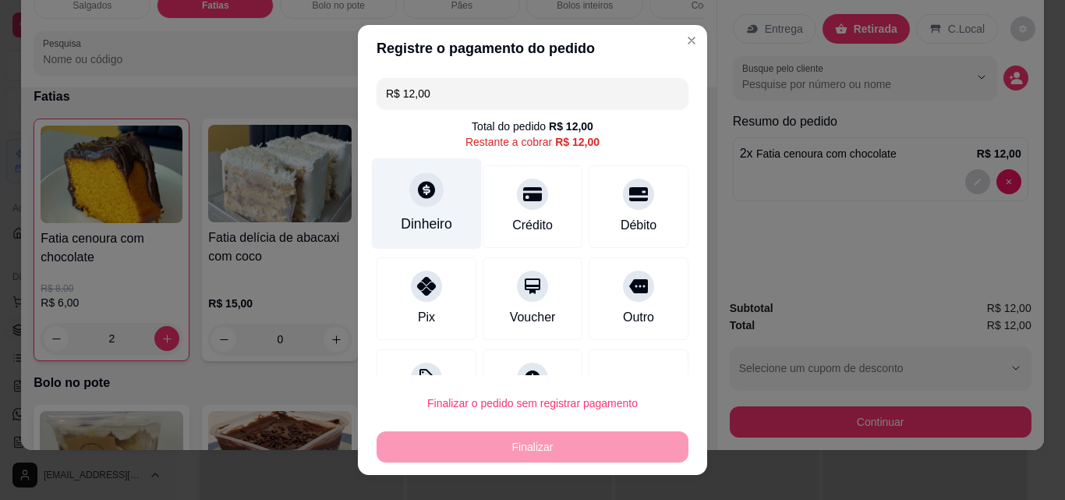
click at [411, 224] on div "Dinheiro" at bounding box center [426, 224] width 51 height 20
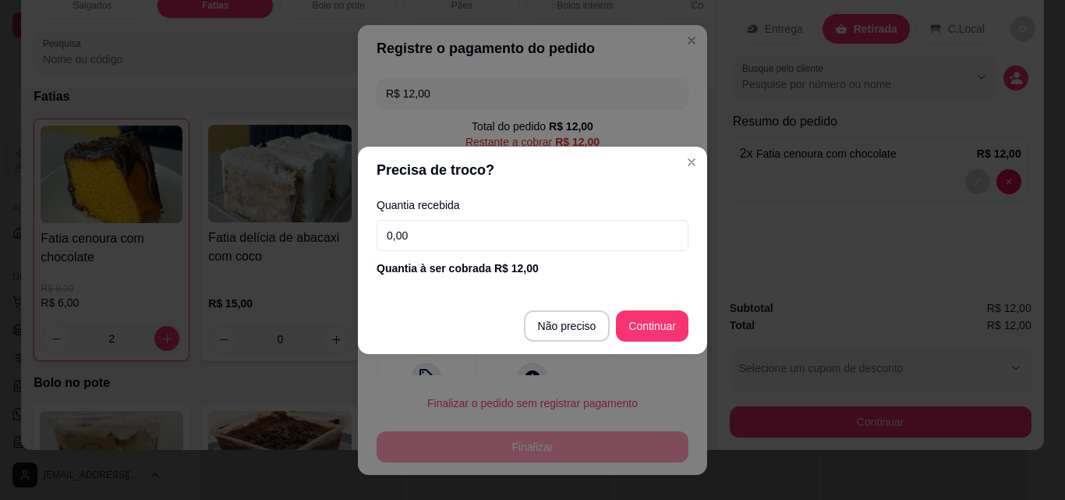
click at [499, 229] on input "0,00" at bounding box center [533, 235] width 312 height 31
type input "0,00"
type input "R$ 0,00"
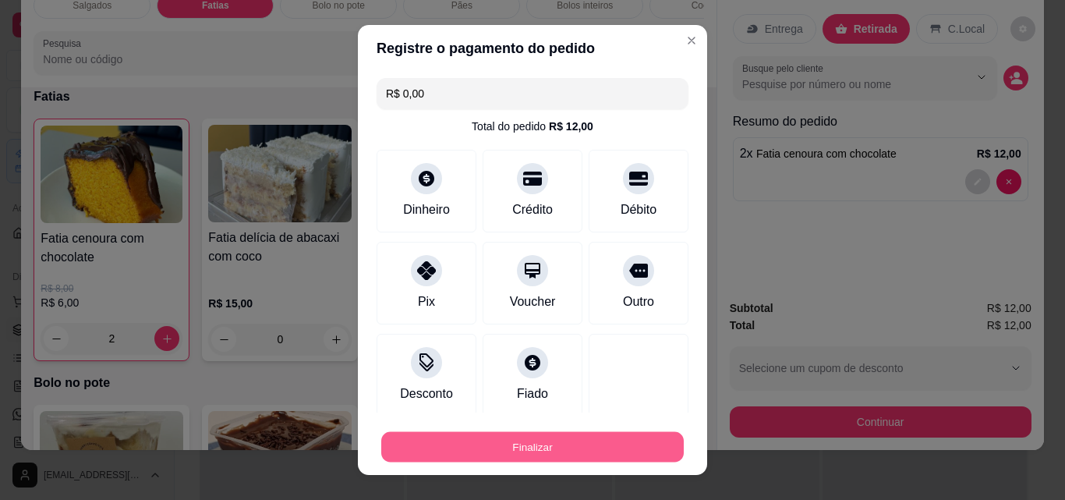
click at [568, 450] on button "Finalizar" at bounding box center [532, 447] width 303 height 30
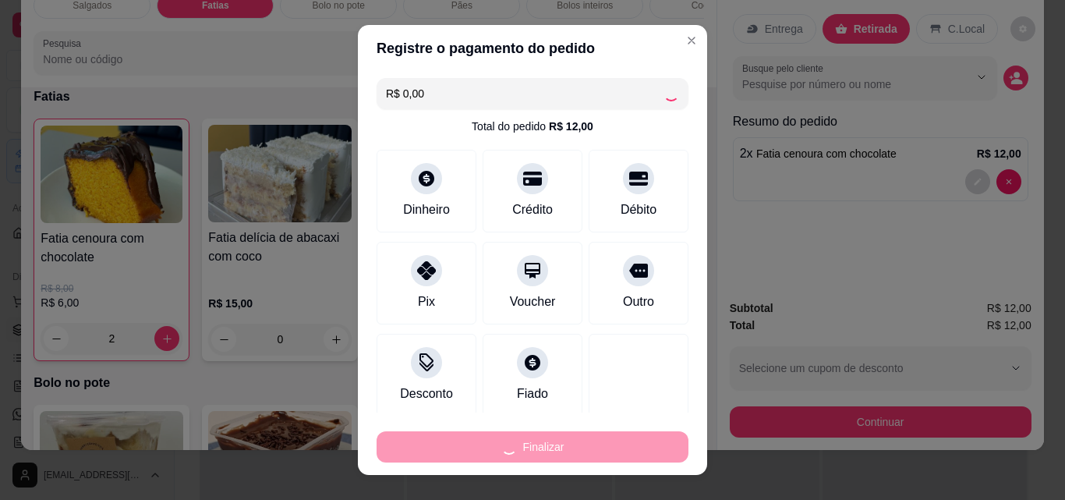
type input "0"
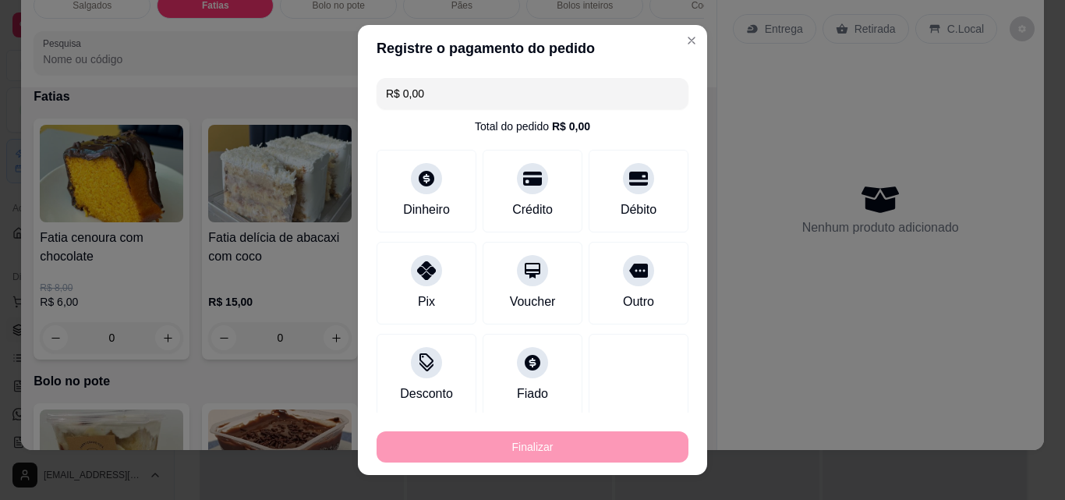
type input "-R$ 12,00"
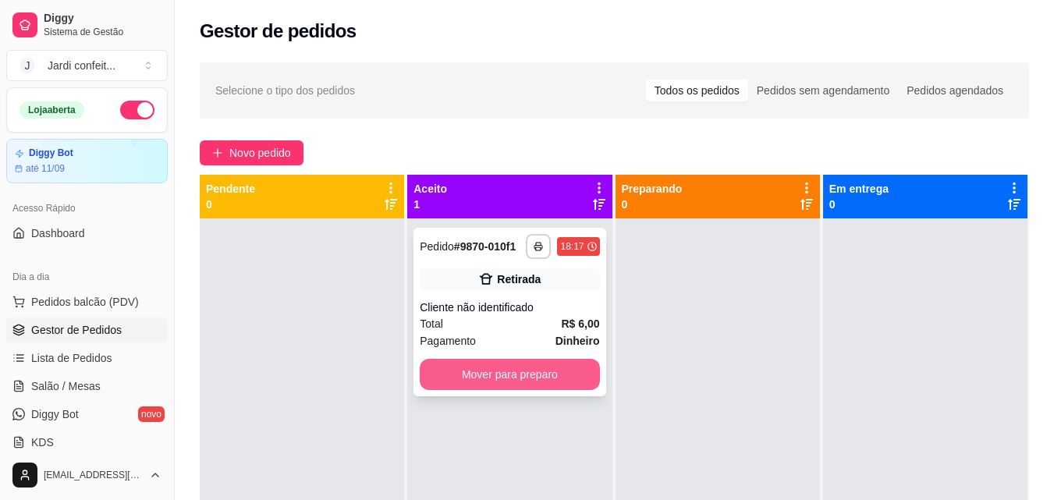
click at [547, 370] on button "Mover para preparo" at bounding box center [509, 374] width 179 height 31
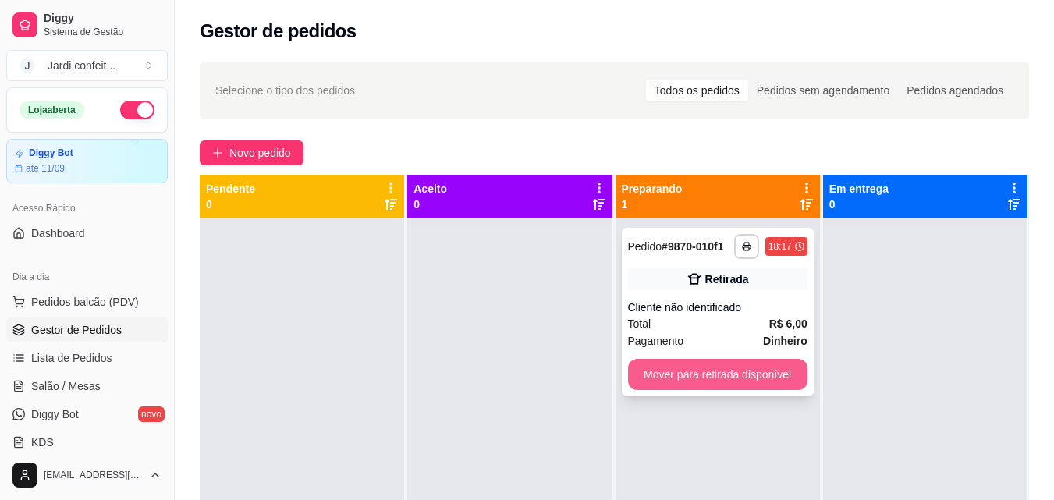
click at [683, 373] on button "Mover para retirada disponível" at bounding box center [717, 374] width 179 height 31
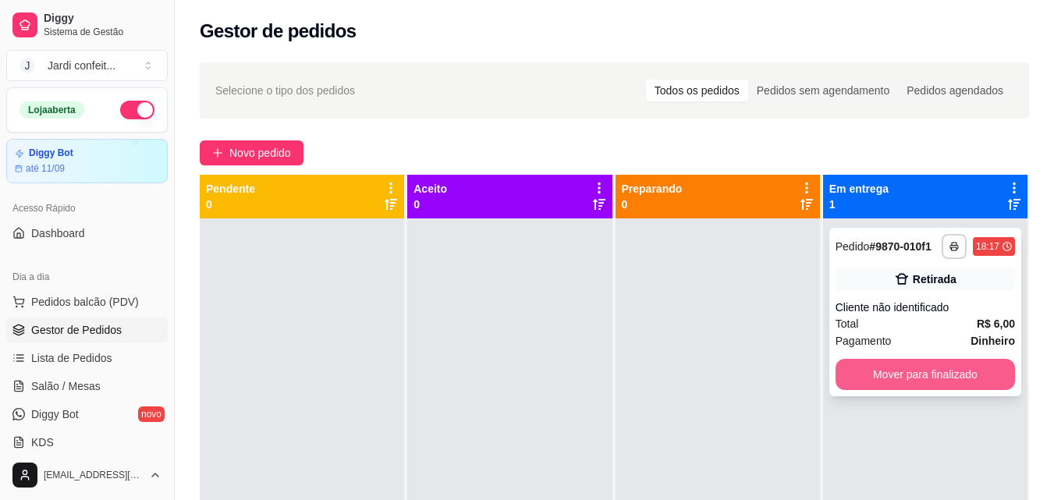
click at [930, 376] on button "Mover para finalizado" at bounding box center [924, 374] width 179 height 31
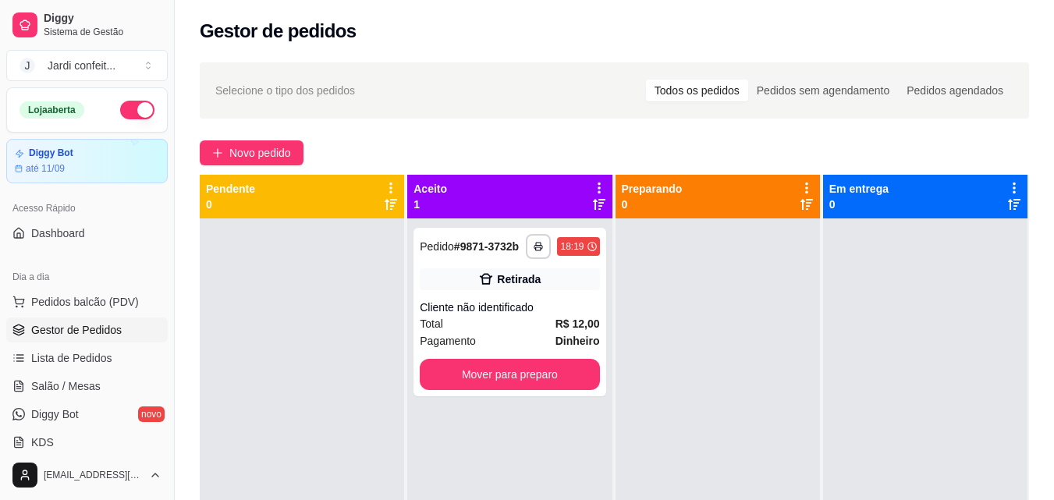
click at [274, 139] on div "**********" at bounding box center [614, 373] width 879 height 640
click at [277, 146] on span "Novo pedido" at bounding box center [260, 152] width 62 height 17
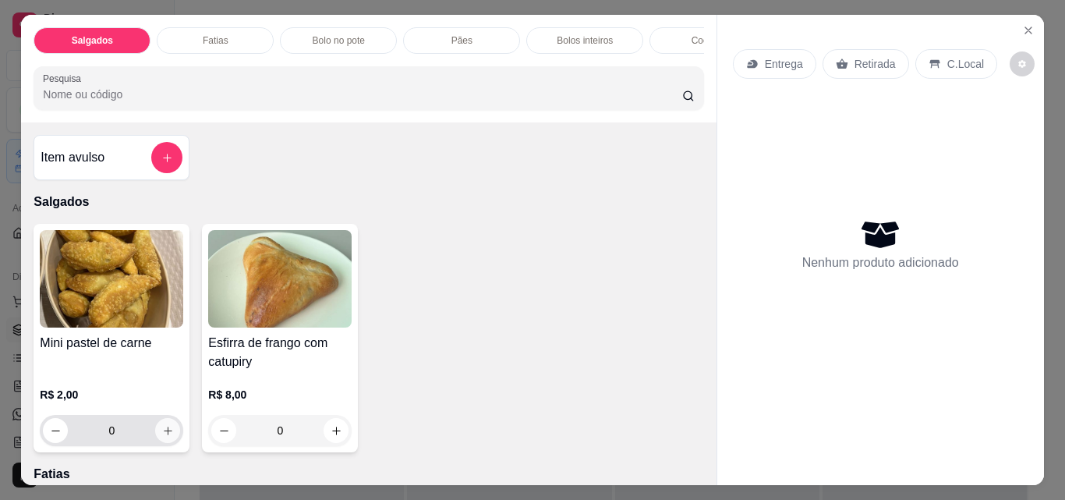
click at [170, 435] on button "increase-product-quantity" at bounding box center [167, 430] width 25 height 25
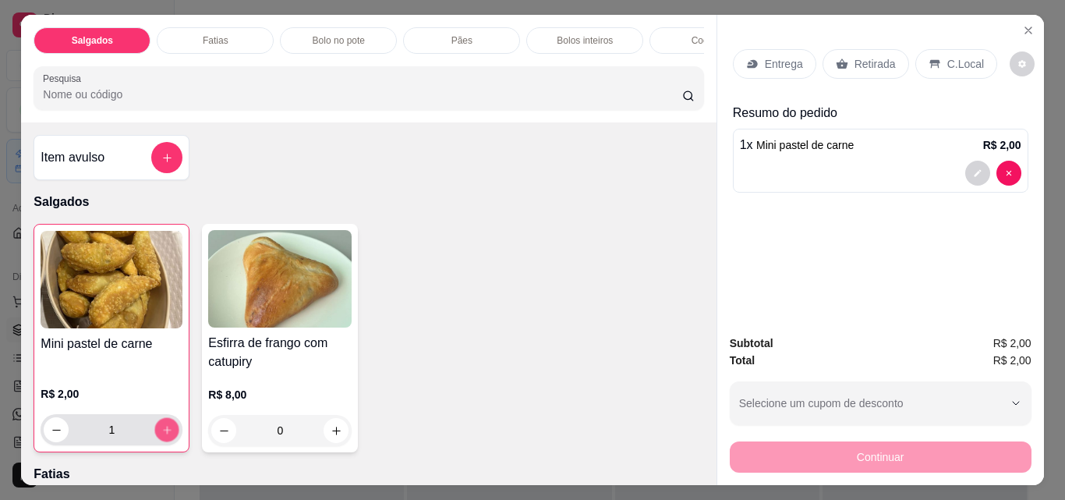
click at [170, 435] on button "increase-product-quantity" at bounding box center [167, 430] width 24 height 24
click at [172, 435] on button "increase-product-quantity" at bounding box center [166, 429] width 25 height 25
click at [171, 435] on button "increase-product-quantity" at bounding box center [167, 430] width 24 height 24
type input "4"
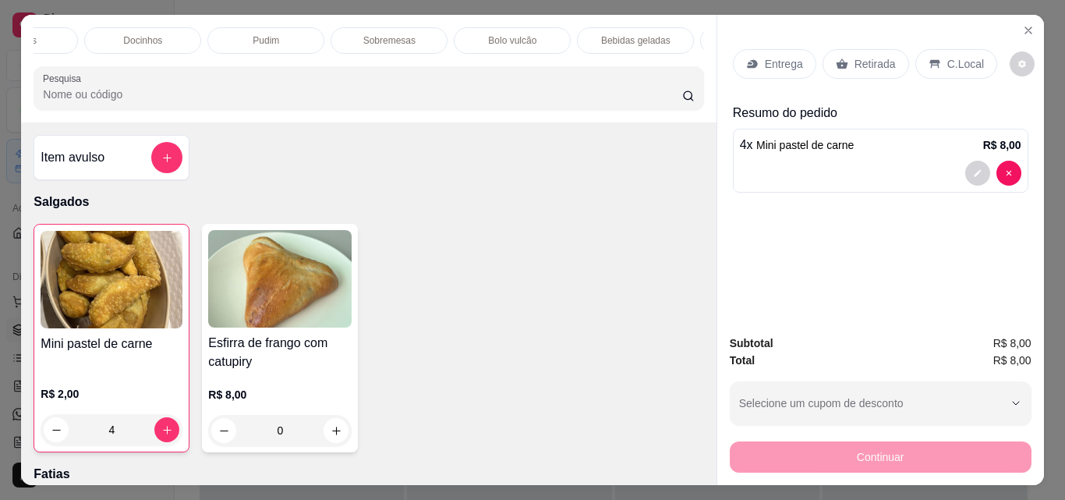
scroll to position [0, 706]
click at [587, 35] on p "Bebidas geladas" at bounding box center [618, 40] width 69 height 12
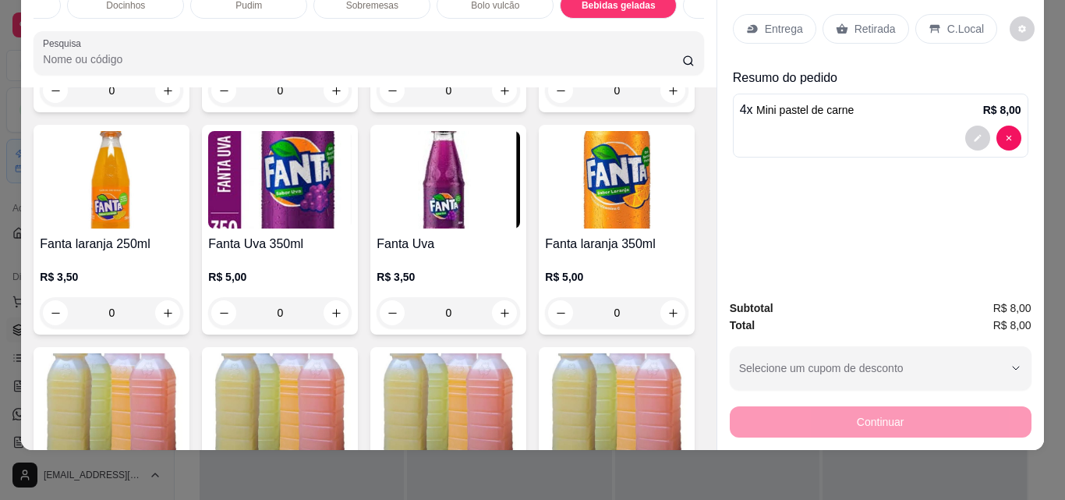
scroll to position [3483, 0]
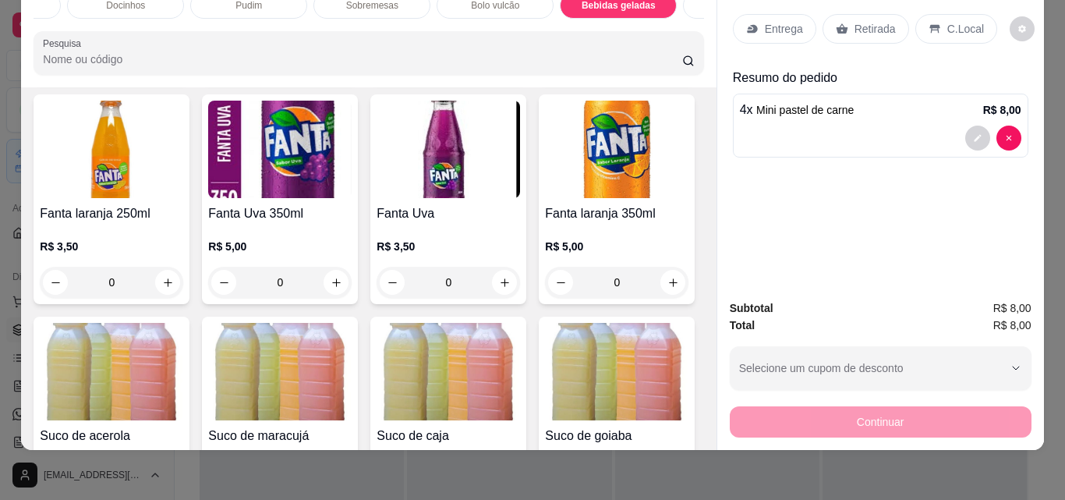
click at [174, 66] on icon "increase-product-quantity" at bounding box center [168, 61] width 12 height 12
type input "1"
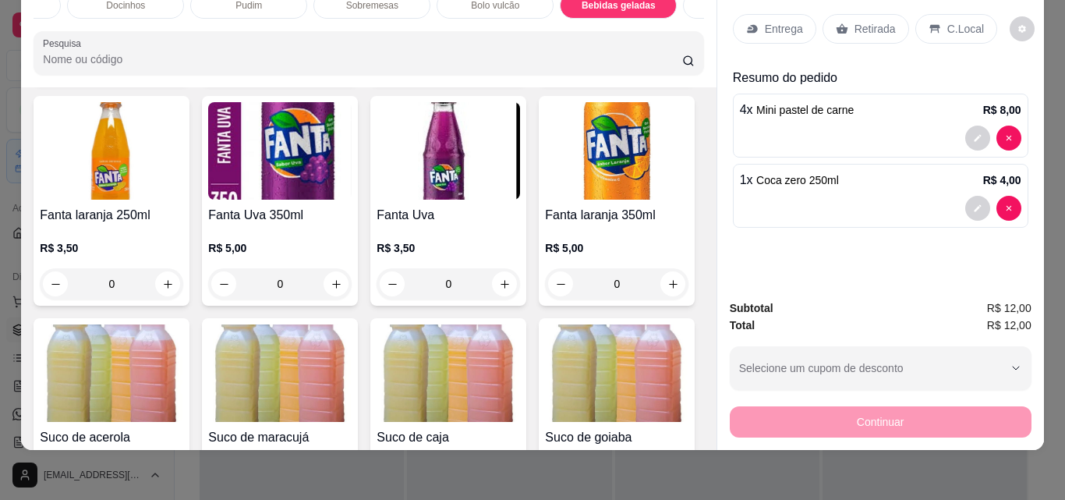
click at [879, 23] on p "Retirada" at bounding box center [875, 29] width 41 height 16
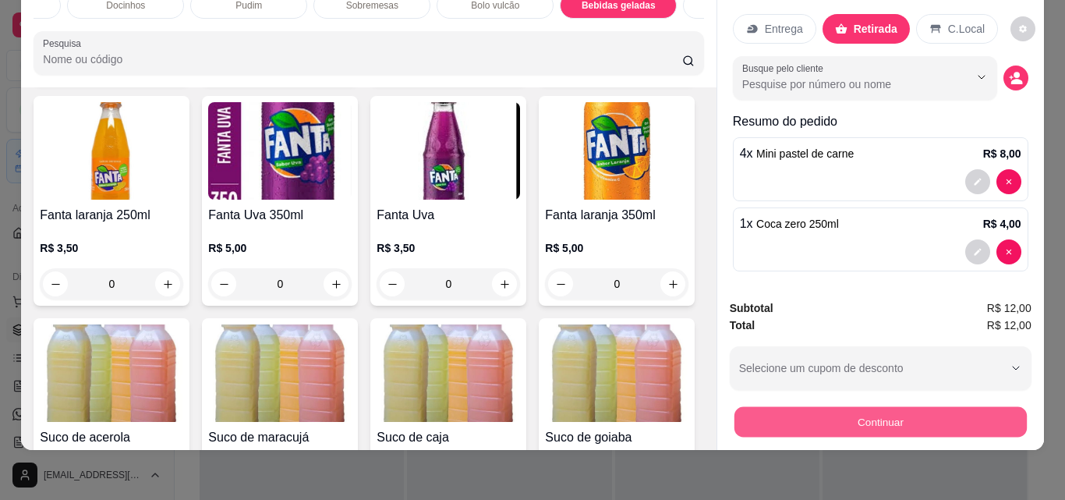
click at [918, 409] on button "Continuar" at bounding box center [880, 421] width 292 height 30
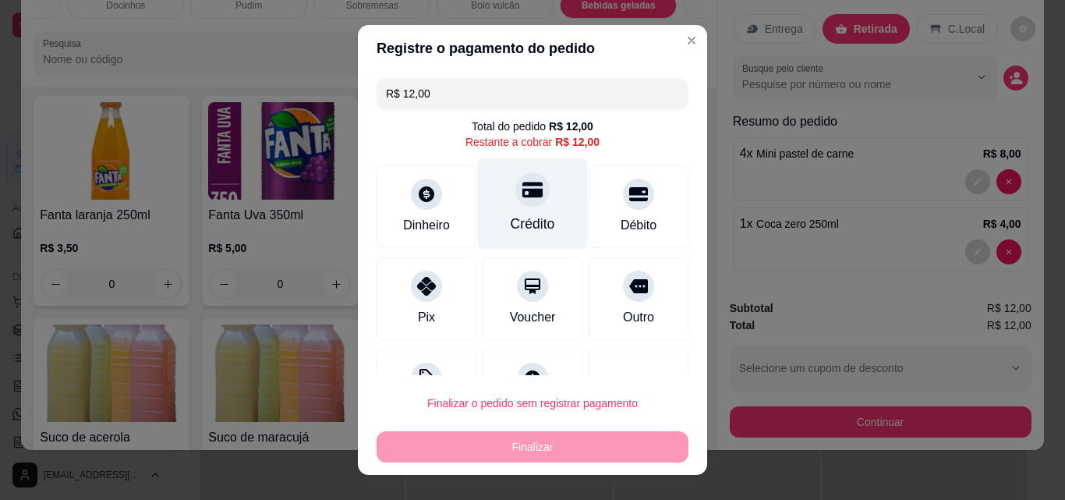
click at [517, 202] on div at bounding box center [532, 189] width 34 height 34
type input "R$ 0,00"
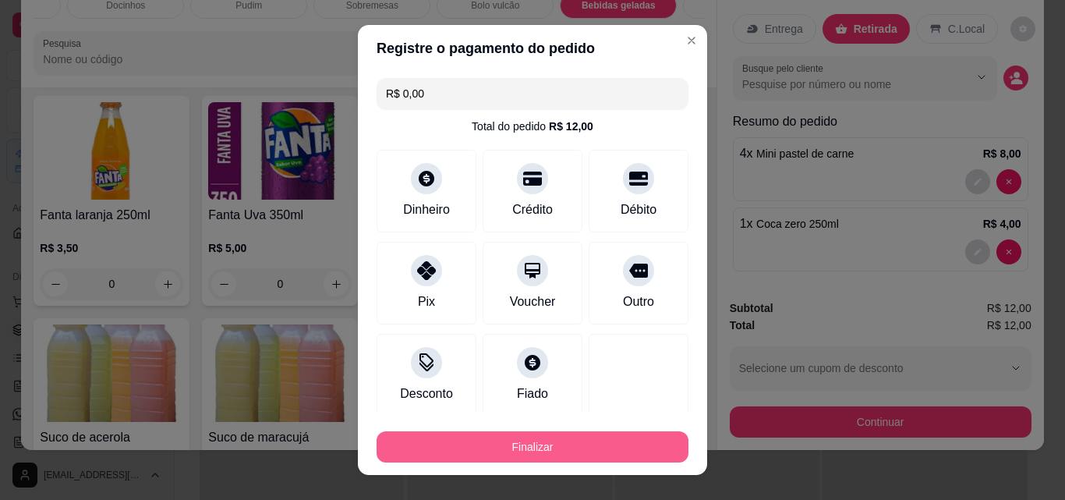
click at [640, 451] on button "Finalizar" at bounding box center [533, 446] width 312 height 31
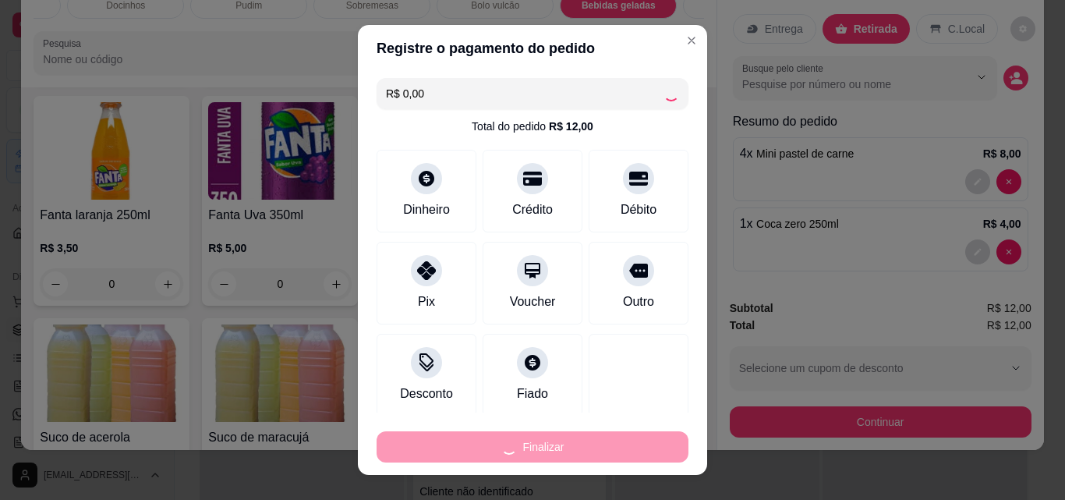
type input "0"
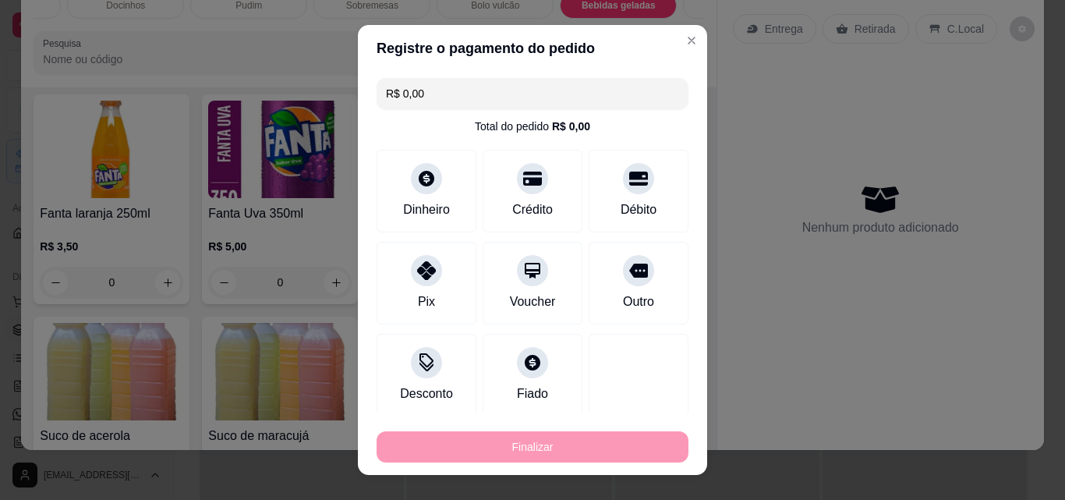
type input "-R$ 12,00"
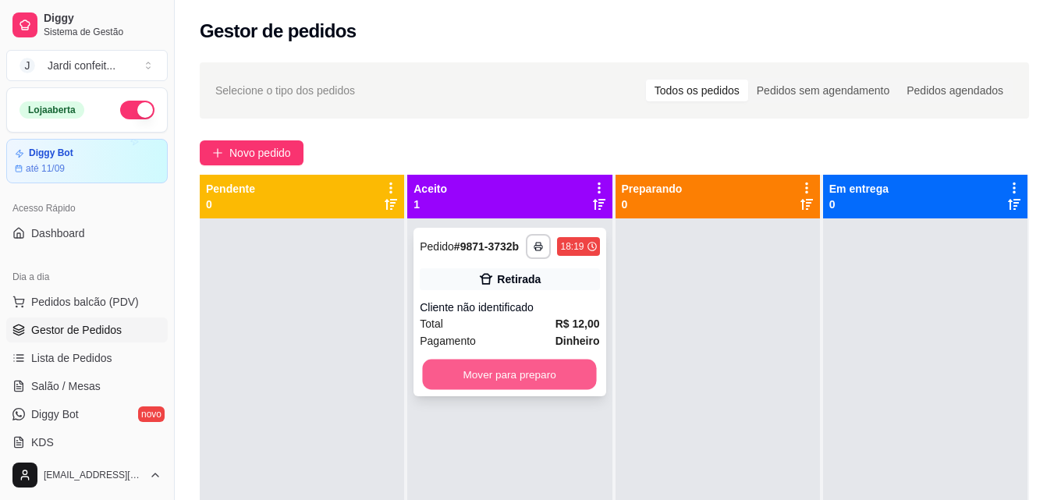
click at [573, 369] on button "Mover para preparo" at bounding box center [510, 374] width 174 height 30
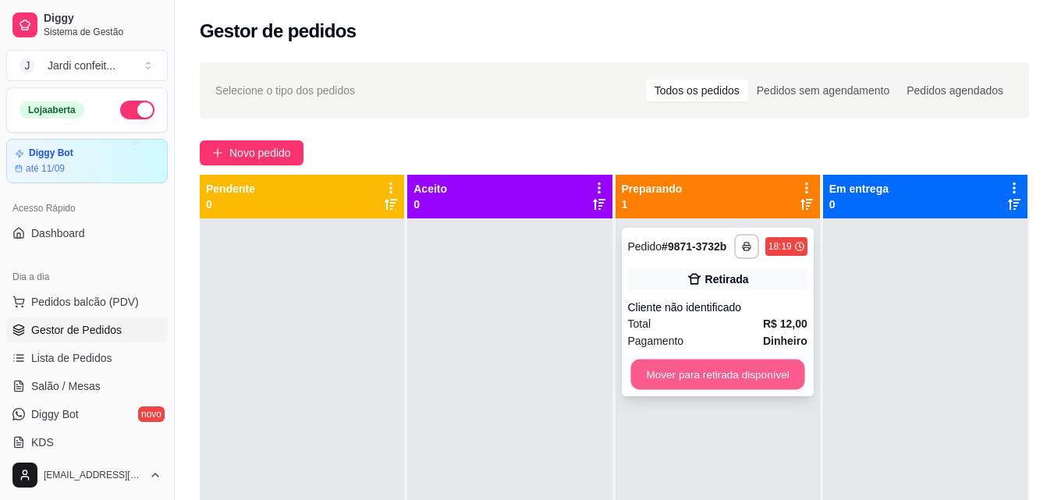
click at [704, 377] on button "Mover para retirada disponível" at bounding box center [717, 374] width 174 height 30
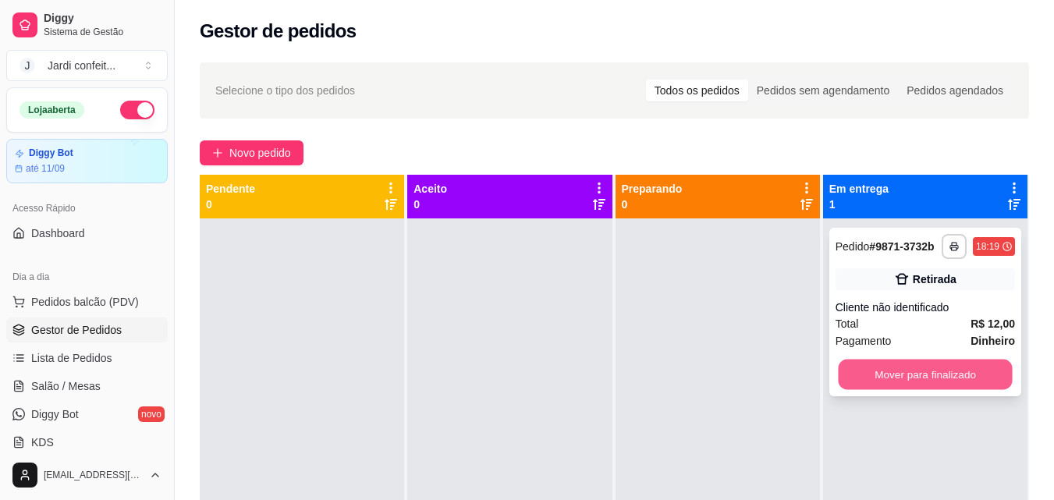
click at [937, 387] on button "Mover para finalizado" at bounding box center [924, 374] width 174 height 30
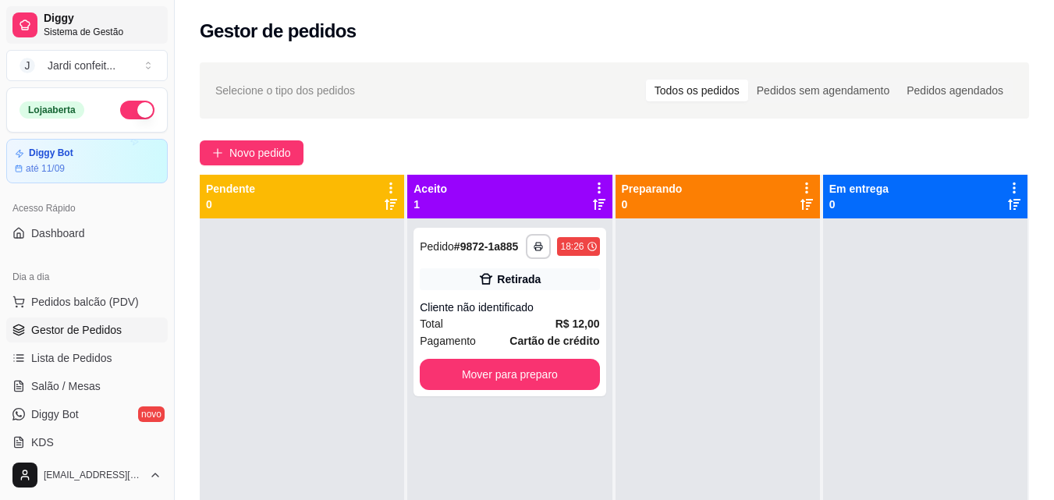
drag, startPoint x: 267, startPoint y: 213, endPoint x: 162, endPoint y: 16, distance: 222.9
click at [233, 129] on div "**********" at bounding box center [614, 373] width 879 height 640
click at [274, 142] on button "Novo pedido" at bounding box center [252, 152] width 104 height 25
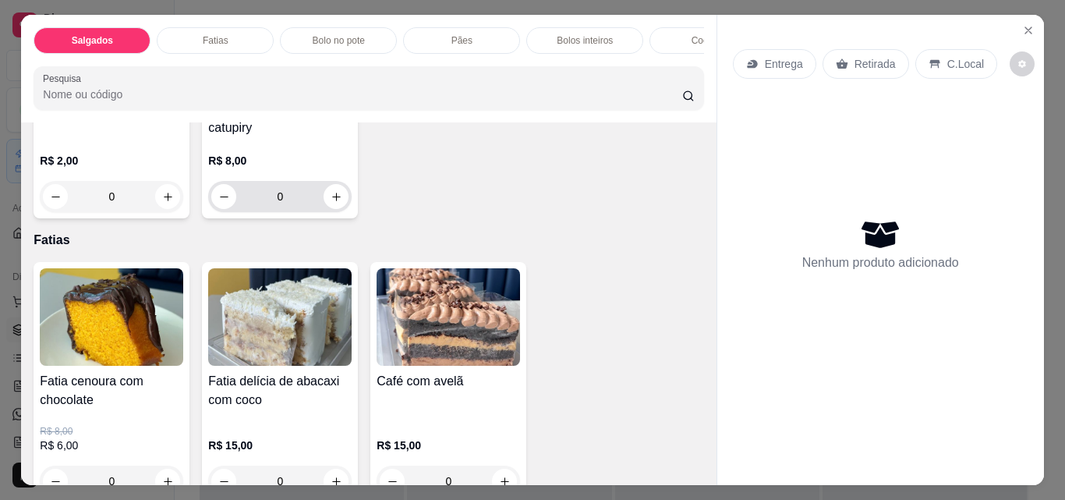
scroll to position [390, 0]
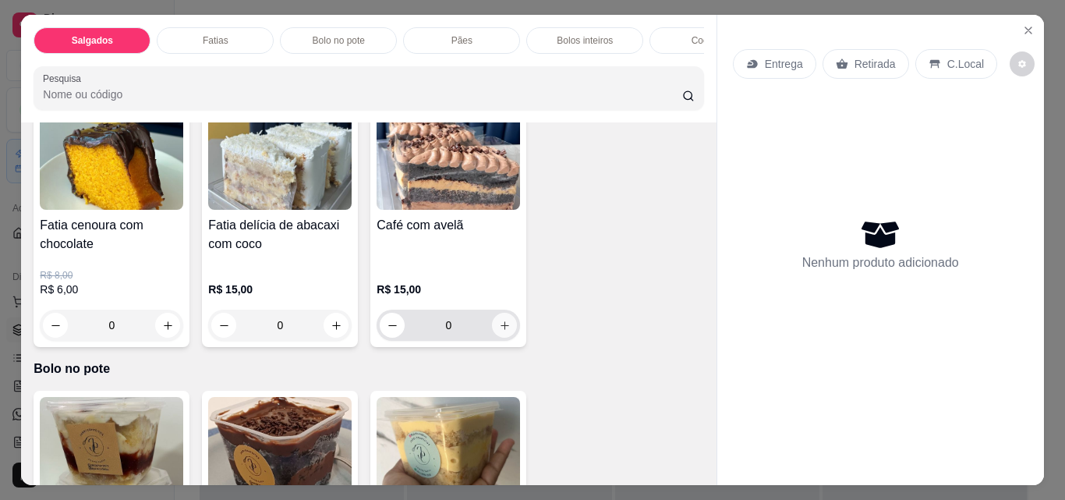
click at [502, 330] on icon "increase-product-quantity" at bounding box center [505, 326] width 12 height 12
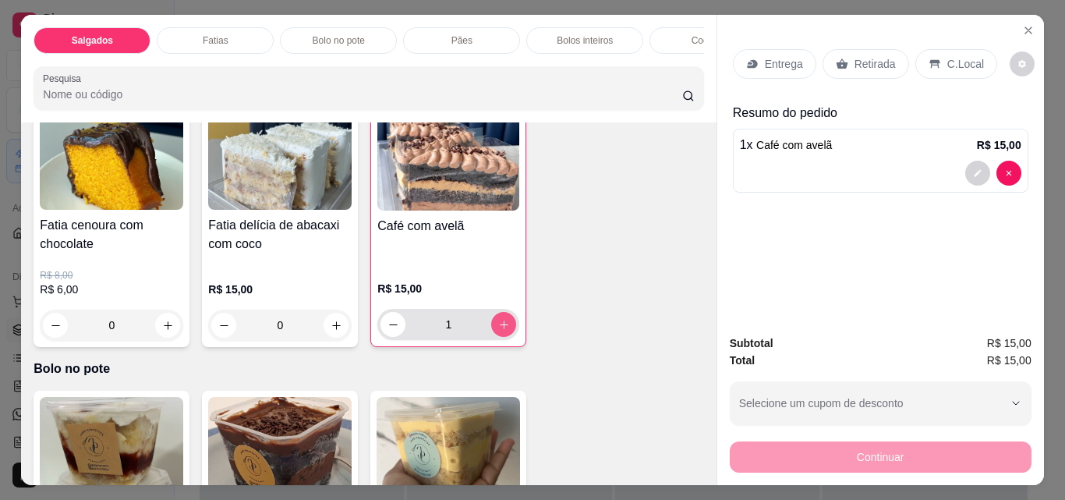
type input "1"
click at [858, 56] on p "Retirada" at bounding box center [875, 64] width 41 height 16
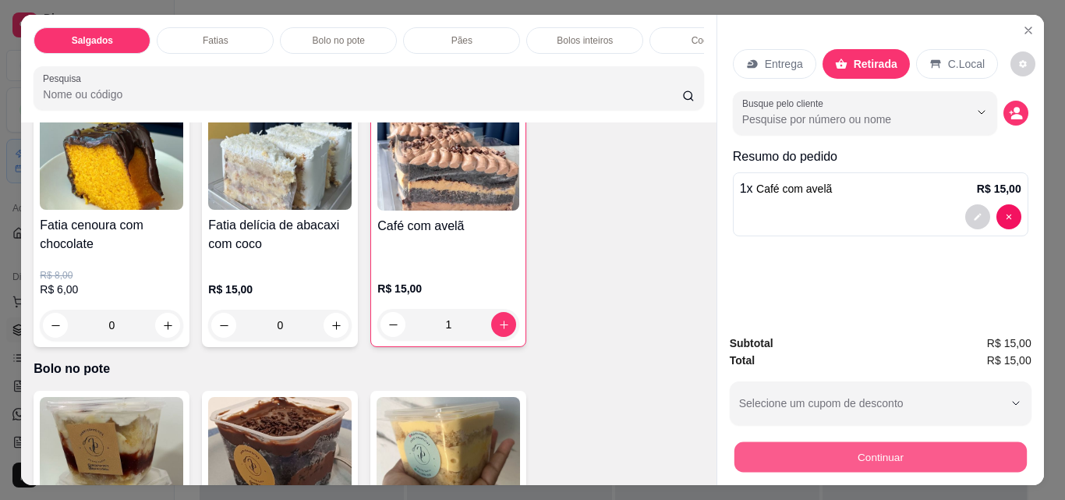
click at [799, 452] on button "Continuar" at bounding box center [880, 456] width 292 height 30
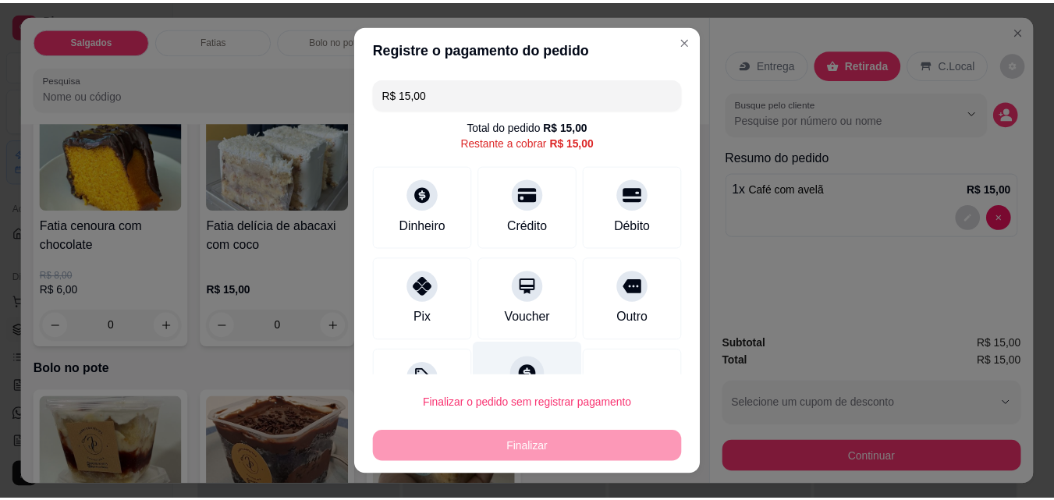
scroll to position [63, 0]
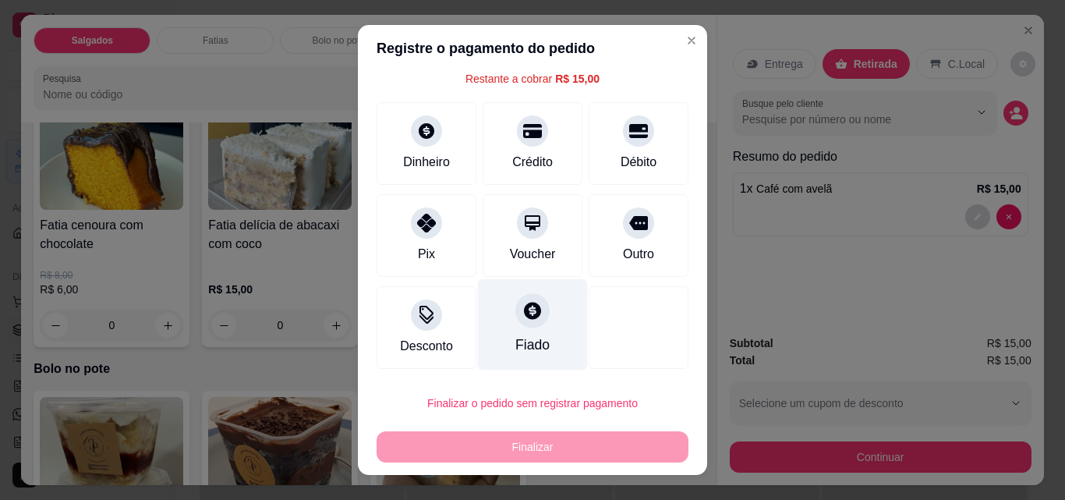
click at [531, 331] on div "Fiado" at bounding box center [533, 324] width 110 height 91
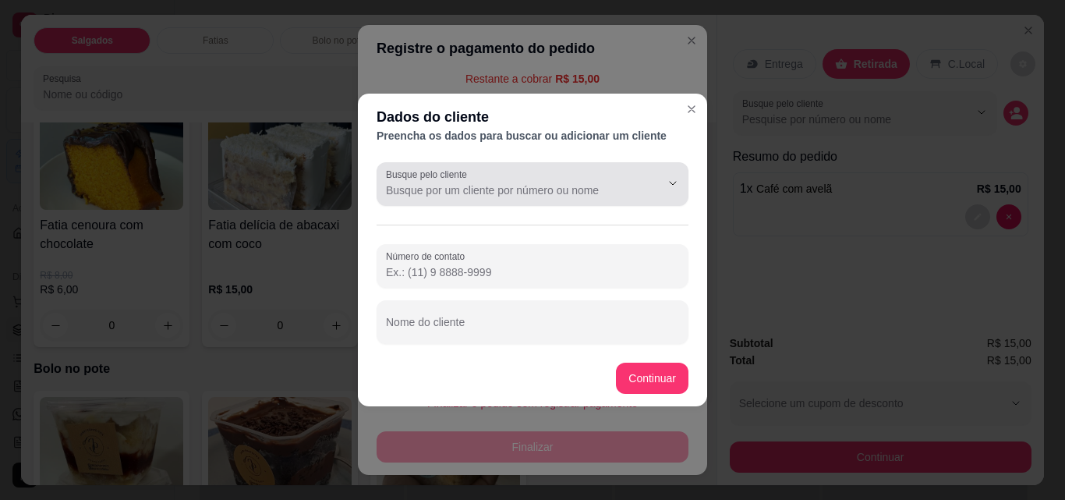
click at [519, 184] on input "Busque pelo cliente" at bounding box center [511, 190] width 250 height 16
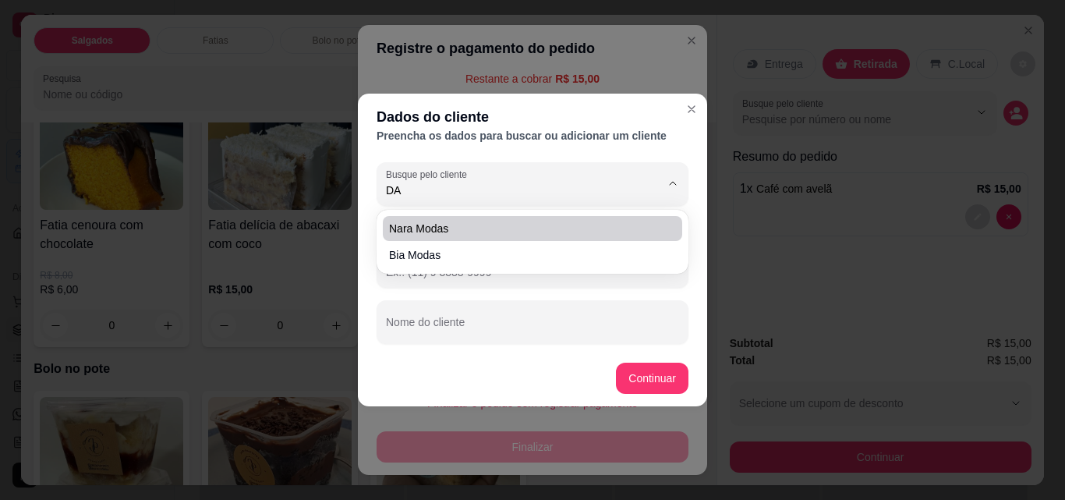
type input "D"
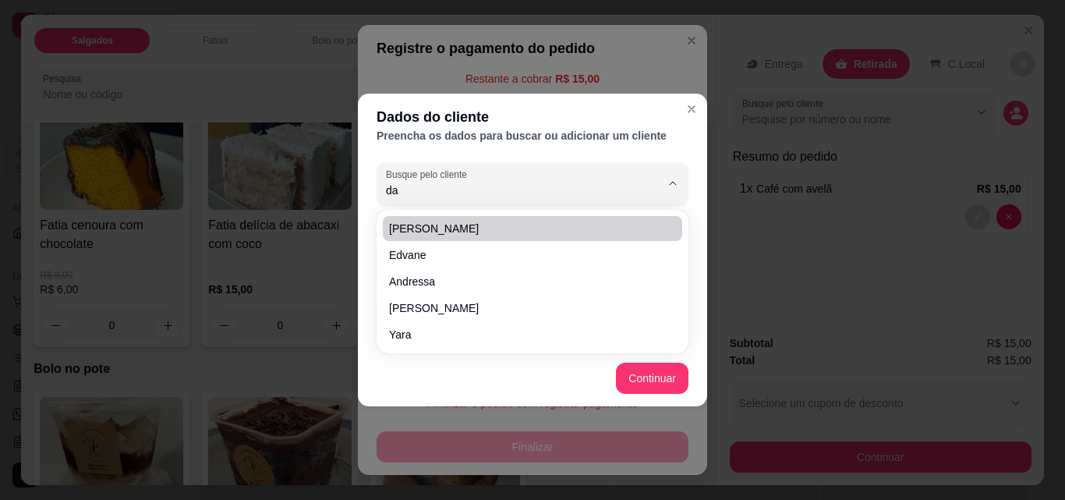
type input "das"
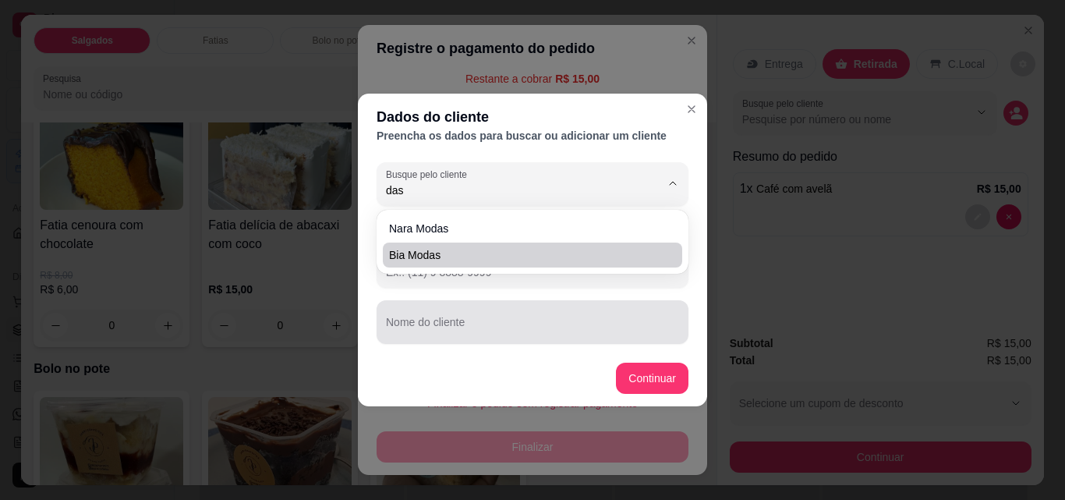
click at [687, 319] on div "Nome do cliente" at bounding box center [533, 322] width 312 height 44
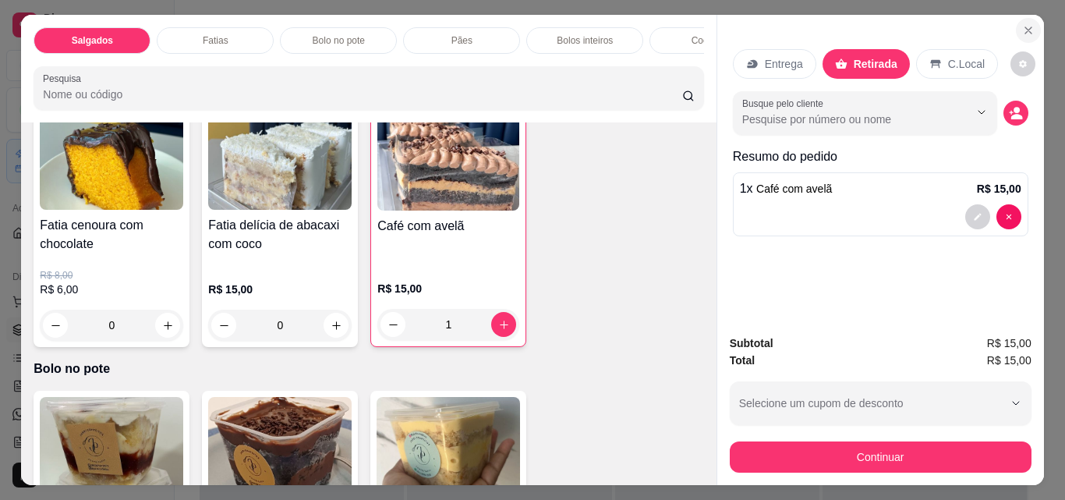
click at [1030, 29] on button "Close" at bounding box center [1028, 30] width 25 height 25
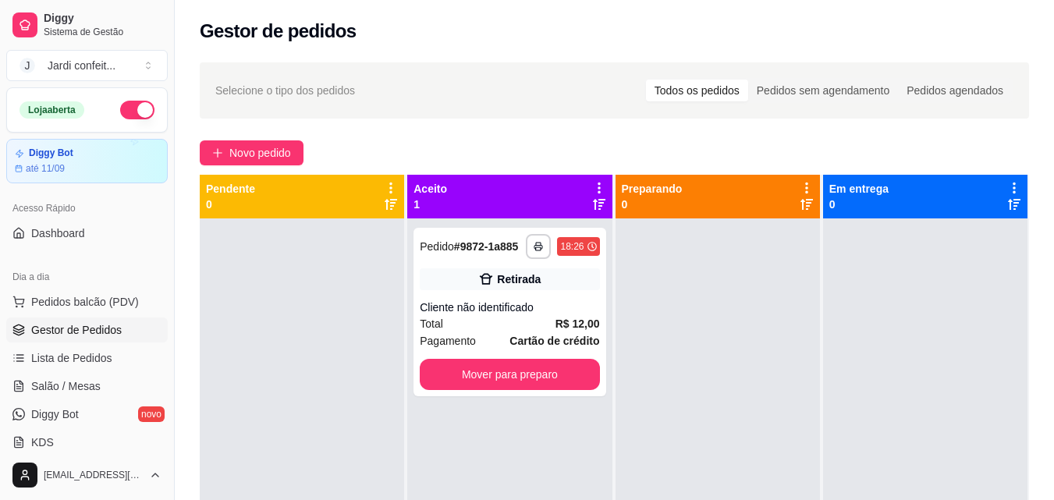
scroll to position [234, 0]
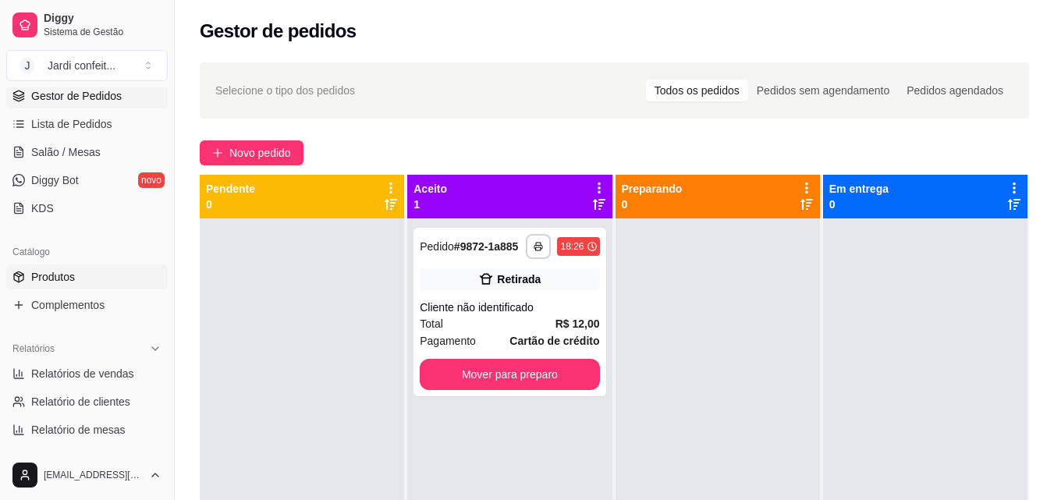
click at [58, 268] on link "Produtos" at bounding box center [86, 276] width 161 height 25
click at [120, 275] on link "Produtos" at bounding box center [86, 276] width 161 height 25
click at [74, 271] on span "Produtos" at bounding box center [53, 277] width 44 height 16
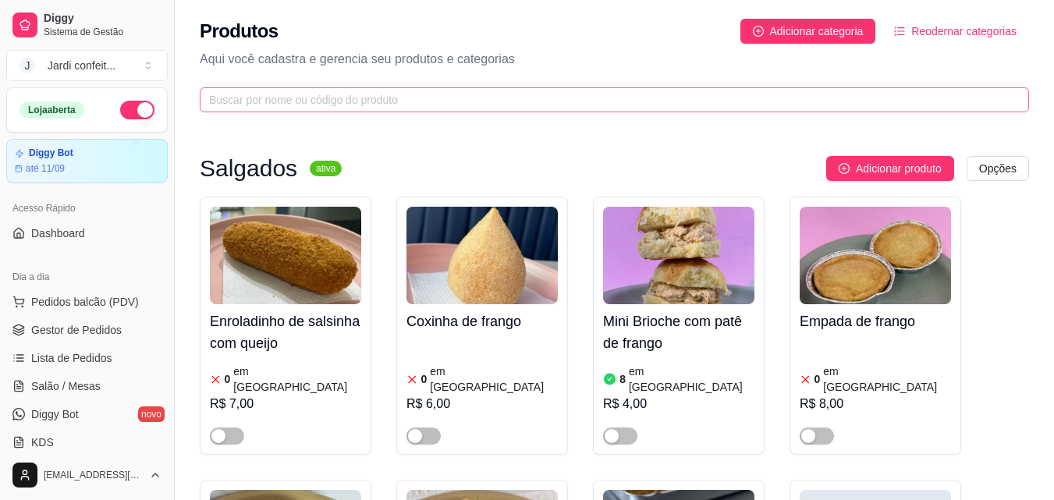
click at [104, 292] on button "Pedidos balcão (PDV)" at bounding box center [86, 301] width 161 height 25
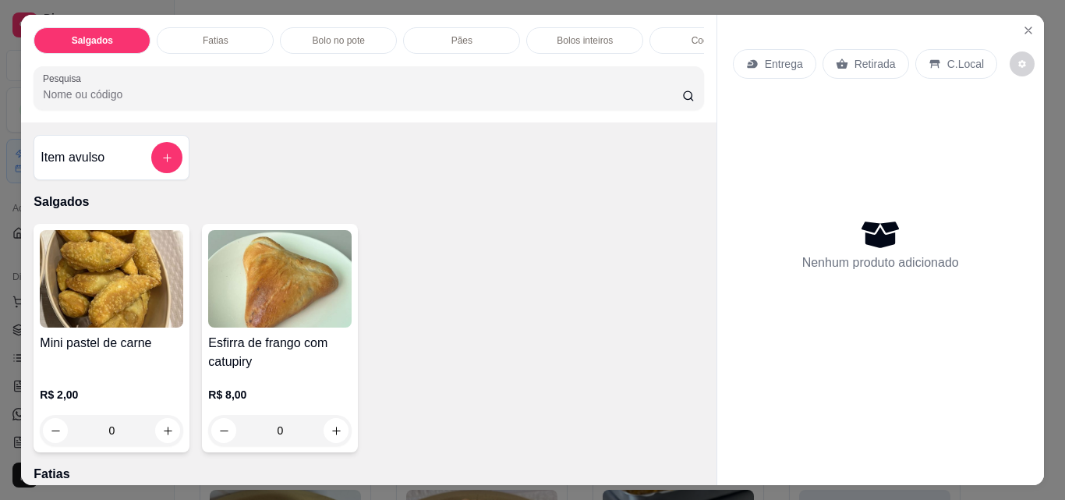
click at [579, 41] on p "Bolos inteiros" at bounding box center [585, 40] width 56 height 12
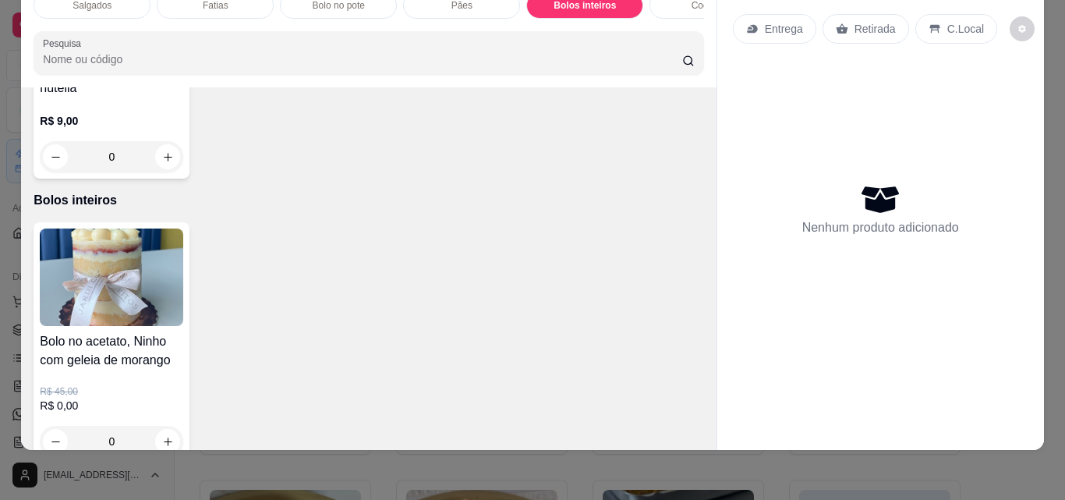
scroll to position [1075, 0]
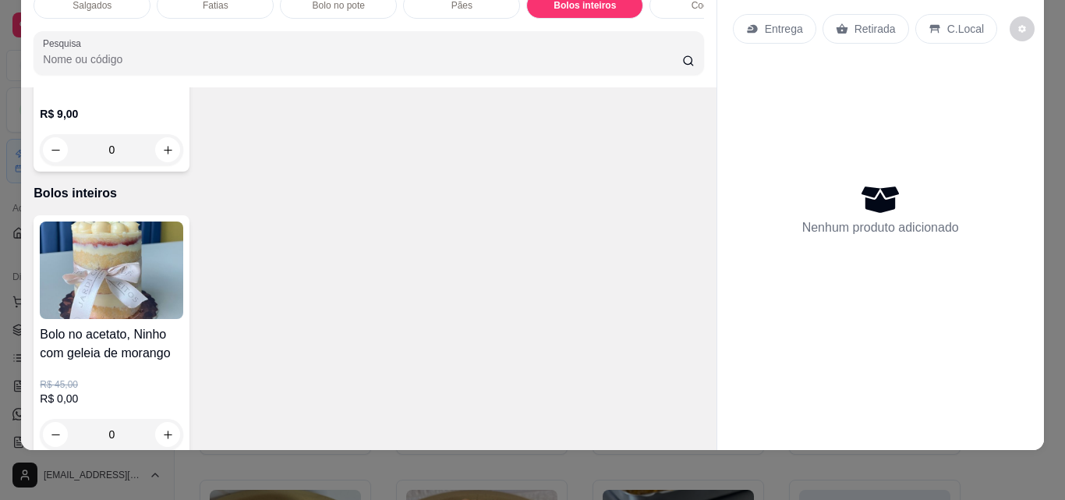
click at [159, 419] on div "0" at bounding box center [111, 434] width 143 height 31
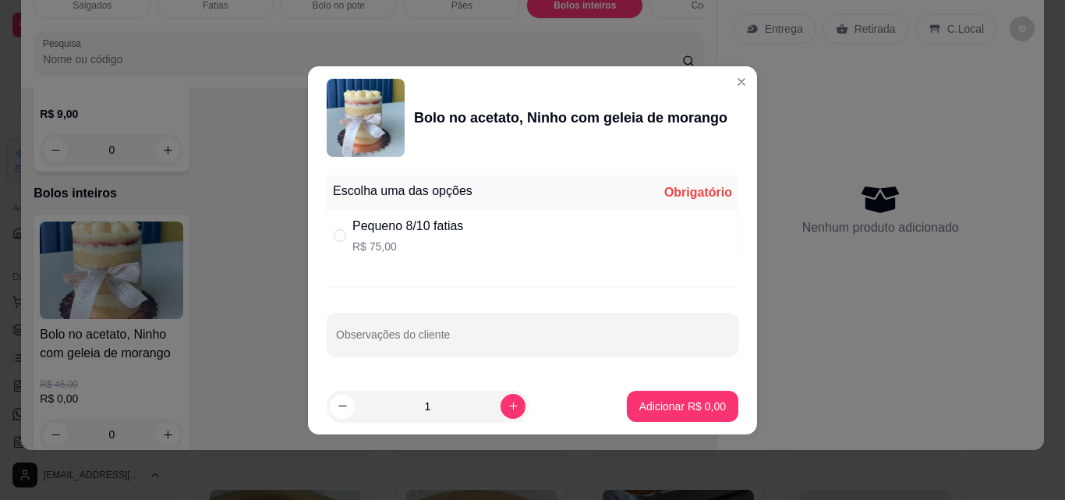
click at [338, 246] on div "Pequeno 8/10 fatias R$ 75,00" at bounding box center [533, 235] width 412 height 51
radio input "true"
click at [698, 398] on button "Adicionar R$ 75,00" at bounding box center [680, 406] width 118 height 31
type input "1"
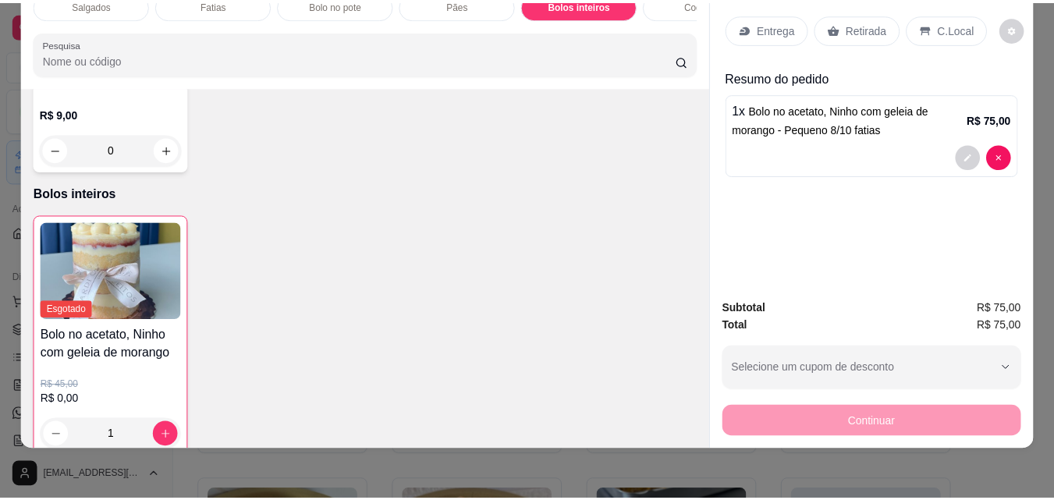
scroll to position [0, 0]
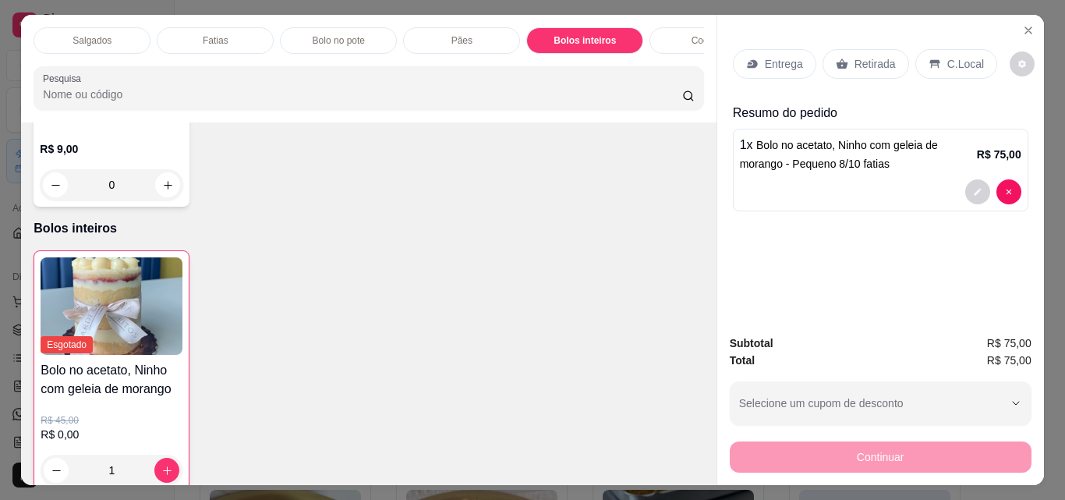
click at [858, 60] on p "Retirada" at bounding box center [875, 64] width 41 height 16
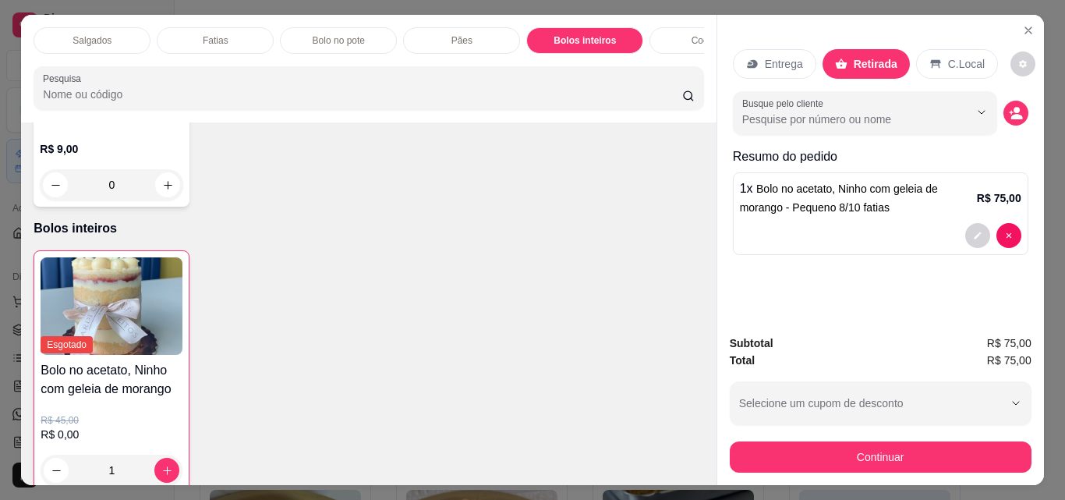
click at [944, 457] on button "Continuar" at bounding box center [881, 456] width 302 height 31
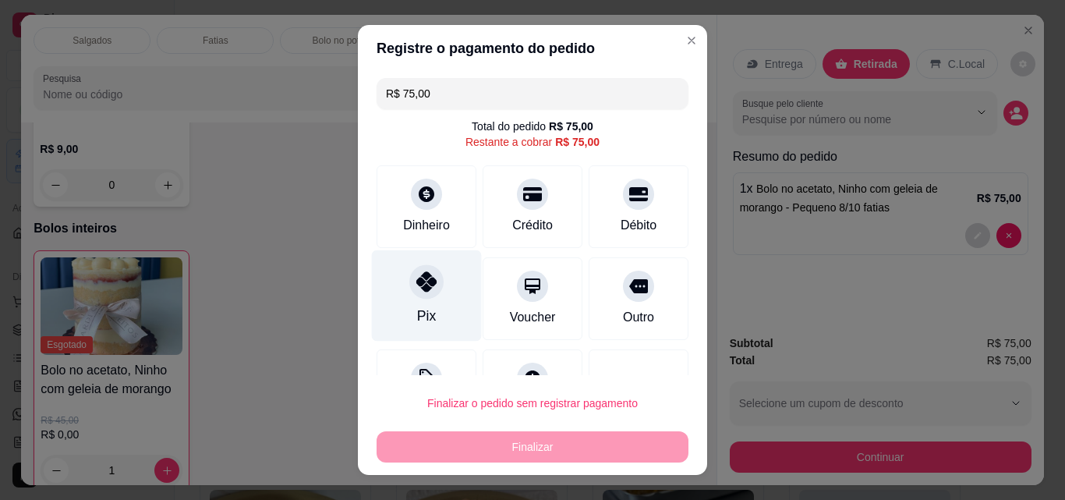
click at [433, 289] on div "Pix" at bounding box center [427, 295] width 110 height 91
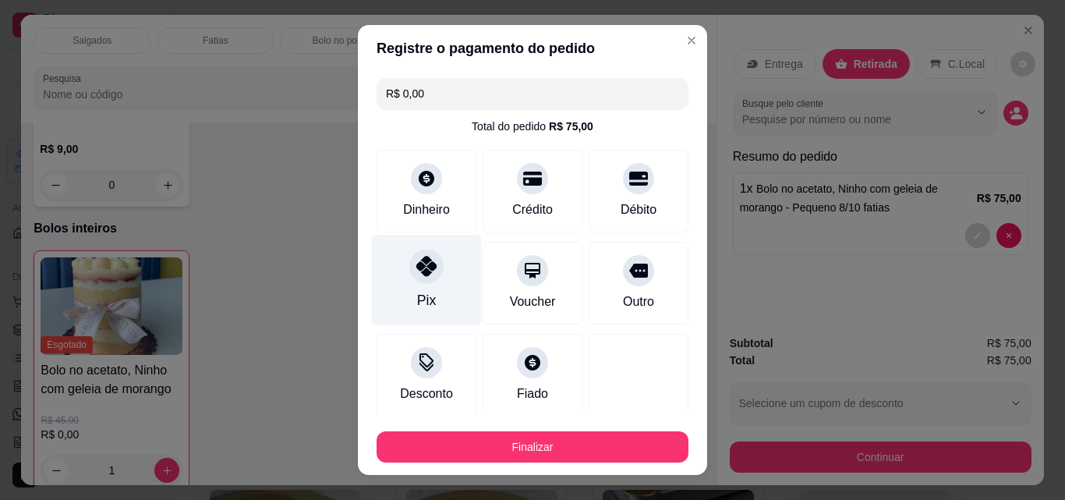
type input "R$ 0,00"
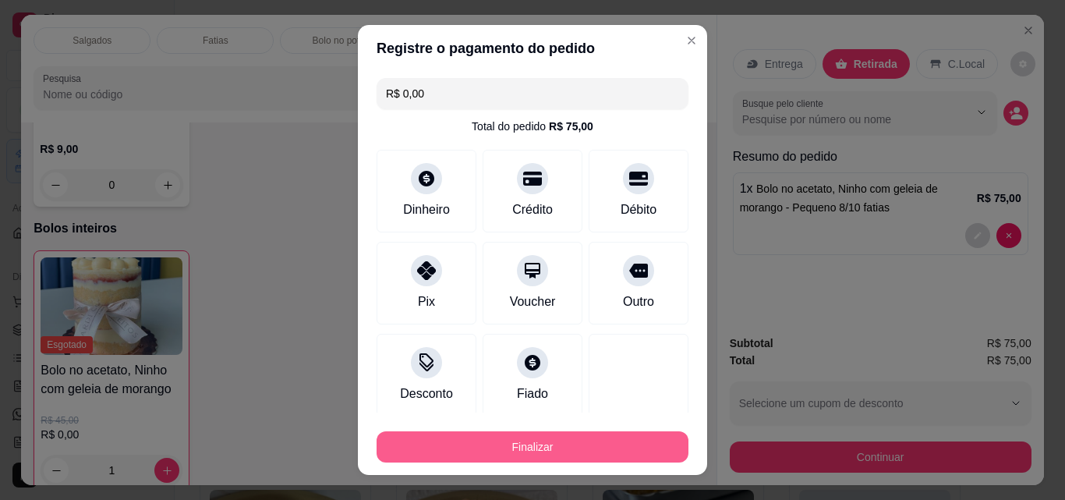
click at [560, 462] on button "Finalizar" at bounding box center [533, 446] width 312 height 31
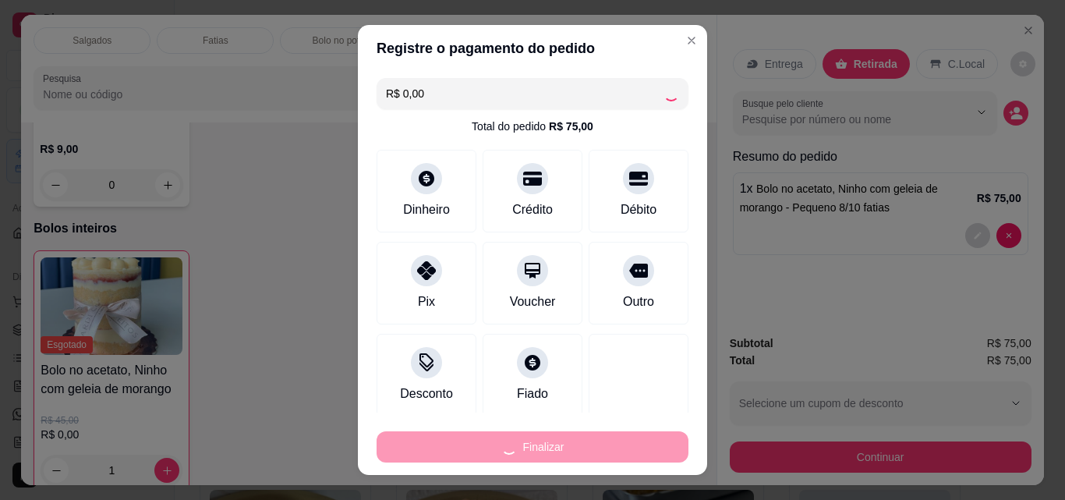
type input "0"
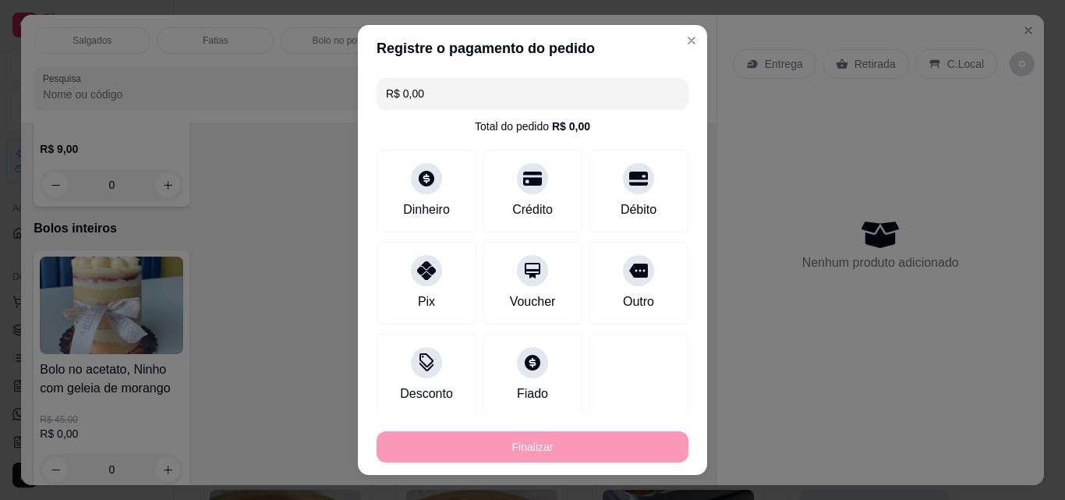
type input "-R$ 75,00"
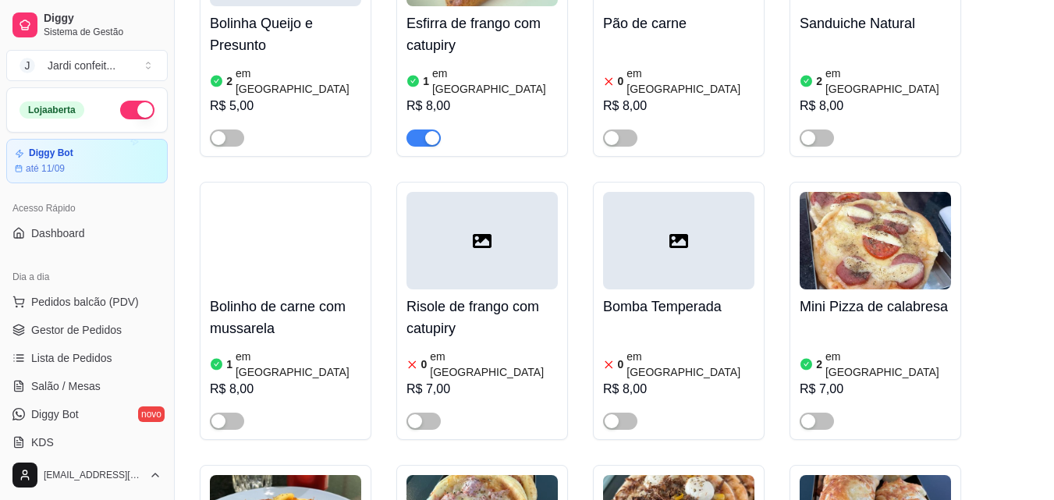
scroll to position [1872, 0]
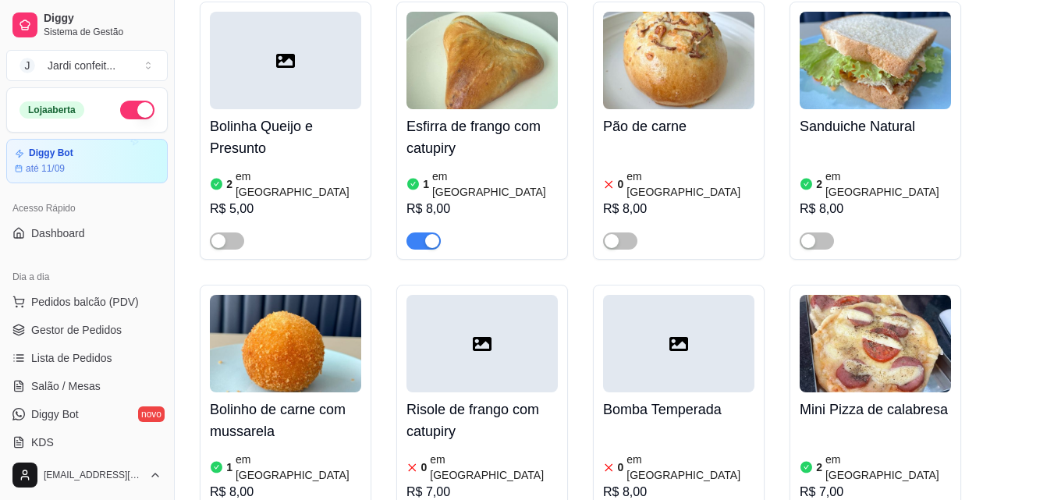
click at [426, 234] on div "button" at bounding box center [432, 241] width 14 height 14
click at [86, 333] on span "Gestor de Pedidos" at bounding box center [76, 330] width 90 height 16
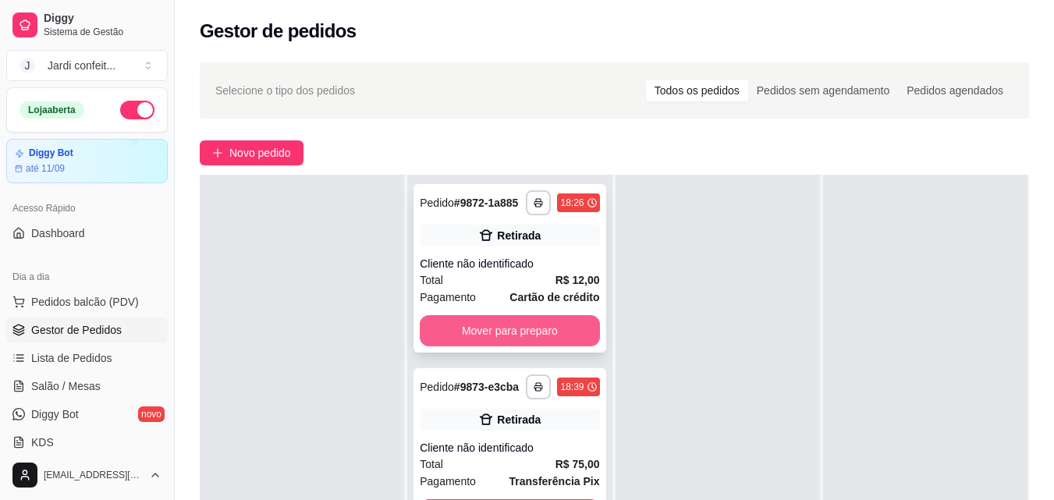
scroll to position [238, 0]
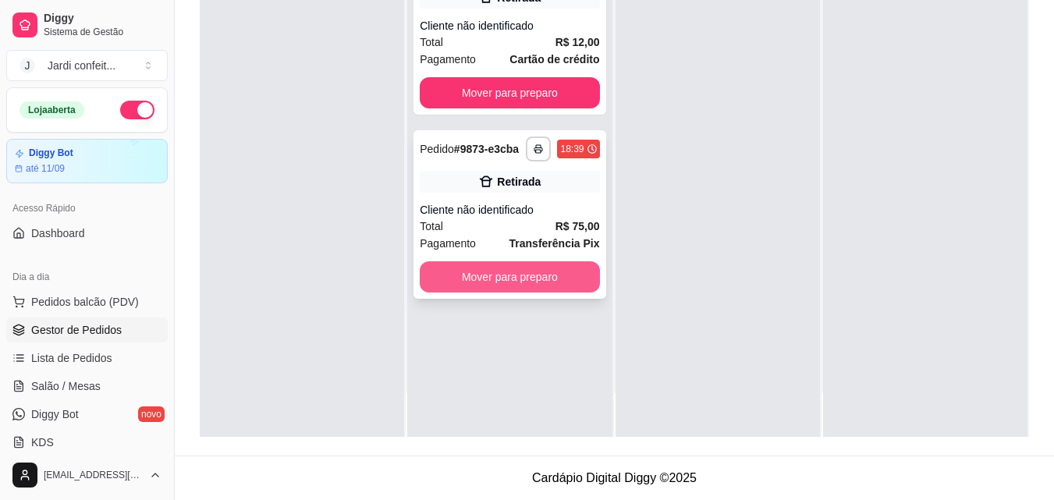
click at [555, 276] on button "Mover para preparo" at bounding box center [509, 276] width 179 height 31
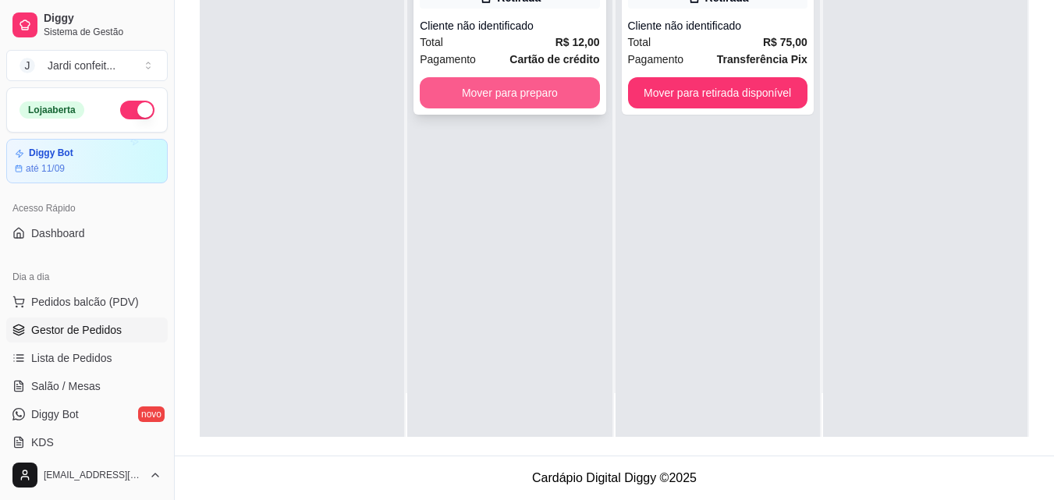
click at [568, 86] on button "Mover para preparo" at bounding box center [509, 92] width 179 height 31
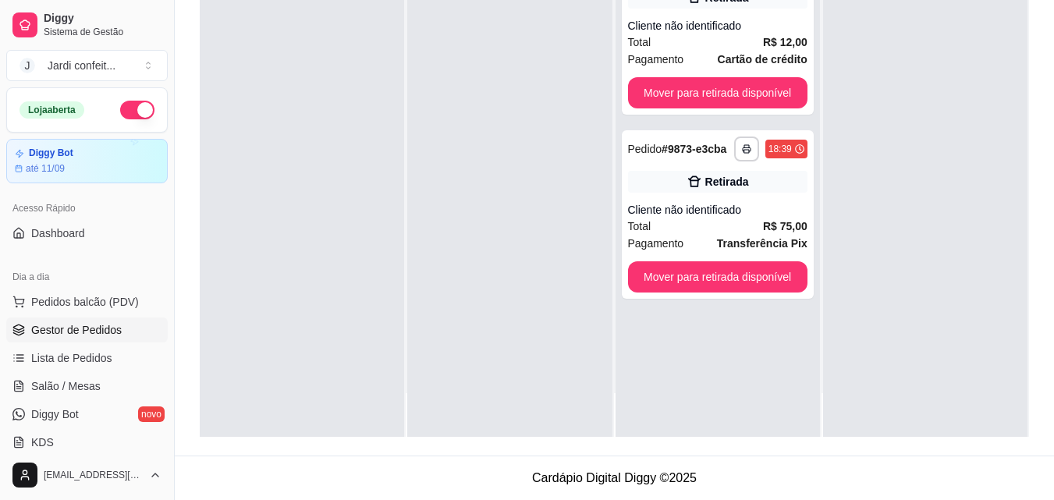
click at [133, 115] on button "button" at bounding box center [137, 110] width 34 height 19
